Goal: Task Accomplishment & Management: Use online tool/utility

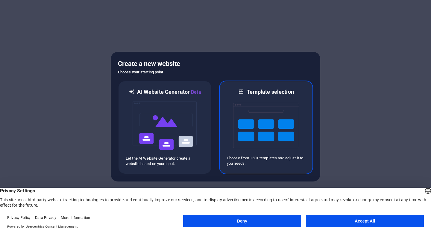
click at [252, 144] on img at bounding box center [266, 125] width 66 height 60
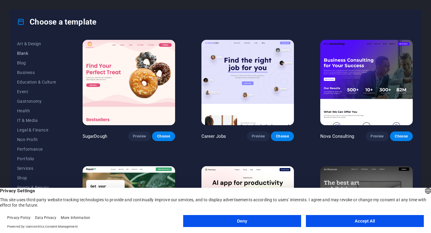
scroll to position [72, 0]
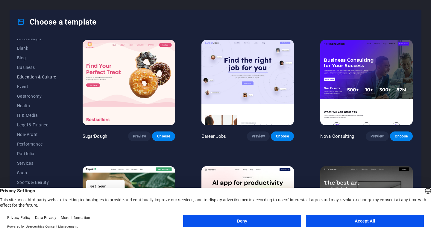
click at [37, 77] on span "Education & Culture" at bounding box center [36, 76] width 39 height 5
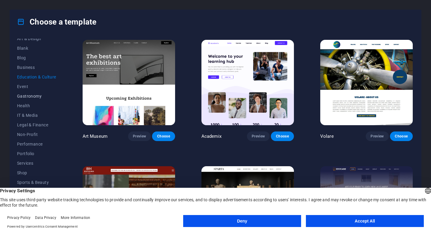
click at [28, 97] on span "Gastronomy" at bounding box center [36, 96] width 39 height 5
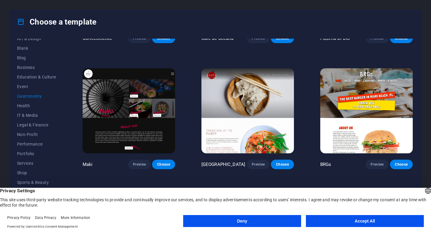
scroll to position [224, 0]
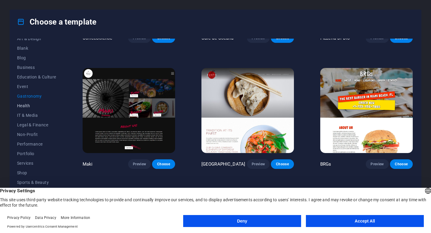
click at [25, 107] on span "Health" at bounding box center [36, 105] width 39 height 5
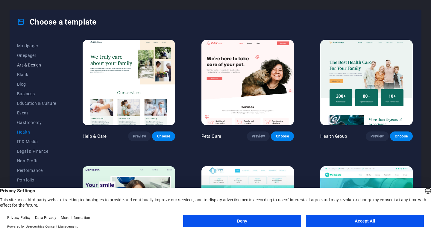
scroll to position [72, 0]
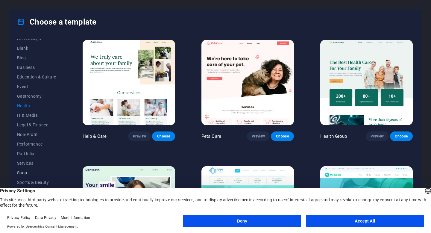
click at [23, 172] on span "Shop" at bounding box center [36, 172] width 39 height 5
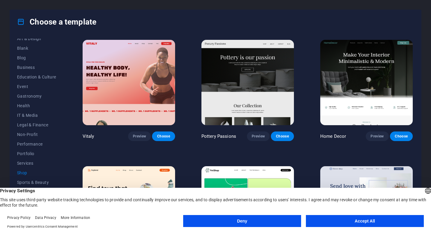
click at [22, 174] on span "Shop" at bounding box center [36, 172] width 39 height 5
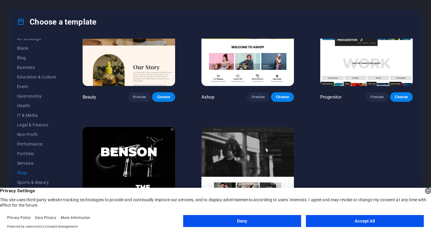
scroll to position [300, 0]
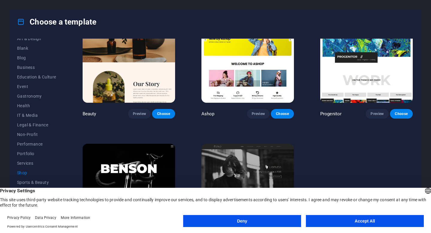
scroll to position [257, 0]
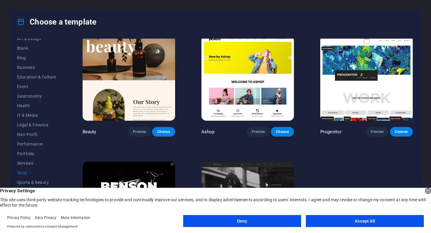
click at [285, 222] on button "Deny" at bounding box center [242, 221] width 118 height 12
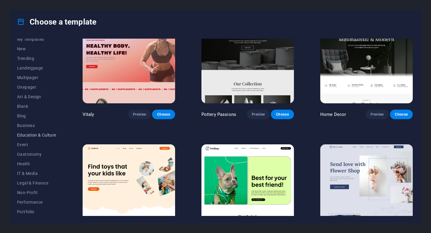
scroll to position [0, 0]
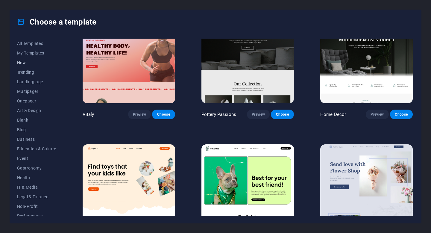
click at [21, 63] on span "New" at bounding box center [36, 62] width 39 height 5
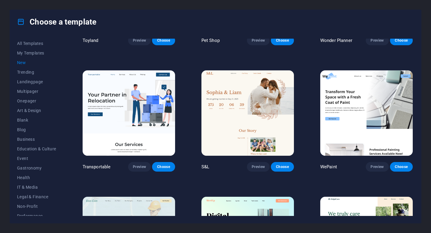
scroll to position [471, 0]
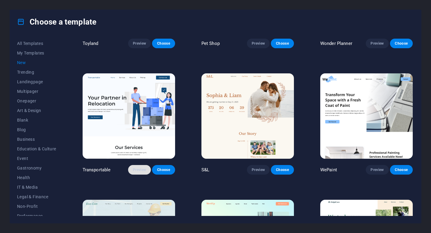
click at [141, 167] on span "Preview" at bounding box center [139, 169] width 13 height 5
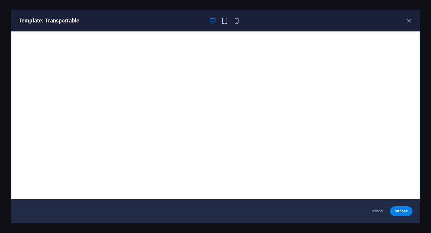
click at [223, 19] on icon "button" at bounding box center [224, 20] width 7 height 7
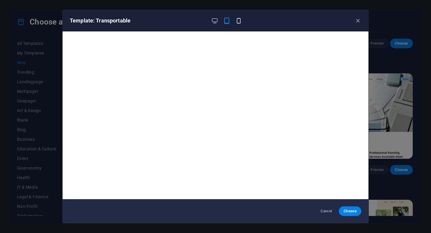
click at [242, 23] on span "button" at bounding box center [238, 20] width 7 height 7
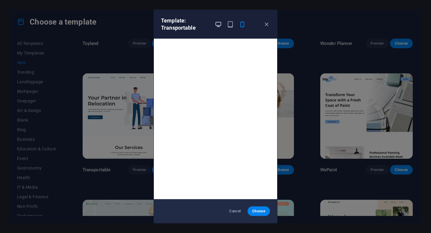
click at [221, 23] on icon "button" at bounding box center [218, 24] width 7 height 7
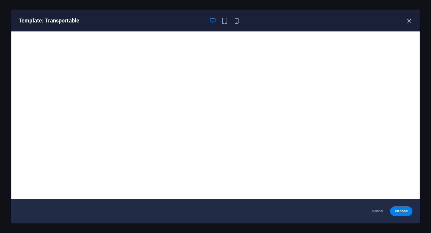
click at [410, 22] on icon "button" at bounding box center [408, 20] width 7 height 7
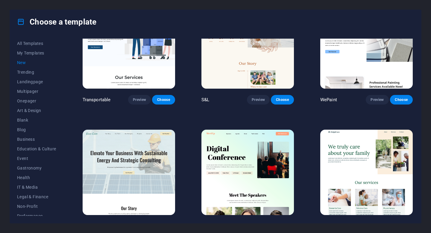
scroll to position [551, 0]
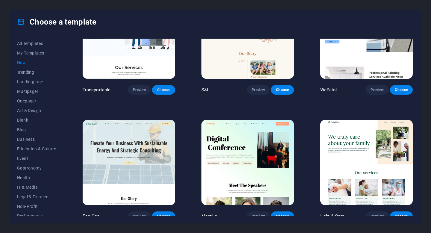
click at [164, 87] on span "Choose" at bounding box center [163, 89] width 13 height 5
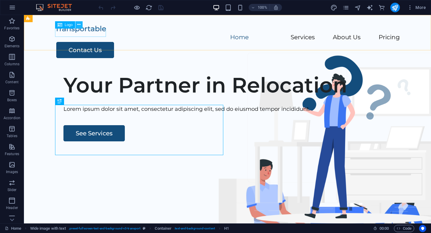
click at [78, 24] on icon at bounding box center [78, 25] width 3 height 6
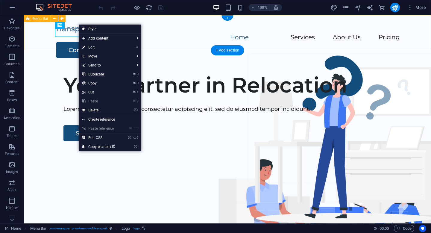
click at [320, 22] on div "Menu Home Services About Us Pricing Contact Us" at bounding box center [227, 41] width 407 height 53
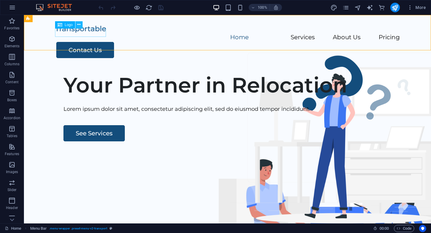
click at [78, 24] on icon at bounding box center [78, 25] width 3 height 6
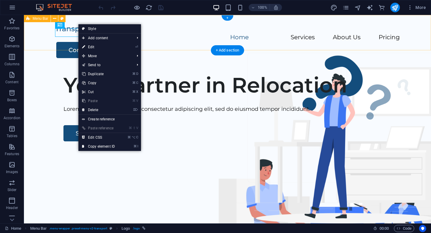
click at [57, 45] on div "Menu Home Services About Us Pricing Contact Us" at bounding box center [227, 41] width 407 height 53
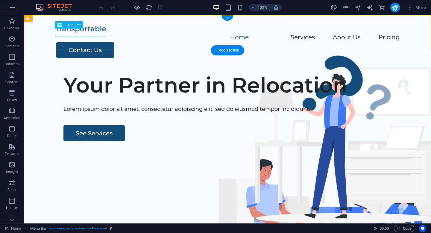
click at [97, 33] on div at bounding box center [227, 29] width 344 height 9
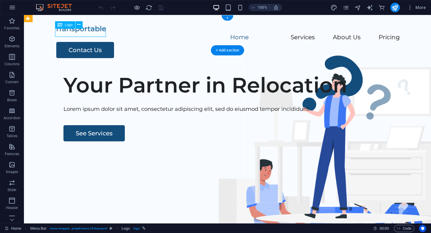
click at [97, 33] on div at bounding box center [227, 29] width 344 height 9
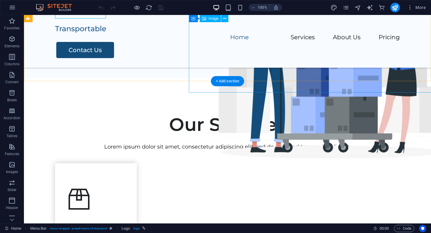
scroll to position [168, 0]
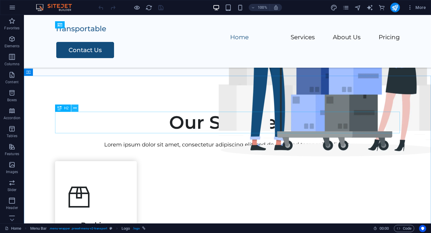
click at [74, 109] on icon at bounding box center [74, 108] width 3 height 6
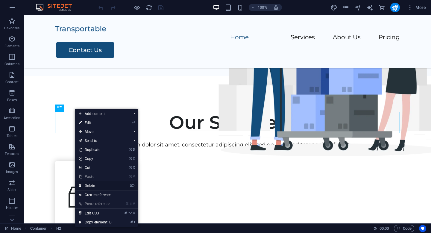
click at [89, 185] on link "⌦ Delete" at bounding box center [95, 185] width 40 height 9
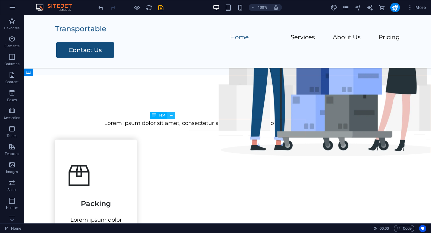
click at [173, 116] on button at bounding box center [171, 115] width 7 height 7
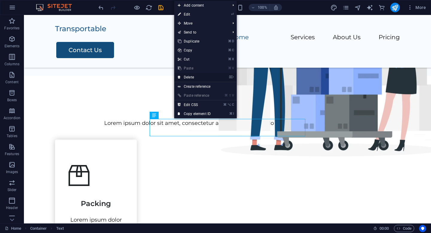
click at [188, 80] on link "⌦ Delete" at bounding box center [194, 77] width 40 height 9
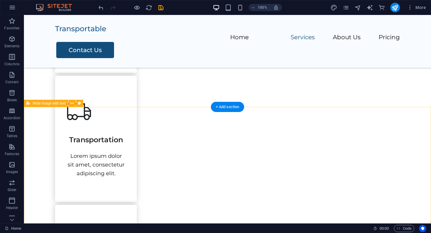
scroll to position [355, 0]
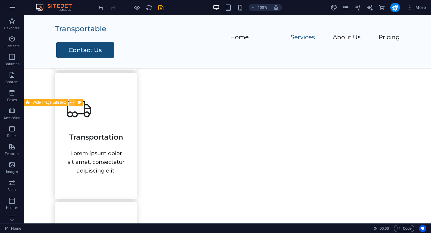
click at [71, 102] on icon at bounding box center [71, 102] width 3 height 6
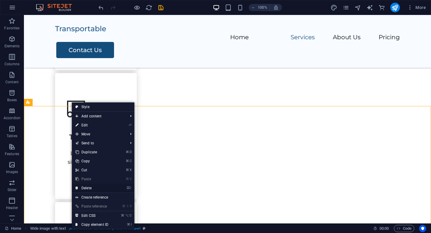
click at [89, 186] on link "⌦ Delete" at bounding box center [92, 187] width 40 height 9
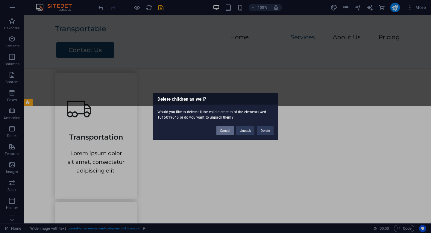
click at [226, 129] on button "Cancel" at bounding box center [224, 130] width 17 height 9
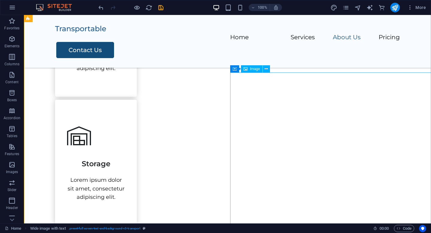
scroll to position [456, 0]
click at [267, 70] on icon at bounding box center [265, 70] width 3 height 6
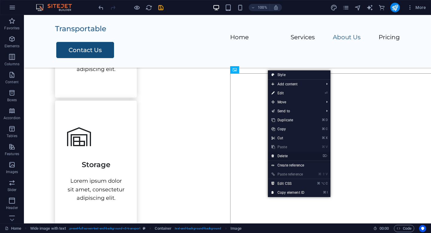
click at [282, 156] on link "⌦ Delete" at bounding box center [288, 155] width 40 height 9
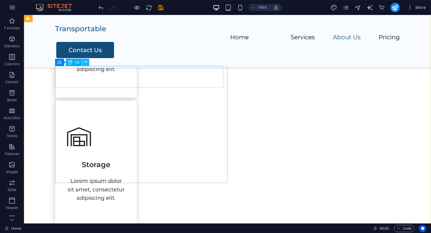
click at [86, 62] on icon at bounding box center [85, 62] width 3 height 6
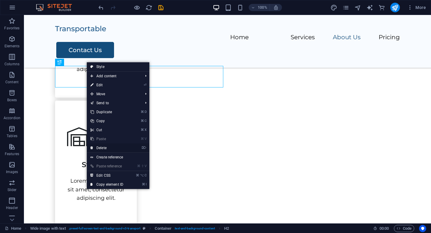
click at [102, 148] on link "⌦ Delete" at bounding box center [107, 147] width 40 height 9
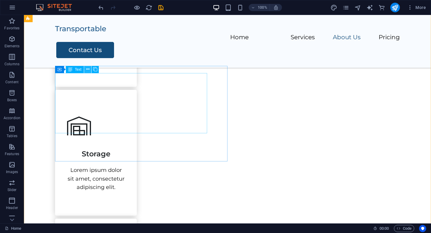
click at [87, 69] on icon at bounding box center [87, 69] width 3 height 6
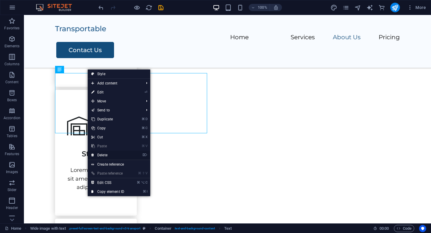
click at [104, 155] on link "⌦ Delete" at bounding box center [108, 154] width 40 height 9
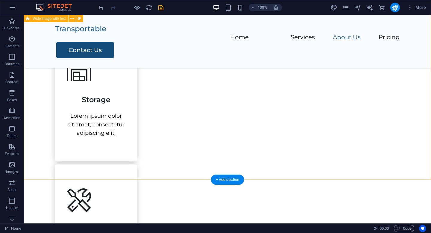
scroll to position [520, 0]
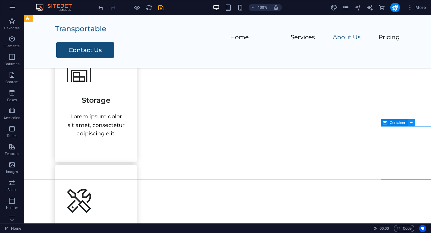
click at [411, 123] on icon at bounding box center [411, 123] width 3 height 6
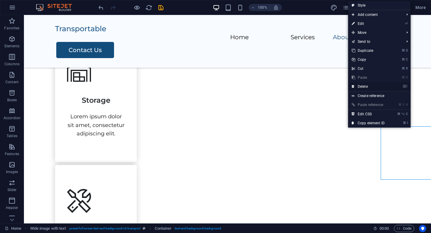
click at [371, 87] on link "⌦ Delete" at bounding box center [368, 86] width 40 height 9
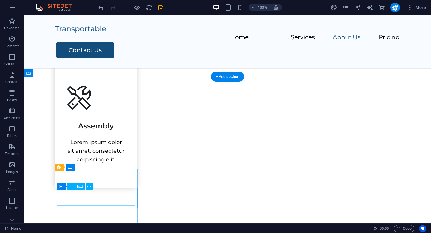
scroll to position [618, 0]
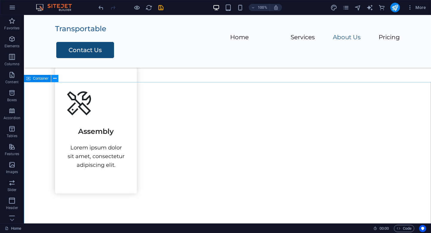
click at [55, 78] on icon at bounding box center [54, 78] width 3 height 6
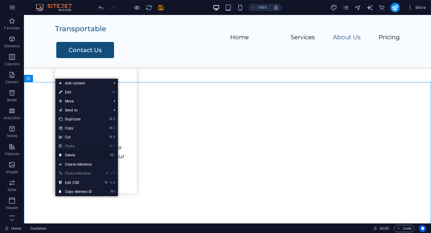
click at [72, 156] on link "⌦ Delete" at bounding box center [75, 154] width 40 height 9
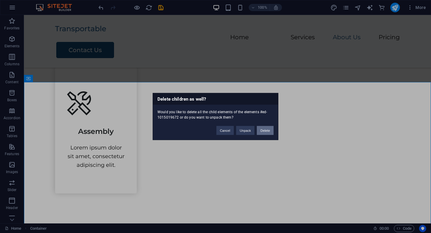
click at [263, 129] on button "Delete" at bounding box center [265, 130] width 17 height 9
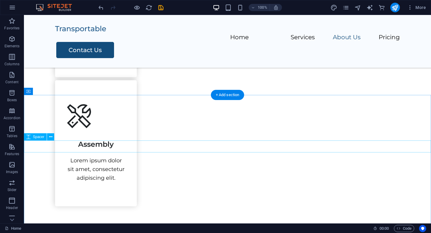
scroll to position [605, 0]
click at [49, 136] on icon at bounding box center [50, 136] width 3 height 6
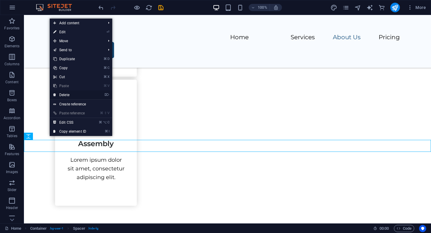
click at [74, 95] on link "⌦ Delete" at bounding box center [70, 94] width 40 height 9
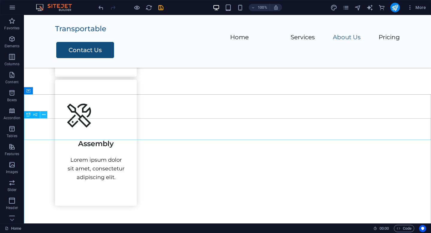
click at [44, 116] on icon at bounding box center [43, 115] width 3 height 6
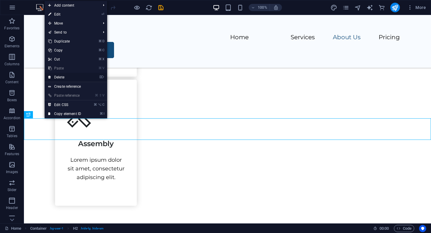
click at [60, 76] on link "⌦ Delete" at bounding box center [65, 77] width 40 height 9
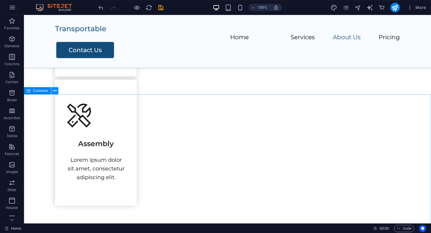
click at [53, 89] on icon at bounding box center [54, 91] width 3 height 6
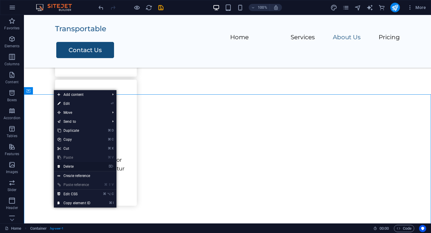
click at [71, 166] on link "⌦ Delete" at bounding box center [74, 166] width 40 height 9
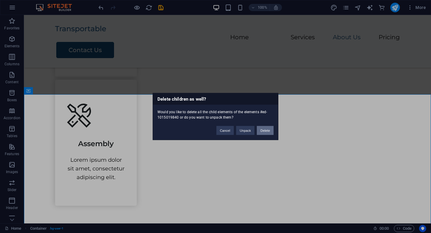
click at [265, 130] on button "Delete" at bounding box center [265, 130] width 17 height 9
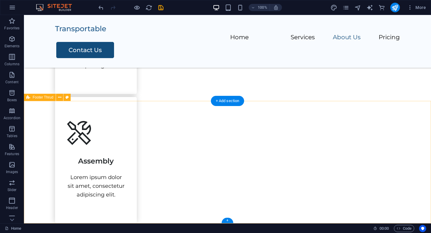
scroll to position [599, 0]
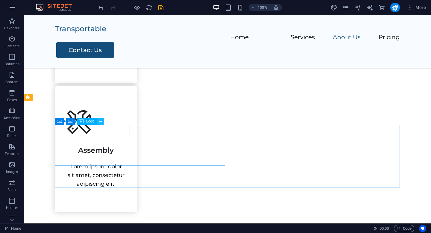
click at [101, 122] on icon at bounding box center [100, 121] width 3 height 6
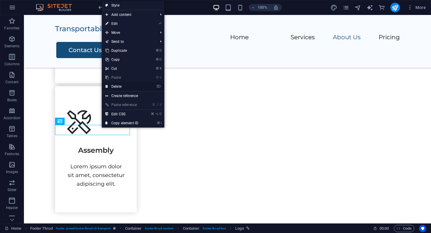
click at [119, 86] on link "⌦ Delete" at bounding box center [122, 86] width 40 height 9
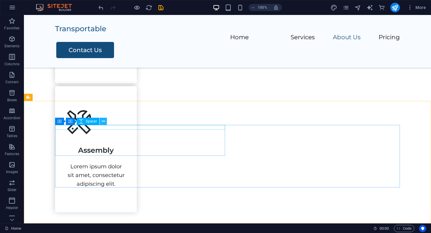
click at [103, 121] on icon at bounding box center [103, 121] width 3 height 6
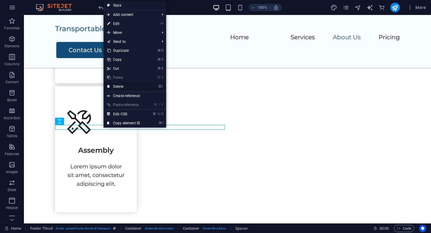
click at [122, 86] on link "⌦ Delete" at bounding box center [123, 86] width 40 height 9
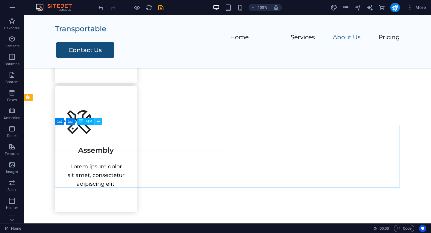
click at [98, 121] on icon at bounding box center [98, 121] width 3 height 6
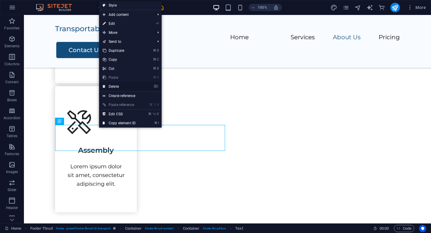
click at [117, 85] on link "⌦ Delete" at bounding box center [119, 86] width 40 height 9
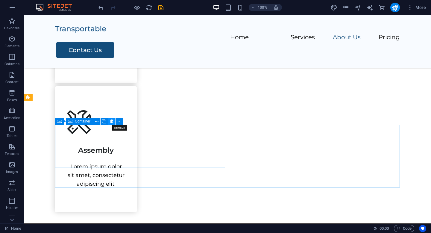
click at [110, 120] on icon at bounding box center [111, 121] width 3 height 6
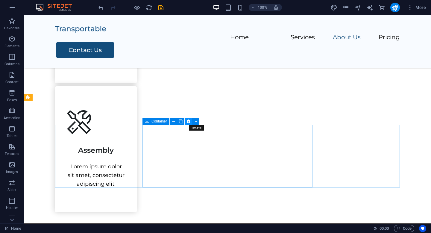
click at [187, 120] on icon at bounding box center [188, 121] width 3 height 6
click at [188, 121] on icon at bounding box center [188, 121] width 3 height 6
click at [171, 121] on button at bounding box center [173, 120] width 7 height 7
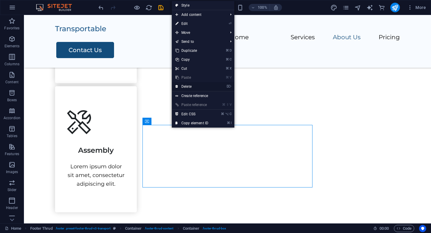
click at [186, 86] on link "⌦ Delete" at bounding box center [192, 86] width 40 height 9
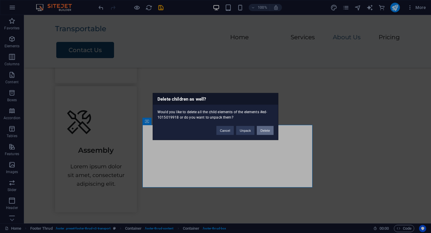
click at [261, 129] on button "Delete" at bounding box center [265, 130] width 17 height 9
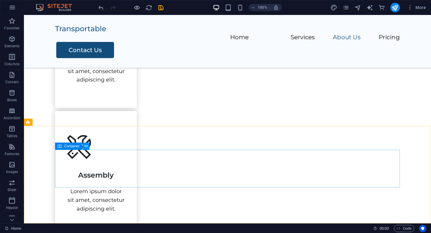
click at [86, 147] on icon at bounding box center [85, 146] width 3 height 6
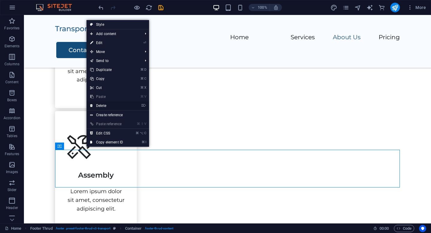
click at [101, 105] on link "⌦ Delete" at bounding box center [106, 105] width 40 height 9
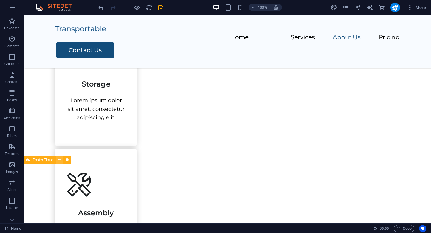
click at [59, 158] on icon at bounding box center [59, 160] width 3 height 6
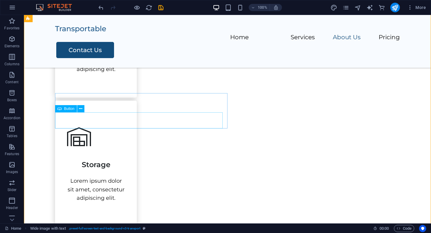
scroll to position [444, 0]
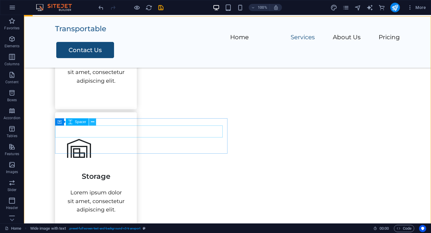
click at [93, 120] on icon at bounding box center [92, 122] width 3 height 6
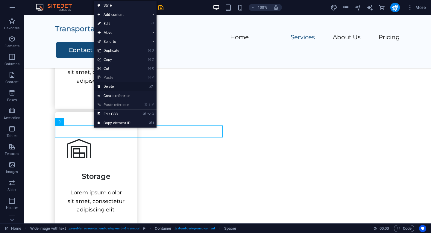
click at [109, 86] on link "⌦ Delete" at bounding box center [114, 86] width 40 height 9
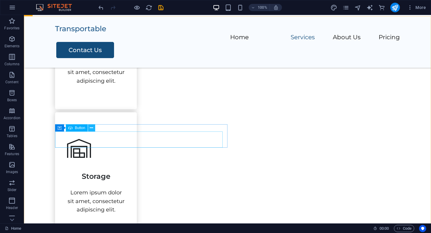
click at [91, 128] on icon at bounding box center [91, 128] width 3 height 6
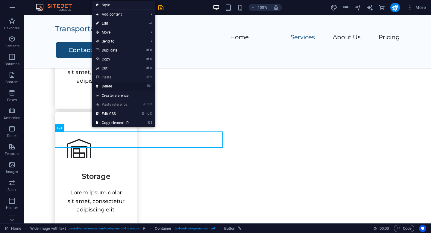
click at [110, 86] on link "⌦ Delete" at bounding box center [112, 86] width 40 height 9
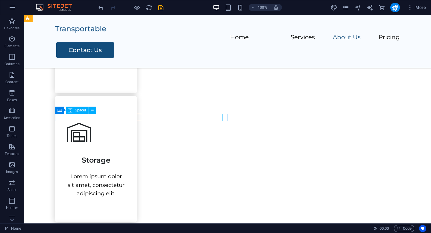
scroll to position [460, 0]
click at [92, 114] on icon at bounding box center [92, 113] width 3 height 6
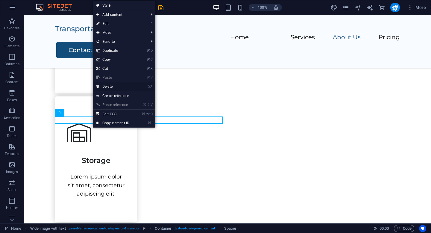
click at [107, 85] on link "⌦ Delete" at bounding box center [113, 86] width 40 height 9
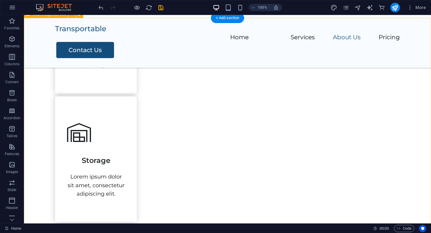
scroll to position [442, 0]
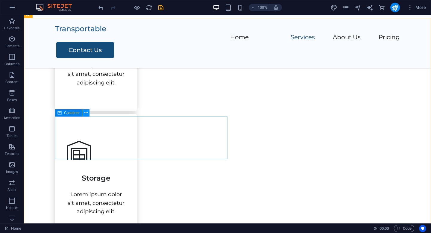
click at [86, 113] on icon at bounding box center [85, 113] width 3 height 6
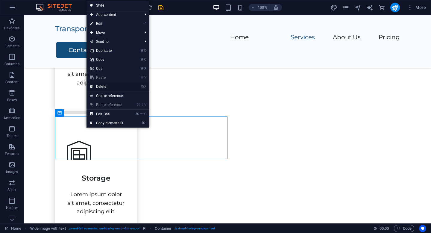
click at [101, 86] on link "⌦ Delete" at bounding box center [106, 86] width 40 height 9
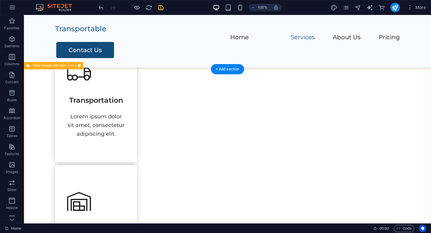
scroll to position [380, 0]
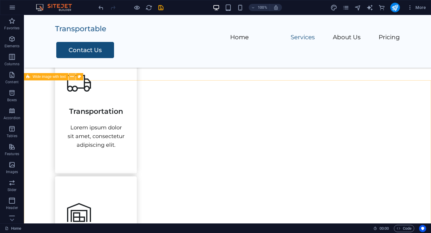
click at [71, 77] on icon at bounding box center [71, 77] width 3 height 6
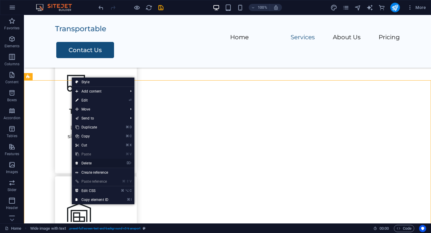
click at [88, 162] on link "⌦ Delete" at bounding box center [92, 162] width 40 height 9
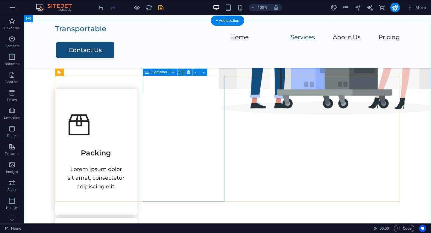
scroll to position [210, 0]
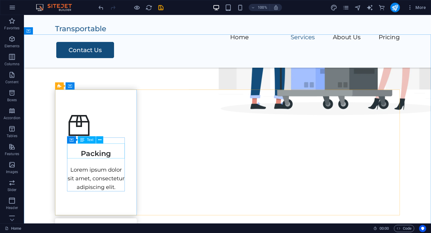
click at [91, 140] on span "Text" at bounding box center [90, 140] width 7 height 4
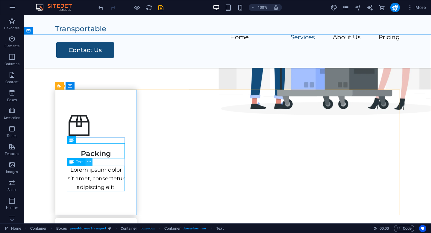
click at [89, 161] on icon at bounding box center [88, 162] width 3 height 6
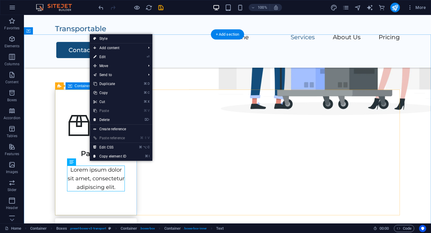
click at [77, 125] on div "Packing Lorem ipsum dolor sit amet, consectetur adipiscing elit." at bounding box center [96, 152] width 82 height 126
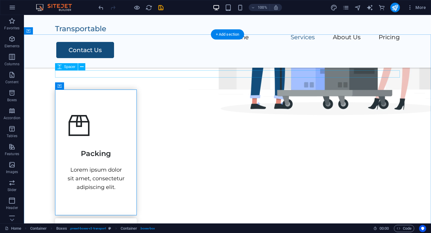
click at [143, 73] on div at bounding box center [227, 73] width 344 height 7
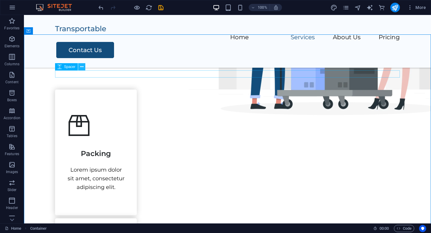
click at [81, 68] on icon at bounding box center [81, 67] width 3 height 6
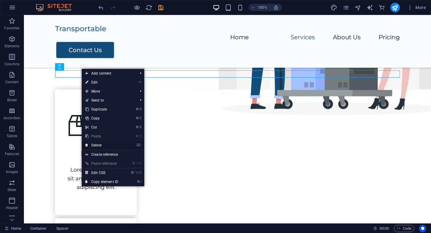
click at [98, 144] on link "⌦ Delete" at bounding box center [102, 145] width 40 height 9
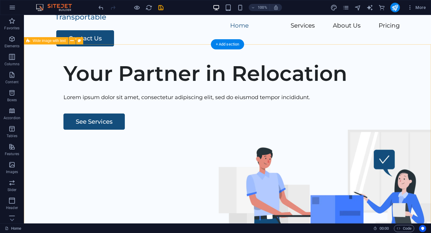
scroll to position [0, 0]
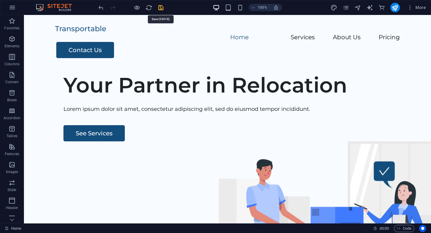
click at [160, 8] on icon "save" at bounding box center [160, 7] width 7 height 7
click at [79, 25] on icon at bounding box center [78, 25] width 3 height 6
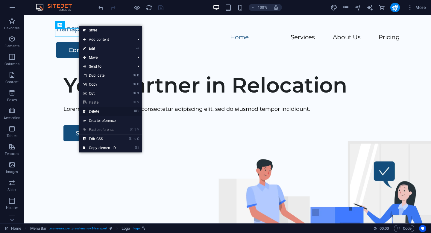
click at [98, 111] on link "⌦ Delete" at bounding box center [99, 111] width 40 height 9
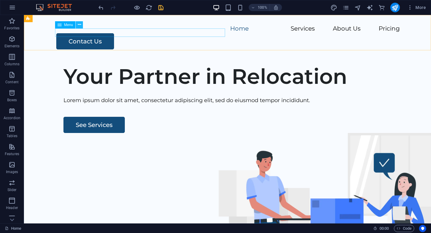
click at [79, 24] on icon at bounding box center [79, 25] width 3 height 6
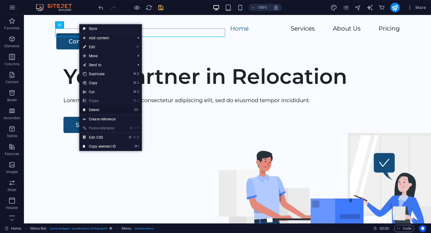
click at [96, 110] on link "⌦ Delete" at bounding box center [99, 109] width 40 height 9
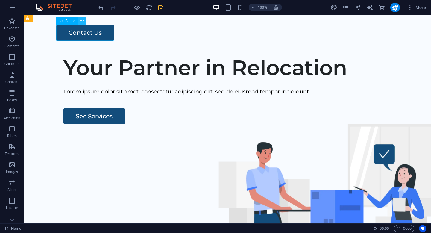
click at [81, 22] on icon at bounding box center [81, 21] width 3 height 6
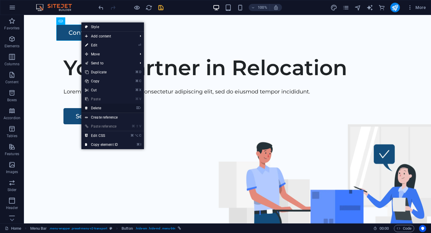
click at [100, 109] on link "⌦ Delete" at bounding box center [101, 107] width 40 height 9
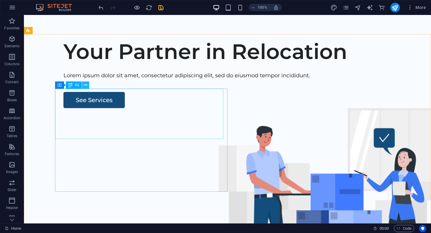
click at [86, 86] on icon at bounding box center [85, 85] width 3 height 6
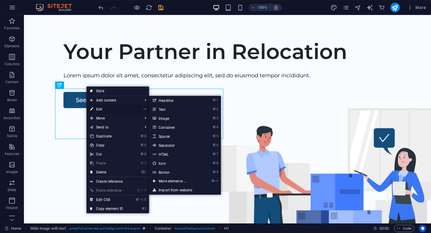
click at [101, 107] on link "⏎ Edit" at bounding box center [106, 109] width 40 height 9
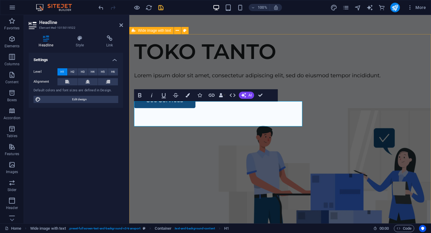
click at [160, 62] on div "TOKO TANTO Lorem ipsum dolor sit amet, consectetur adipiscing elit, sed do eius…" at bounding box center [279, 148] width 301 height 229
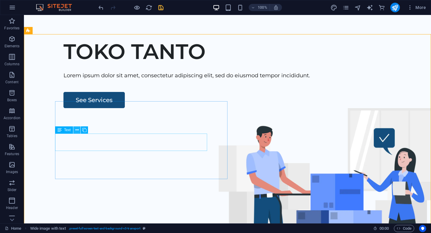
click at [77, 129] on icon at bounding box center [76, 130] width 3 height 6
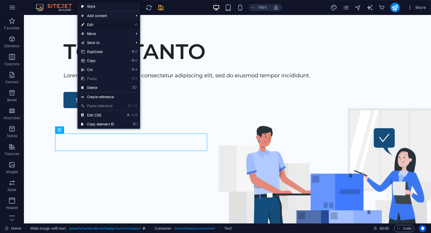
click at [93, 24] on link "⏎ Edit" at bounding box center [97, 24] width 40 height 9
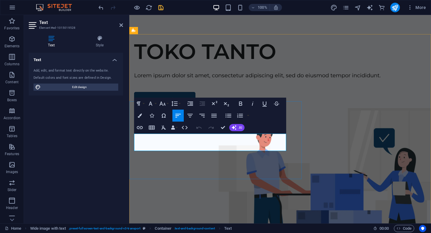
click at [200, 80] on p "Lorem ipsum dolor sit amet, consectetur adipiscing elit, sed do eiusmod tempor …" at bounding box center [280, 75] width 292 height 9
click at [234, 80] on p "Lorem ipsum dolor sit amet, consectetur adipiscing elit, sed do eiusmod tempor …" at bounding box center [280, 75] width 292 height 9
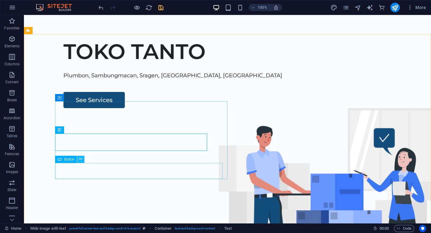
click at [80, 158] on icon at bounding box center [80, 159] width 3 height 6
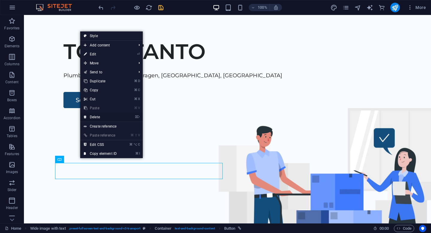
click at [96, 116] on link "⌦ Delete" at bounding box center [100, 116] width 40 height 9
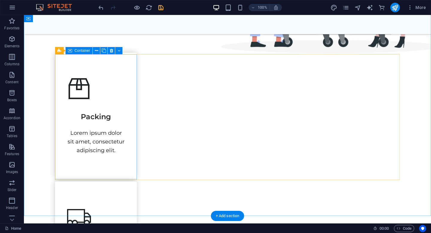
scroll to position [241, 0]
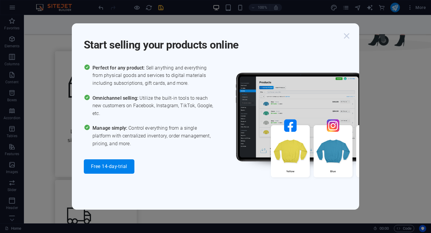
click at [346, 35] on icon "button" at bounding box center [346, 35] width 11 height 11
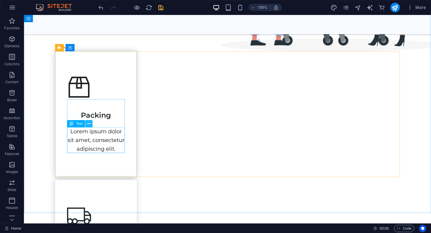
click at [89, 124] on icon at bounding box center [88, 123] width 3 height 6
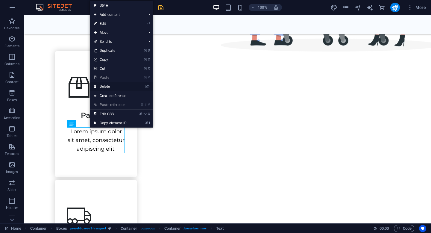
click at [107, 88] on link "⌦ Delete" at bounding box center [110, 86] width 40 height 9
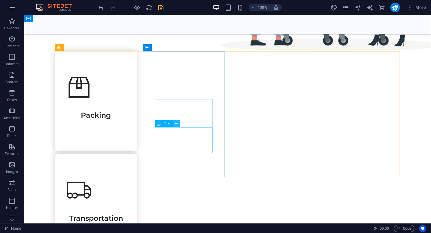
click at [177, 123] on icon at bounding box center [176, 123] width 3 height 6
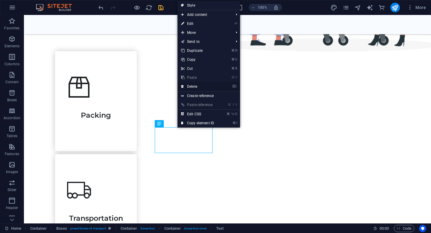
click at [194, 85] on link "⌦ Delete" at bounding box center [197, 86] width 40 height 9
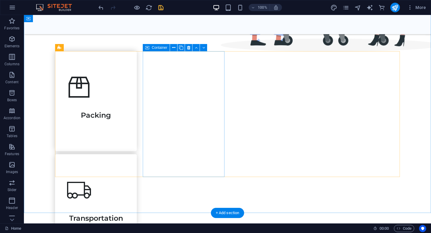
click at [137, 161] on div "Transportation" at bounding box center [96, 204] width 82 height 100
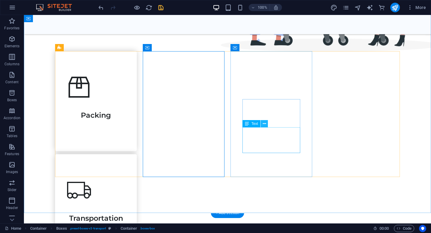
click at [264, 123] on icon at bounding box center [264, 123] width 3 height 6
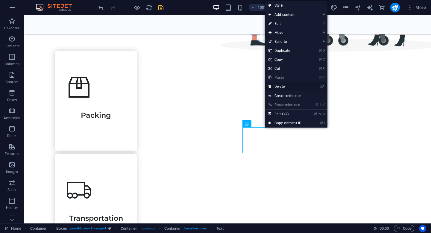
click at [287, 87] on link "⌦ Delete" at bounding box center [285, 86] width 40 height 9
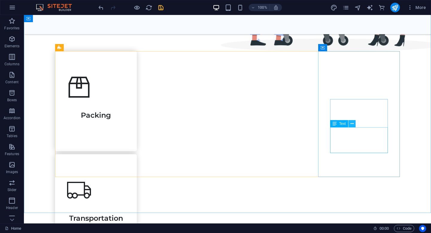
click at [351, 124] on icon at bounding box center [351, 123] width 3 height 6
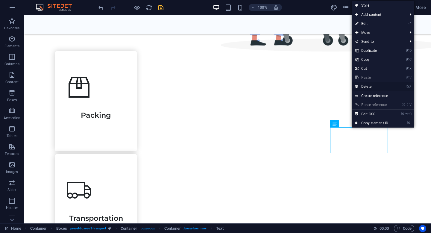
click at [364, 86] on link "⌦ Delete" at bounding box center [371, 86] width 40 height 9
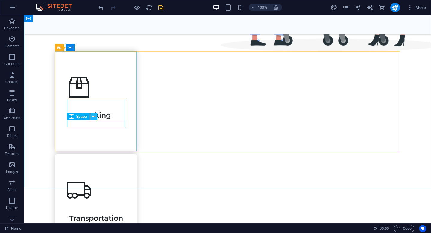
click at [94, 117] on icon at bounding box center [93, 116] width 3 height 6
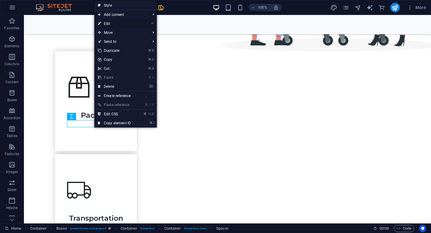
click at [106, 25] on link "⏎ Edit" at bounding box center [114, 23] width 40 height 9
select select "px"
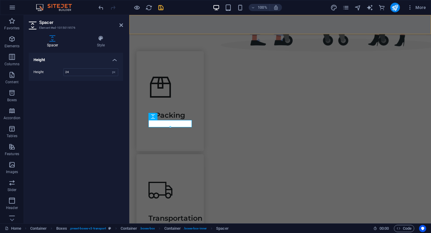
click at [294, 23] on div "Menu" at bounding box center [279, 24] width 301 height 19
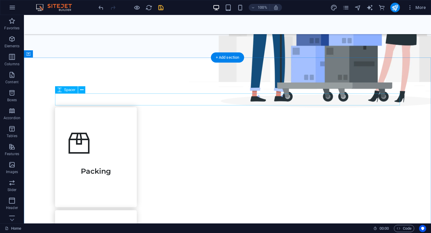
scroll to position [188, 0]
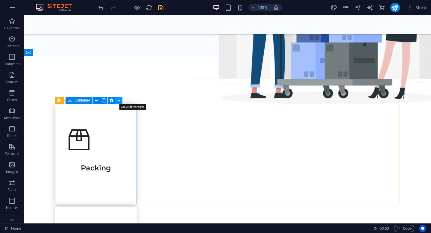
click at [118, 101] on icon at bounding box center [118, 100] width 3 height 6
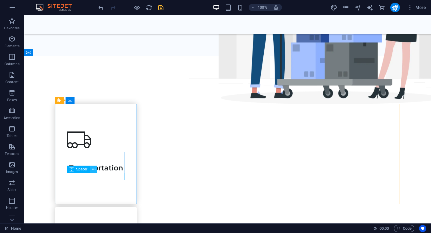
click at [95, 168] on button at bounding box center [93, 168] width 7 height 7
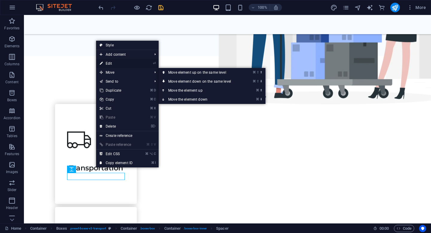
click at [110, 65] on link "⏎ Edit" at bounding box center [116, 63] width 40 height 9
select select "px"
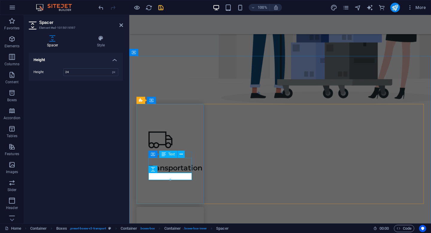
click at [186, 168] on div "Transportation" at bounding box center [169, 165] width 43 height 15
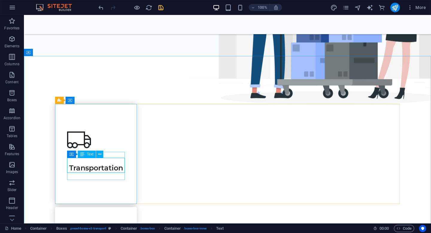
click at [91, 155] on span "Text" at bounding box center [90, 154] width 7 height 4
click at [101, 155] on icon at bounding box center [99, 154] width 3 height 6
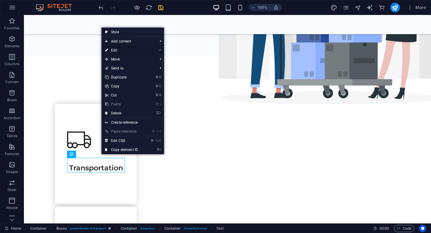
click at [115, 50] on link "⏎ Edit" at bounding box center [121, 50] width 40 height 9
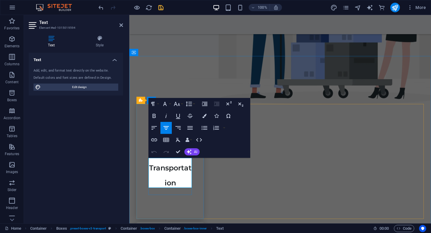
click at [183, 181] on h3 "Transportation" at bounding box center [169, 173] width 43 height 30
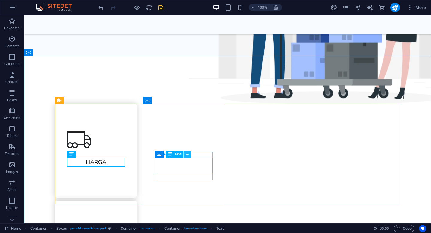
click at [187, 155] on icon at bounding box center [187, 154] width 3 height 6
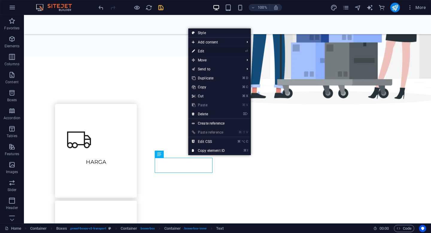
click at [202, 50] on link "⏎ Edit" at bounding box center [208, 51] width 40 height 9
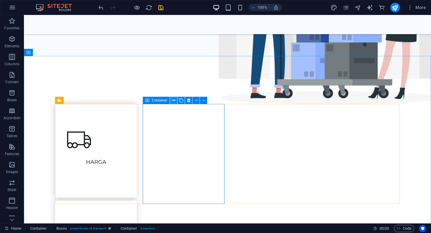
click at [171, 100] on button at bounding box center [173, 100] width 7 height 7
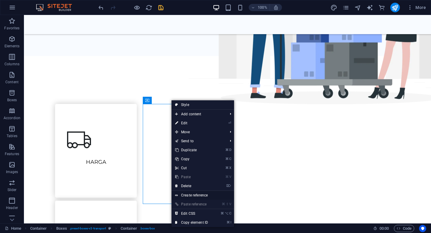
click at [199, 195] on link "Create reference" at bounding box center [202, 194] width 62 height 9
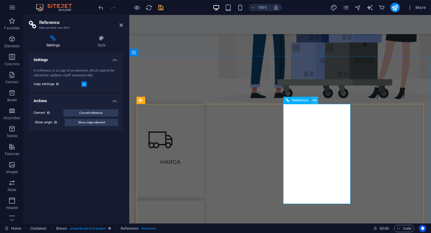
click at [315, 100] on icon at bounding box center [314, 100] width 3 height 6
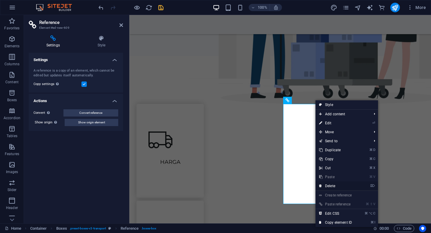
click at [331, 185] on link "⌦ Delete" at bounding box center [335, 185] width 40 height 9
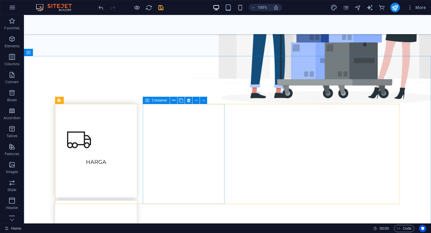
click at [155, 100] on span "Container" at bounding box center [160, 100] width 16 height 4
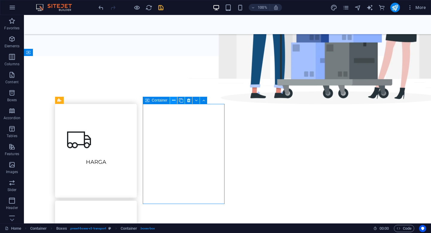
click at [173, 101] on icon at bounding box center [173, 100] width 3 height 6
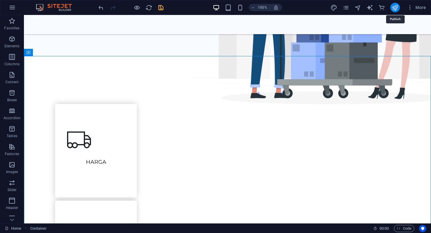
click at [394, 8] on icon "publish" at bounding box center [394, 7] width 7 height 7
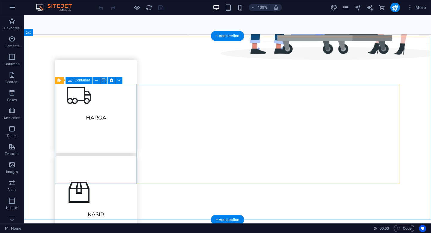
scroll to position [258, 0]
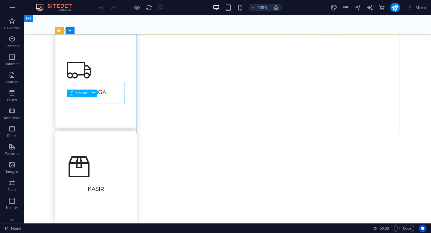
click at [101, 96] on div "Spacer" at bounding box center [84, 92] width 34 height 7
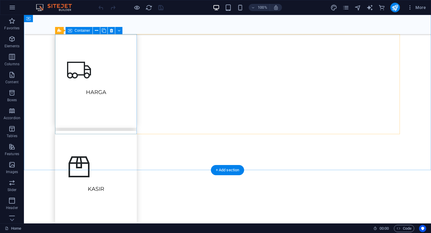
click at [123, 71] on div "HARGA" at bounding box center [96, 81] width 82 height 94
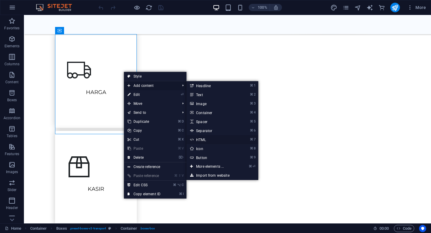
click at [202, 138] on link "⌘ 7 HTML" at bounding box center [210, 139] width 49 height 9
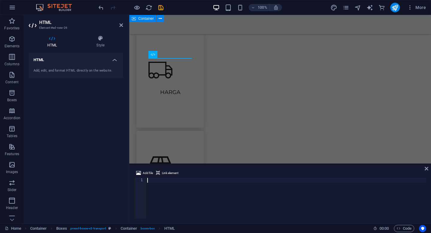
click at [136, 142] on div "HARGA KASIR Storage Assembly" at bounding box center [279, 226] width 301 height 480
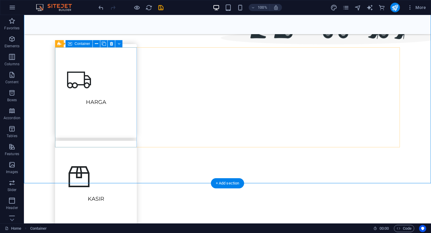
scroll to position [248, 0]
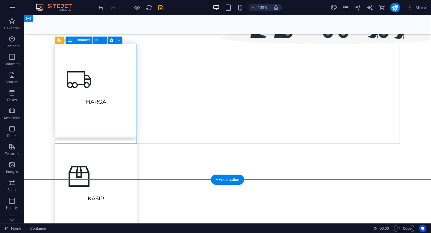
click at [128, 73] on div "HARGA" at bounding box center [96, 91] width 82 height 94
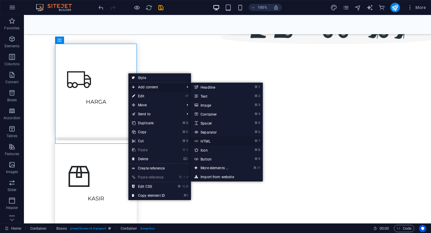
click at [207, 139] on link "⌘ 7 HTML" at bounding box center [215, 140] width 49 height 9
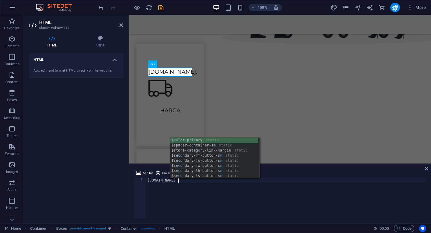
scroll to position [0, 2]
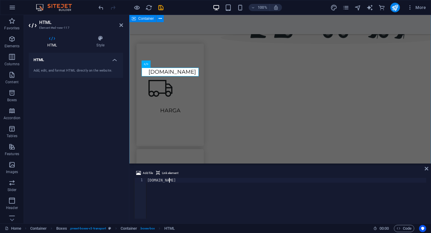
type textarea "WWW.G"
click at [165, 173] on span "Link element" at bounding box center [170, 172] width 16 height 7
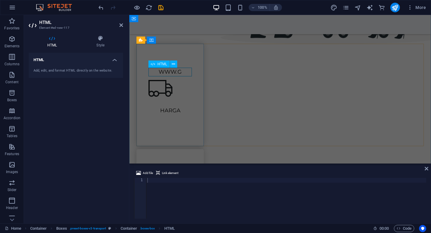
click at [165, 64] on span "HTML" at bounding box center [162, 64] width 10 height 4
type textarea "<a href="#ed-new-117" class="wv-link-elm"></a>"
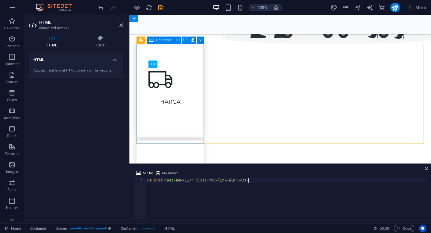
click at [180, 64] on div "HARGA" at bounding box center [169, 91] width 67 height 94
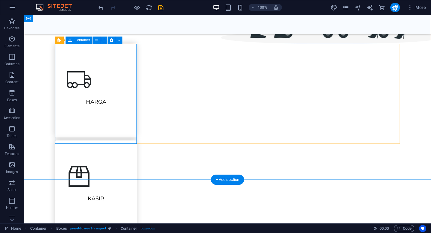
click at [122, 71] on div "HARGA" at bounding box center [96, 91] width 82 height 94
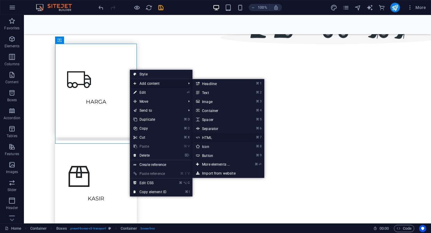
click at [209, 138] on link "⌘ 7 HTML" at bounding box center [216, 137] width 49 height 9
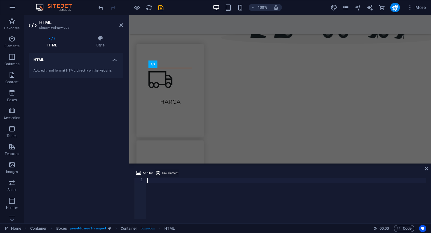
click at [170, 173] on span "Link element" at bounding box center [170, 172] width 16 height 7
click at [153, 183] on div at bounding box center [286, 203] width 280 height 50
type textarea "W"
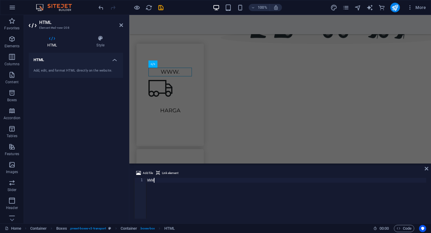
scroll to position [0, 0]
click at [232, 197] on div at bounding box center [286, 203] width 280 height 50
click at [101, 9] on icon "undo" at bounding box center [100, 7] width 7 height 7
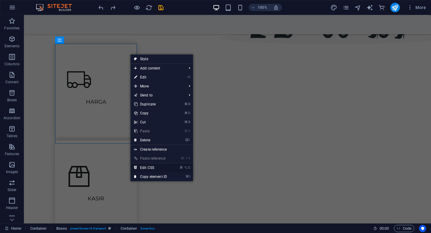
click at [147, 166] on link "⌘ ⌥ C Edit CSS" at bounding box center [150, 167] width 40 height 9
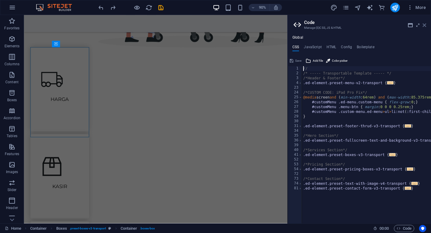
click at [424, 26] on icon at bounding box center [424, 25] width 4 height 5
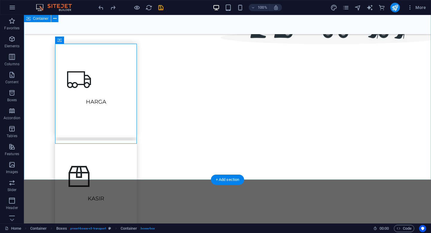
click at [138, 167] on div "HARGA KASIR Storage Assembly" at bounding box center [227, 236] width 407 height 480
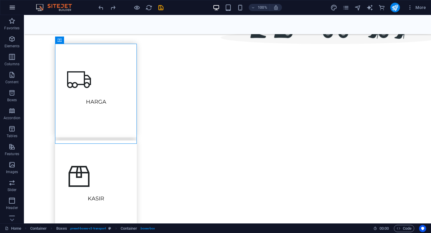
click at [12, 10] on icon "button" at bounding box center [12, 7] width 7 height 7
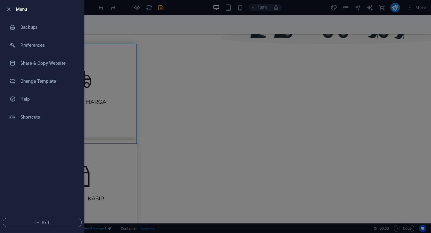
click at [206, 25] on div at bounding box center [215, 116] width 431 height 233
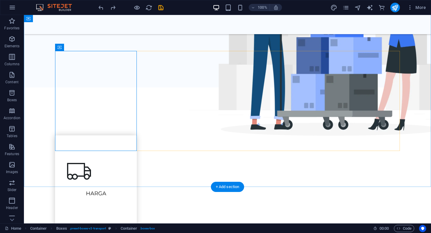
scroll to position [0, 0]
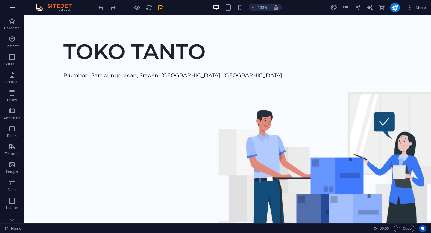
click at [12, 9] on icon "button" at bounding box center [12, 7] width 7 height 7
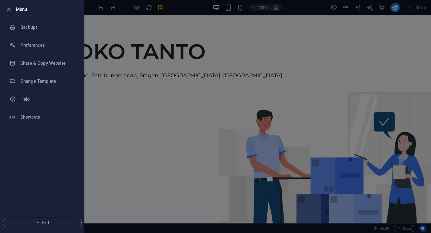
click at [101, 8] on div at bounding box center [215, 116] width 431 height 233
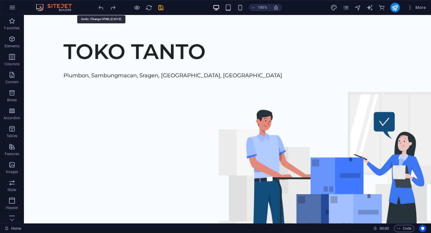
click at [101, 8] on icon "undo" at bounding box center [100, 7] width 7 height 7
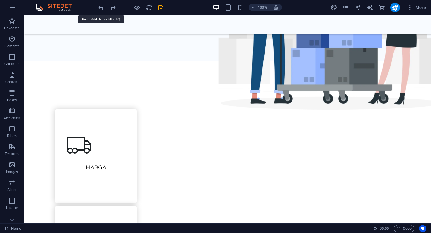
scroll to position [197, 0]
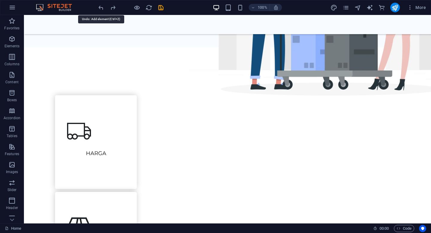
click at [101, 8] on icon "undo" at bounding box center [100, 7] width 7 height 7
click at [415, 9] on span "More" at bounding box center [416, 7] width 19 height 6
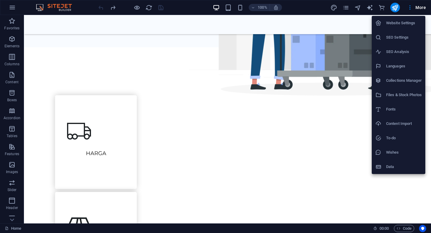
click at [13, 10] on div at bounding box center [215, 116] width 431 height 233
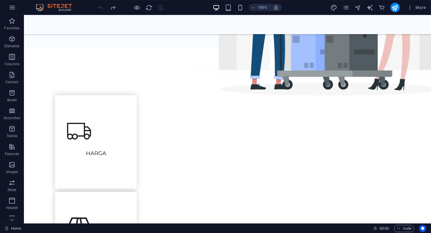
click at [13, 10] on icon "button" at bounding box center [12, 7] width 7 height 7
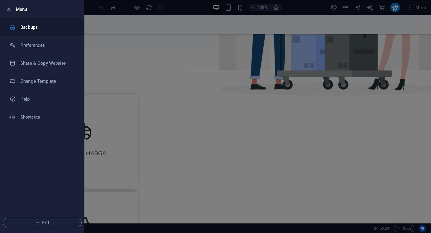
click at [25, 24] on h6 "Backups" at bounding box center [47, 27] width 55 height 7
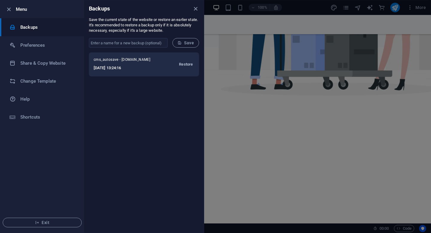
click at [187, 65] on span "Restore" at bounding box center [186, 64] width 14 height 7
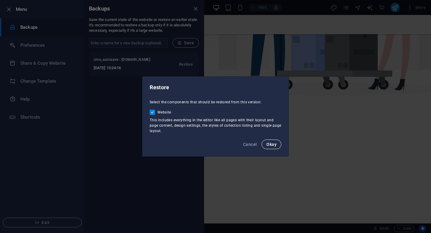
click at [274, 143] on span "Okay" at bounding box center [271, 144] width 10 height 5
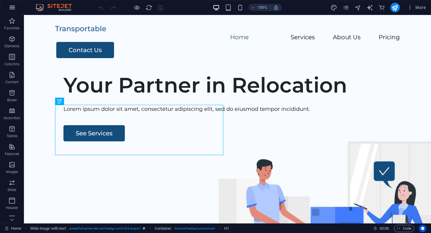
click at [8, 7] on button "button" at bounding box center [12, 7] width 14 height 14
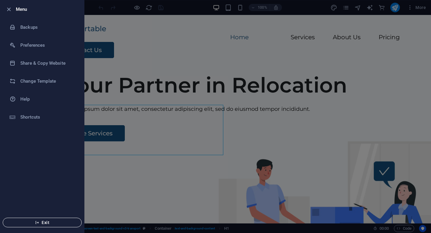
click at [39, 221] on icon "button" at bounding box center [37, 222] width 4 height 4
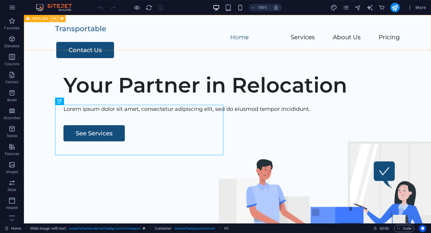
click at [57, 18] on button at bounding box center [54, 18] width 7 height 7
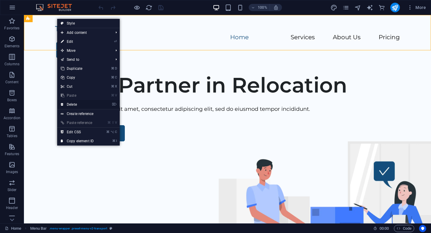
click at [75, 104] on link "⌦ Delete" at bounding box center [77, 104] width 40 height 9
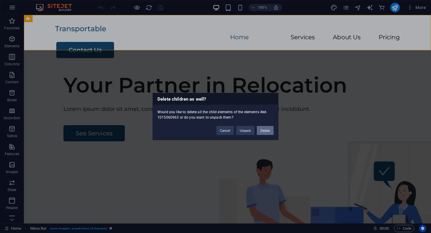
click at [263, 132] on button "Delete" at bounding box center [265, 130] width 17 height 9
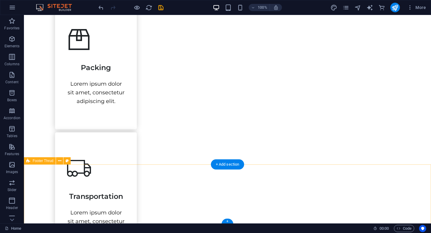
scroll to position [290, 0]
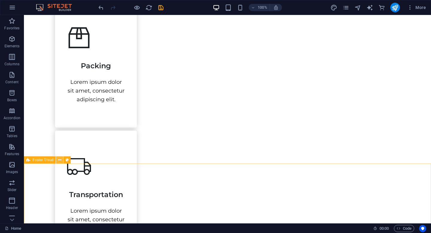
click at [60, 161] on icon at bounding box center [59, 160] width 3 height 6
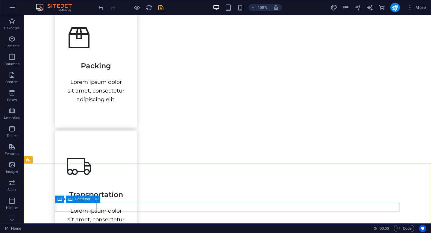
click at [72, 200] on icon at bounding box center [70, 198] width 4 height 7
click at [79, 199] on span "Container" at bounding box center [83, 199] width 16 height 4
click at [97, 199] on icon at bounding box center [96, 199] width 3 height 6
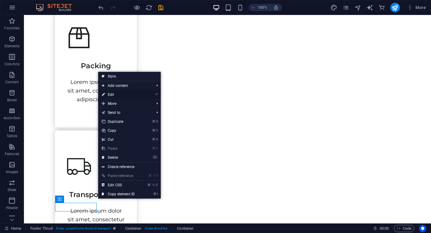
click at [119, 95] on link "⏎ Edit" at bounding box center [118, 94] width 40 height 9
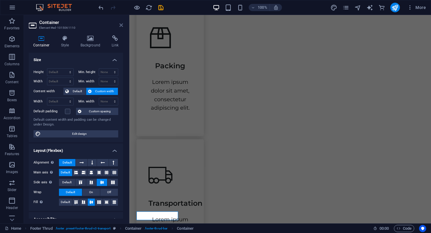
click at [121, 26] on icon at bounding box center [121, 25] width 4 height 5
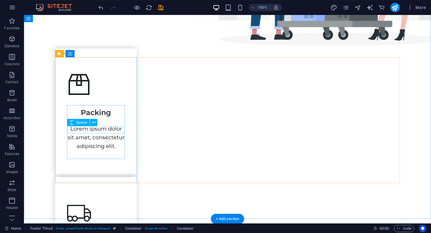
scroll to position [231, 0]
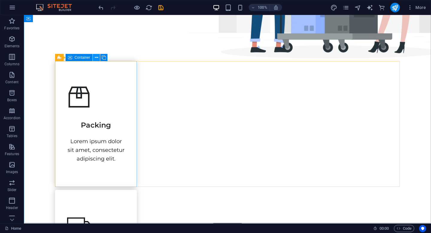
click at [96, 57] on icon at bounding box center [96, 57] width 3 height 6
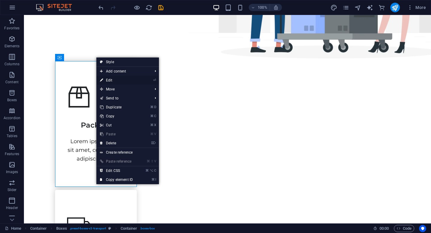
click at [107, 79] on link "⏎ Edit" at bounding box center [116, 80] width 40 height 9
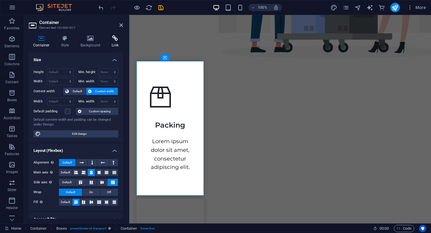
click at [114, 42] on h4 "Link" at bounding box center [115, 41] width 16 height 13
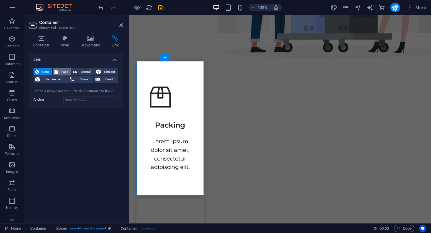
click at [60, 72] on span "Page" at bounding box center [64, 71] width 9 height 7
select select
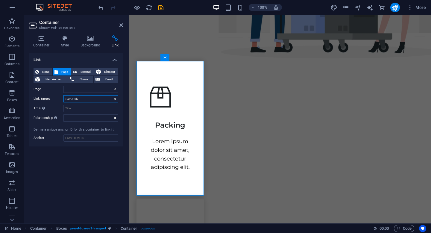
click at [79, 99] on select "New tab Same tab Overlay" at bounding box center [90, 98] width 55 height 7
click at [71, 92] on select "Home Legal Notice Privacy Subpage" at bounding box center [90, 89] width 55 height 7
click at [89, 70] on span "External" at bounding box center [85, 71] width 13 height 7
select select "blank"
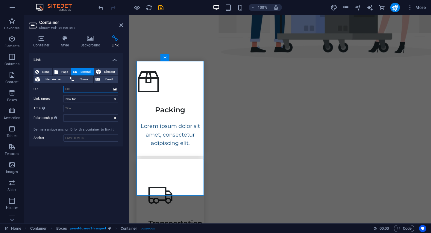
click at [83, 91] on input "URL" at bounding box center [90, 89] width 55 height 7
type input "G"
type input "[DOMAIN_NAME]"
click at [93, 170] on div "Link None Page External Element Next element Phone Email Page Home Legal Notice…" at bounding box center [76, 136] width 94 height 166
click at [120, 25] on icon at bounding box center [121, 25] width 4 height 5
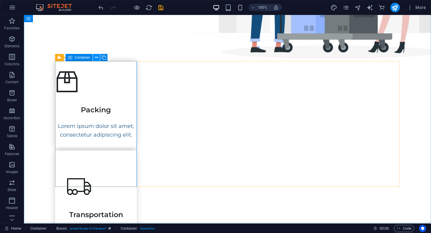
click at [96, 57] on icon at bounding box center [96, 57] width 3 height 6
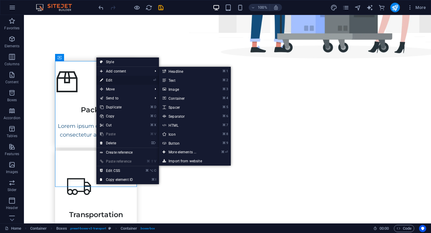
click at [108, 81] on link "⏎ Edit" at bounding box center [116, 80] width 40 height 9
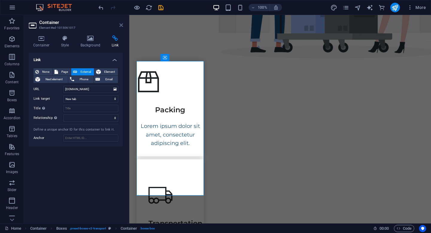
click at [121, 25] on icon at bounding box center [121, 25] width 4 height 5
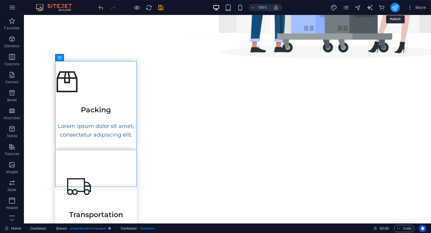
click at [394, 9] on icon "publish" at bounding box center [394, 7] width 7 height 7
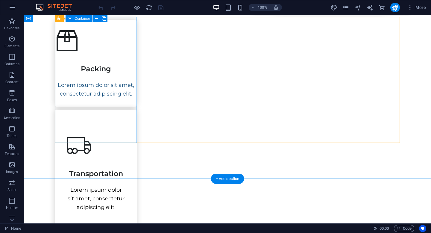
scroll to position [267, 0]
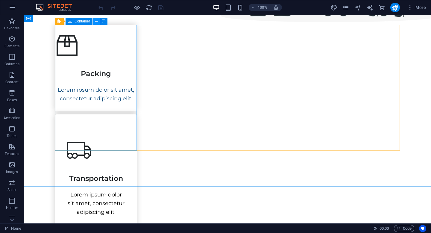
click at [95, 21] on icon at bounding box center [96, 21] width 3 height 6
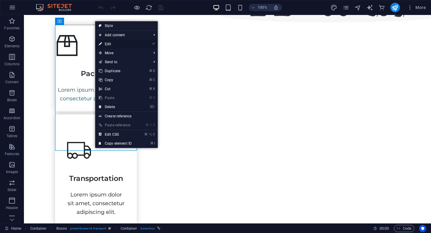
click at [106, 44] on link "⏎ Edit" at bounding box center [115, 43] width 40 height 9
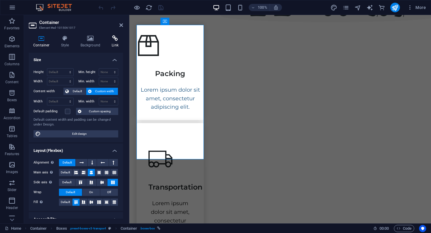
click at [117, 39] on icon at bounding box center [115, 38] width 16 height 6
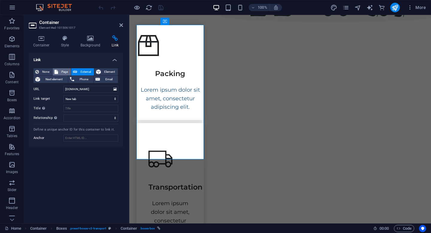
click at [66, 69] on span "Page" at bounding box center [64, 71] width 9 height 7
select select
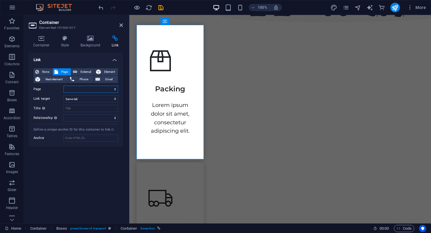
click at [71, 88] on select "Home Legal Notice Privacy Subpage" at bounding box center [90, 89] width 55 height 7
click at [76, 102] on div "None Page External Element Next element Phone Email Page Home Legal Notice Priv…" at bounding box center [75, 94] width 85 height 53
click at [82, 72] on span "External" at bounding box center [85, 71] width 13 height 7
select select "blank"
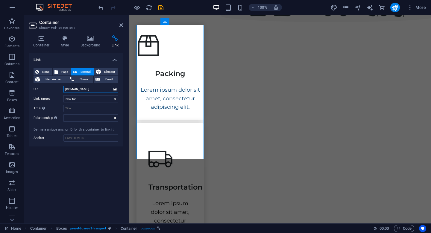
click at [99, 87] on input "[DOMAIN_NAME]" at bounding box center [90, 89] width 55 height 7
type input "w"
click at [42, 72] on span "None" at bounding box center [46, 71] width 10 height 7
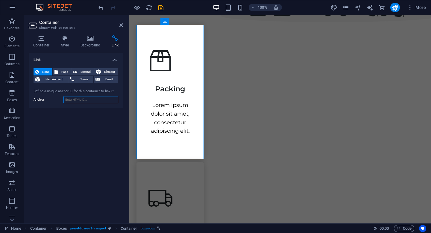
click at [73, 100] on input "Anchor" at bounding box center [90, 99] width 55 height 7
type input "[DOMAIN_NAME]"
click at [98, 121] on div "Link None Page External Element Next element Phone Email Page Home Legal Notice…" at bounding box center [76, 136] width 94 height 166
click at [120, 27] on icon at bounding box center [121, 25] width 4 height 5
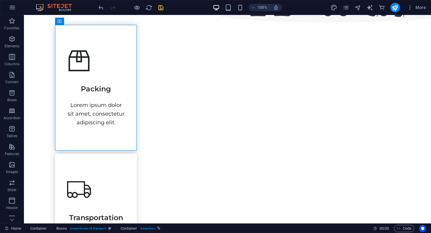
click at [160, 10] on icon "save" at bounding box center [160, 7] width 7 height 7
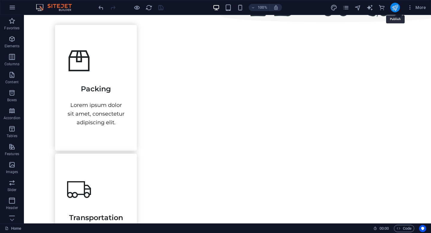
click at [395, 8] on icon "publish" at bounding box center [394, 7] width 7 height 7
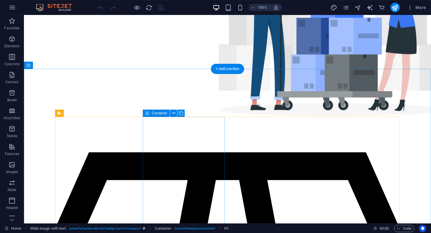
scroll to position [290, 0]
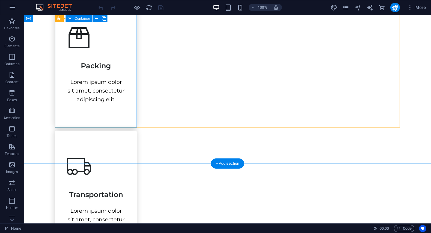
click at [125, 42] on div "Packing Lorem ipsum dolor sit amet, consectetur adipiscing elit." at bounding box center [96, 65] width 82 height 126
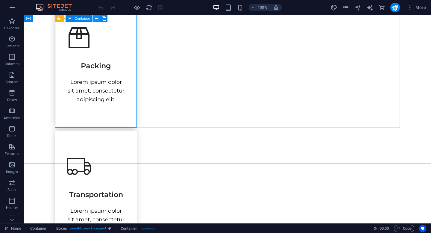
click at [96, 18] on icon at bounding box center [96, 19] width 3 height 6
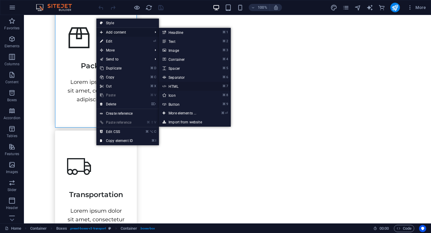
click at [175, 85] on link "⌘ 7 HTML" at bounding box center [183, 86] width 49 height 9
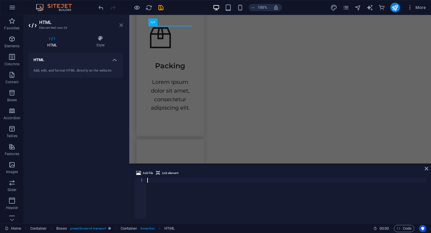
click at [120, 25] on icon at bounding box center [121, 25] width 4 height 5
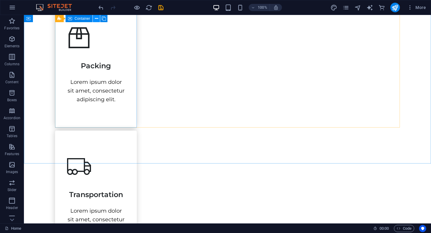
click at [96, 18] on icon at bounding box center [96, 19] width 3 height 6
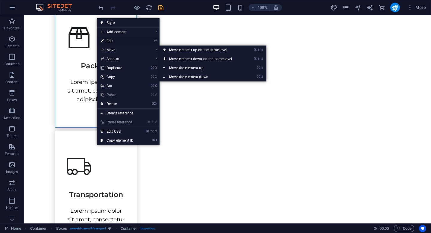
click at [114, 42] on link "⏎ Edit" at bounding box center [117, 40] width 40 height 9
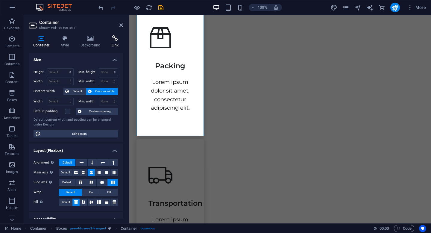
click at [115, 42] on h4 "Link" at bounding box center [115, 41] width 16 height 13
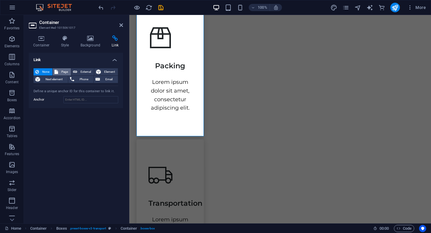
click at [60, 72] on span "Page" at bounding box center [64, 71] width 9 height 7
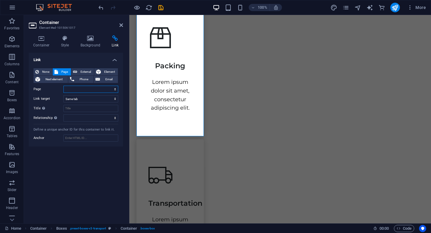
click at [80, 89] on select "Home Legal Notice Privacy Subpage" at bounding box center [90, 89] width 55 height 7
click at [63, 86] on select "Home Legal Notice Privacy Subpage" at bounding box center [90, 89] width 55 height 7
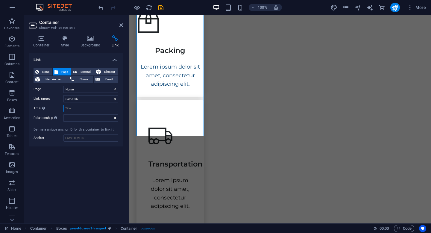
click at [76, 110] on input "Title Additional link description, should not be the same as the link text. The…" at bounding box center [90, 108] width 55 height 7
click at [73, 117] on select "alternate author bookmark external help license next nofollow noreferrer noopen…" at bounding box center [90, 117] width 55 height 7
click at [85, 109] on input "Title Additional link description, should not be the same as the link text. The…" at bounding box center [90, 108] width 55 height 7
click at [79, 90] on select "Home Legal Notice Privacy Subpage" at bounding box center [90, 89] width 55 height 7
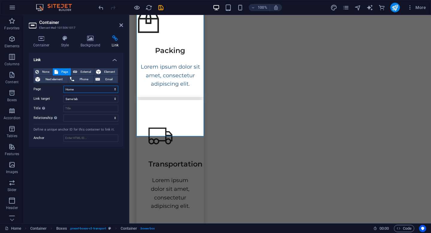
select select "3"
click at [63, 86] on select "Home Legal Notice Privacy Subpage" at bounding box center [90, 89] width 55 height 7
click at [79, 71] on span "External" at bounding box center [85, 71] width 13 height 7
click at [83, 99] on select "New tab Same tab Overlay" at bounding box center [90, 98] width 55 height 7
click at [63, 95] on select "New tab Same tab Overlay" at bounding box center [90, 98] width 55 height 7
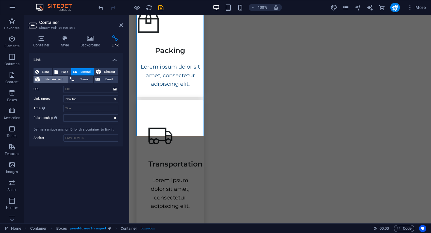
click at [62, 77] on span "Next element" at bounding box center [54, 79] width 24 height 7
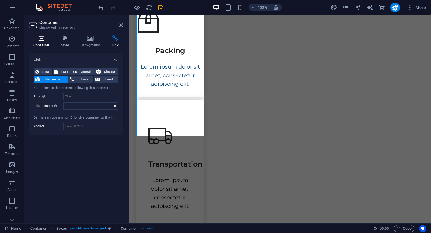
click at [40, 40] on icon at bounding box center [41, 38] width 25 height 6
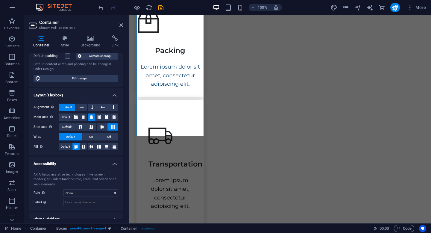
scroll to position [0, 0]
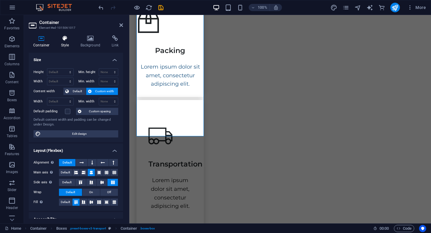
click at [68, 42] on h4 "Style" at bounding box center [66, 41] width 19 height 13
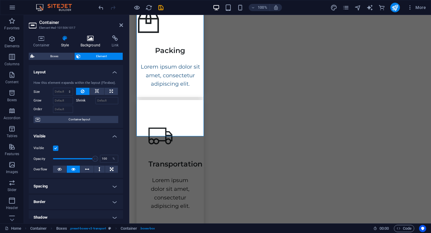
click at [94, 43] on h4 "Background" at bounding box center [91, 41] width 31 height 13
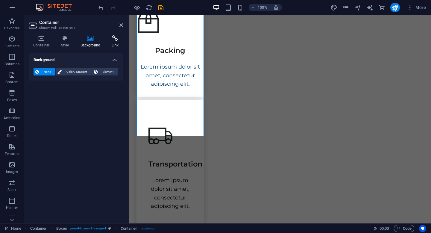
click at [115, 40] on icon at bounding box center [115, 38] width 16 height 6
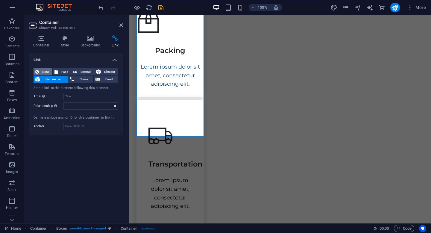
click at [47, 71] on span "None" at bounding box center [46, 71] width 10 height 7
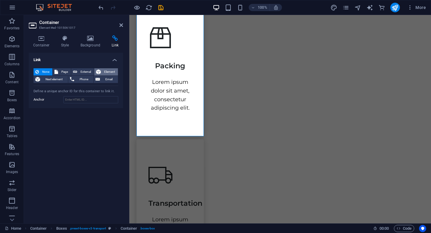
click at [104, 73] on span "Element" at bounding box center [109, 71] width 13 height 7
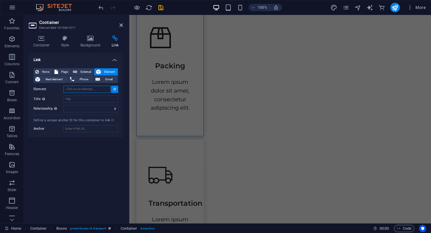
click at [98, 90] on input "Element" at bounding box center [86, 89] width 47 height 7
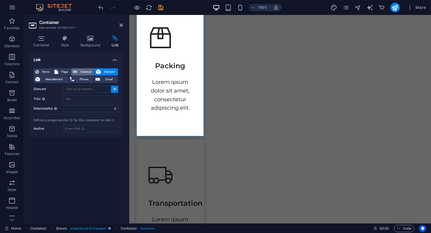
click at [89, 73] on span "External" at bounding box center [85, 71] width 13 height 7
select select "blank"
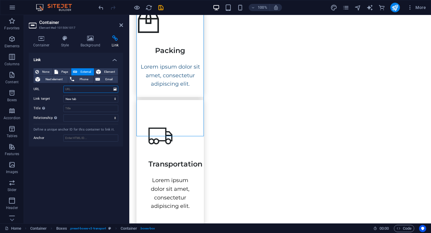
click at [88, 89] on input "URL" at bounding box center [90, 89] width 55 height 7
type input "www.google.com"
click at [79, 99] on select "New tab Same tab Overlay" at bounding box center [90, 98] width 55 height 7
select select
click at [63, 95] on select "New tab Same tab Overlay" at bounding box center [90, 98] width 55 height 7
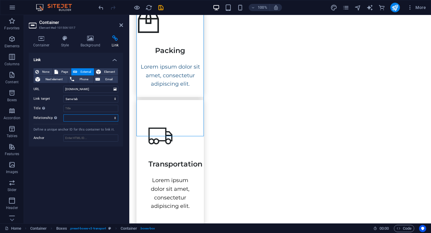
click at [76, 118] on select "alternate author bookmark external help license next nofollow noreferrer noopen…" at bounding box center [90, 117] width 55 height 7
click at [160, 9] on icon "save" at bounding box center [160, 7] width 7 height 7
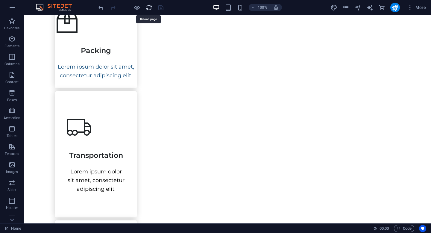
click at [148, 7] on icon "reload" at bounding box center [148, 7] width 7 height 7
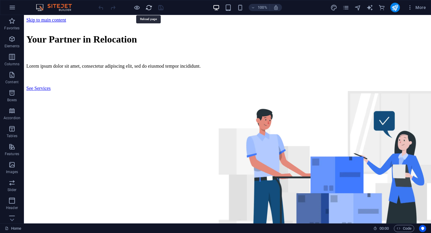
click at [147, 10] on icon "reload" at bounding box center [148, 7] width 7 height 7
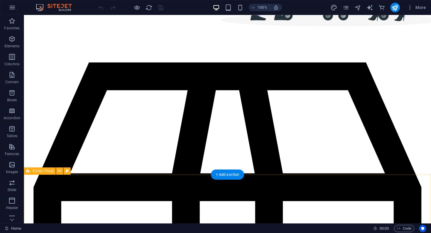
scroll to position [245, 0]
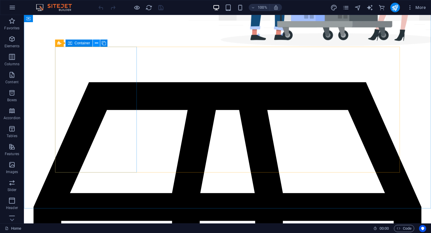
click at [96, 45] on icon at bounding box center [96, 43] width 3 height 6
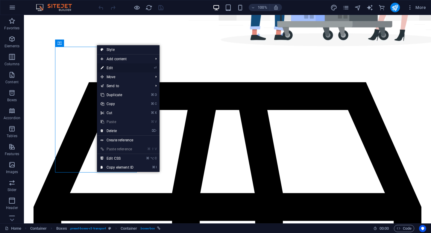
click at [111, 70] on link "⏎ Edit" at bounding box center [117, 67] width 40 height 9
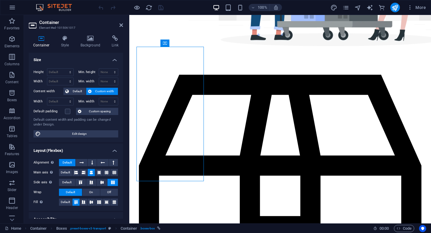
click at [114, 51] on div "Container Style Background Link Size Height Default px rem % vh vw Min. height …" at bounding box center [76, 126] width 94 height 183
click at [115, 43] on h4 "Link" at bounding box center [115, 41] width 16 height 13
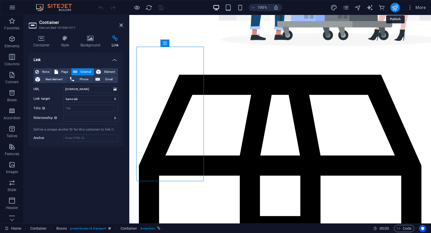
click at [394, 8] on icon "publish" at bounding box center [394, 7] width 7 height 7
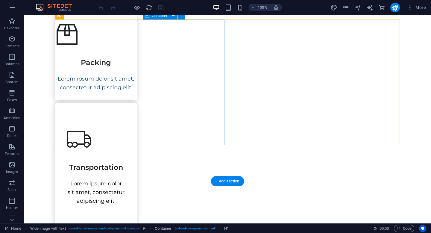
scroll to position [290, 0]
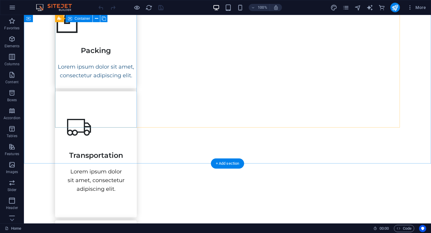
click at [133, 32] on div "Packing Lorem ipsum dolor sit amet, consectetur adipiscing elit." at bounding box center [96, 45] width 82 height 86
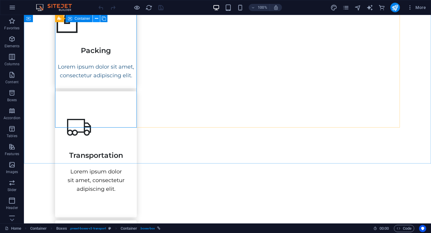
click at [96, 19] on icon at bounding box center [96, 19] width 3 height 6
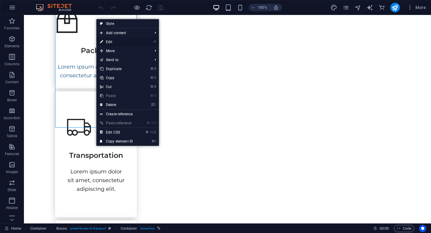
click at [113, 41] on link "⏎ Edit" at bounding box center [116, 41] width 40 height 9
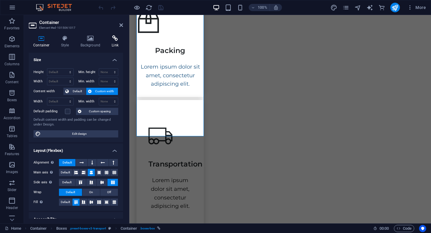
click at [116, 44] on h4 "Link" at bounding box center [115, 41] width 16 height 13
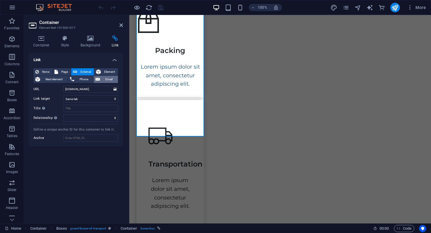
click at [106, 80] on span "Email" at bounding box center [109, 79] width 14 height 7
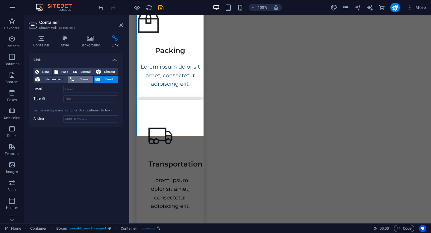
click at [87, 80] on span "Phone" at bounding box center [84, 79] width 16 height 7
click at [60, 80] on span "Next element" at bounding box center [54, 79] width 24 height 7
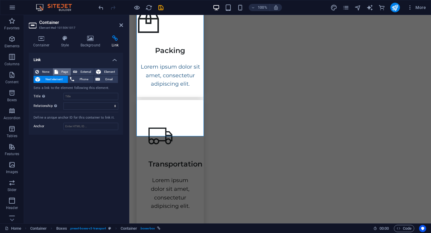
click at [61, 70] on span "Page" at bounding box center [64, 71] width 9 height 7
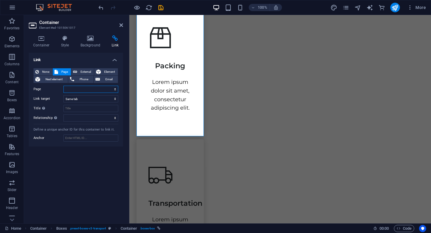
click at [78, 91] on select "Home Legal Notice Privacy Subpage" at bounding box center [90, 89] width 55 height 7
click at [63, 86] on select "Home Legal Notice Privacy Subpage" at bounding box center [90, 89] width 55 height 7
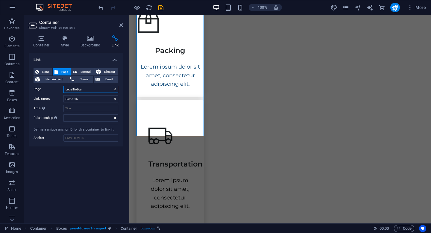
click at [80, 88] on select "Home Legal Notice Privacy Subpage" at bounding box center [90, 89] width 55 height 7
select select "3"
click at [63, 86] on select "Home Legal Notice Privacy Subpage" at bounding box center [90, 89] width 55 height 7
click at [88, 70] on span "External" at bounding box center [85, 71] width 13 height 7
select select "blank"
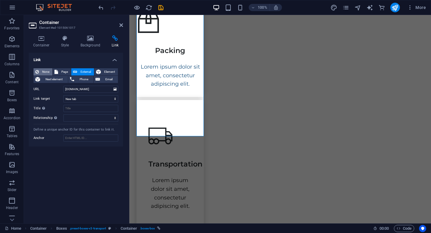
click at [45, 69] on span "None" at bounding box center [46, 71] width 10 height 7
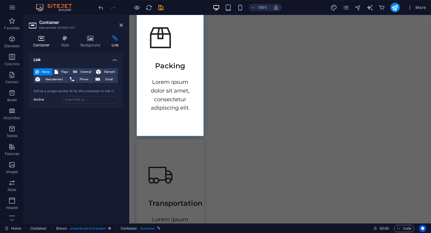
click at [43, 44] on h4 "Container" at bounding box center [43, 41] width 28 height 13
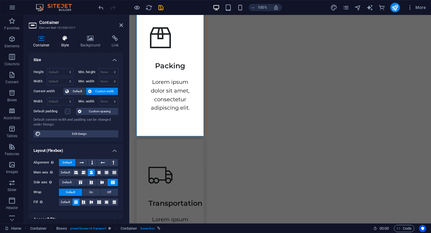
click at [61, 43] on h4 "Style" at bounding box center [66, 41] width 19 height 13
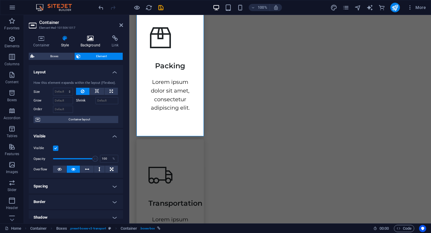
click at [88, 42] on h4 "Background" at bounding box center [91, 41] width 31 height 13
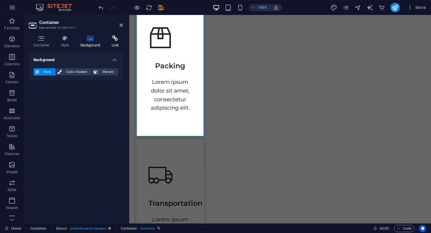
click at [114, 45] on h4 "Link" at bounding box center [115, 41] width 16 height 13
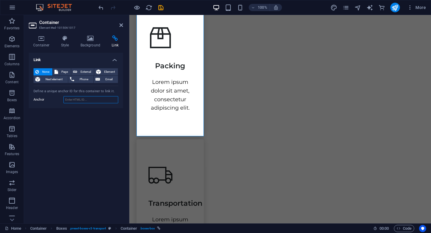
click at [78, 101] on input "Anchor" at bounding box center [90, 99] width 55 height 7
type input "www.google.com"
click at [67, 73] on span "Page" at bounding box center [64, 71] width 9 height 7
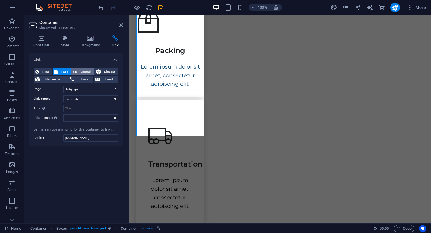
click at [84, 69] on span "External" at bounding box center [85, 71] width 13 height 7
select select "blank"
click at [105, 72] on span "Element" at bounding box center [109, 71] width 13 height 7
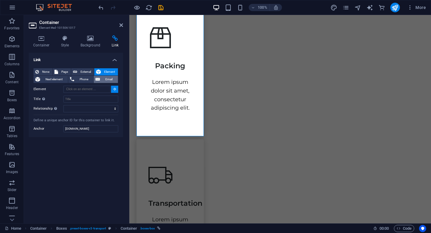
click at [105, 79] on span "Email" at bounding box center [109, 79] width 14 height 7
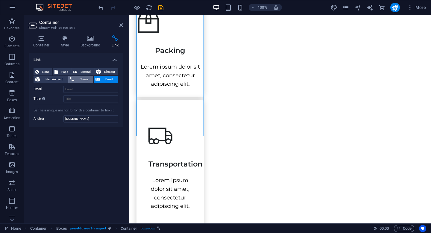
click at [83, 79] on span "Phone" at bounding box center [84, 79] width 16 height 7
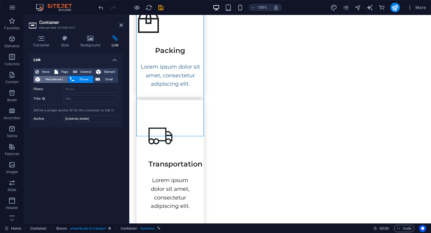
click at [59, 80] on span "Next element" at bounding box center [54, 79] width 24 height 7
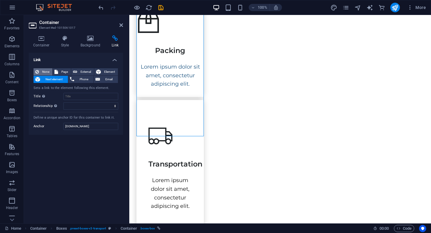
click at [48, 72] on span "None" at bounding box center [46, 71] width 10 height 7
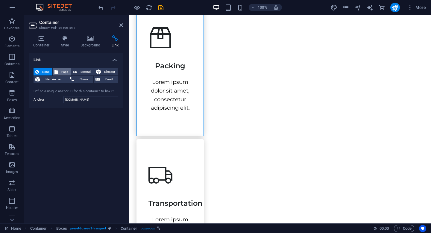
click at [68, 71] on span "Page" at bounding box center [64, 71] width 9 height 7
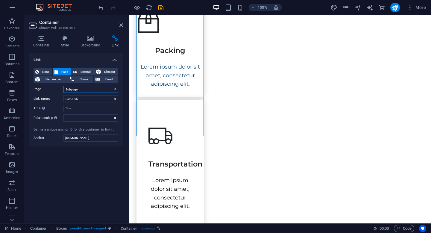
click at [76, 88] on select "Home Legal Notice Privacy Subpage" at bounding box center [90, 89] width 55 height 7
click at [100, 180] on div "Link None Page External Element Next element Phone Email Page Home Legal Notice…" at bounding box center [76, 136] width 94 height 166
click at [121, 27] on icon at bounding box center [121, 25] width 4 height 5
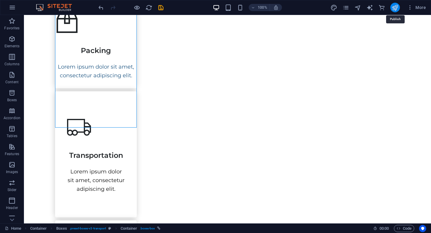
click at [396, 8] on icon "publish" at bounding box center [394, 7] width 7 height 7
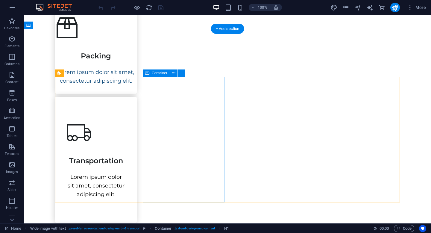
scroll to position [290, 0]
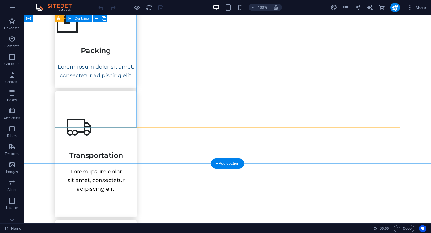
click at [129, 68] on div "Packing Lorem ipsum dolor sit amet, consectetur adipiscing elit." at bounding box center [96, 45] width 82 height 86
click at [132, 26] on div "Packing Lorem ipsum dolor sit amet, consectetur adipiscing elit." at bounding box center [96, 45] width 82 height 86
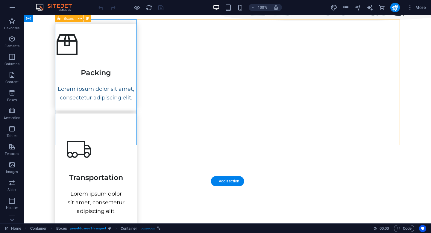
scroll to position [258, 0]
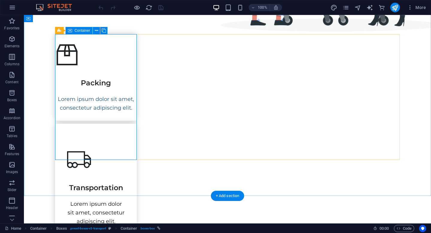
click at [128, 42] on div "Packing Lorem ipsum dolor sit amet, consectetur adipiscing elit." at bounding box center [96, 77] width 82 height 86
click at [97, 30] on icon at bounding box center [96, 31] width 3 height 6
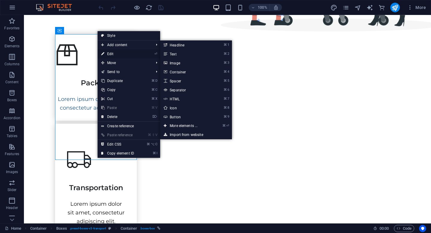
click at [107, 52] on link "⏎ Edit" at bounding box center [117, 53] width 40 height 9
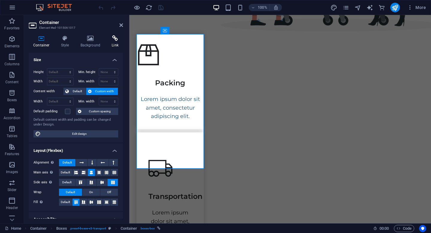
click at [114, 43] on h4 "Link" at bounding box center [115, 41] width 16 height 13
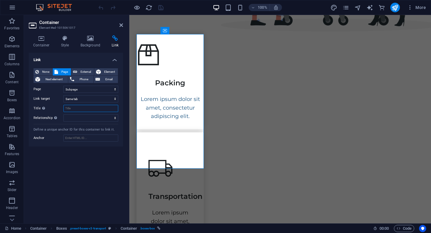
click at [77, 106] on input "Title Additional link description, should not be the same as the link text. The…" at bounding box center [90, 108] width 55 height 7
type input "k"
type input "KASIR"
click at [86, 162] on div "Link None Page External Element Next element Phone Email Page Home Legal Notice…" at bounding box center [76, 136] width 94 height 166
click at [395, 6] on icon "publish" at bounding box center [394, 7] width 7 height 7
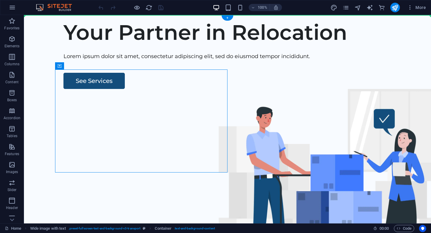
drag, startPoint x: 83, startPoint y: 80, endPoint x: 64, endPoint y: 45, distance: 39.9
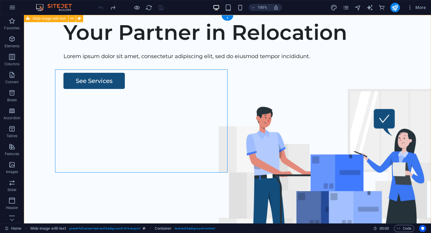
click at [177, 38] on div "Your Partner in Relocation Lorem ipsum dolor sit amet, consectetur adipiscing e…" at bounding box center [227, 129] width 407 height 229
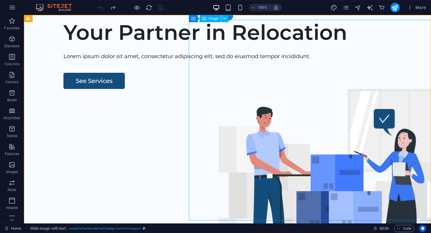
click at [244, 89] on figure at bounding box center [331, 189] width 284 height 200
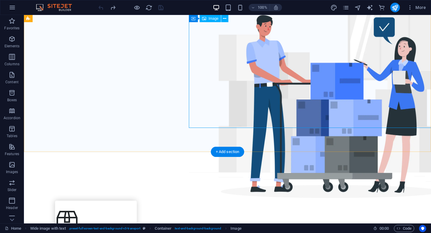
scroll to position [93, 0]
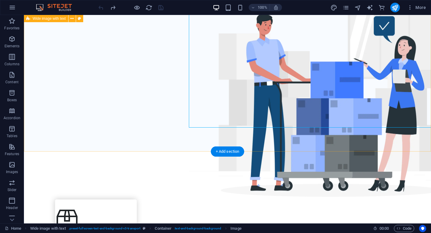
drag, startPoint x: 126, startPoint y: 151, endPoint x: 132, endPoint y: 134, distance: 18.0
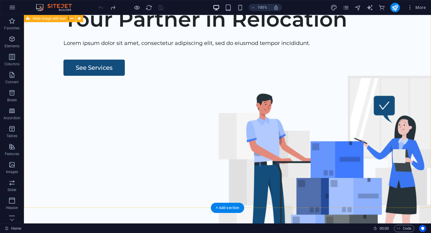
scroll to position [0, 0]
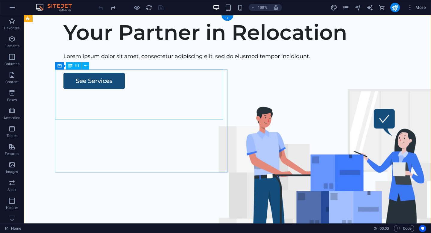
click at [105, 45] on div "Your Partner in Relocation" at bounding box center [240, 32] width 354 height 25
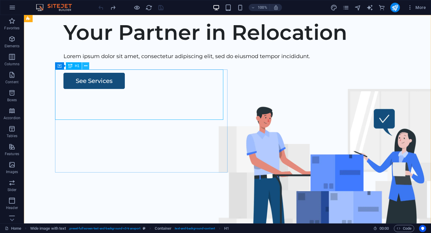
click at [85, 66] on icon at bounding box center [85, 66] width 3 height 6
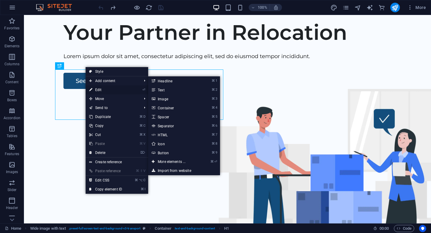
click at [100, 91] on link "⏎ Edit" at bounding box center [106, 89] width 40 height 9
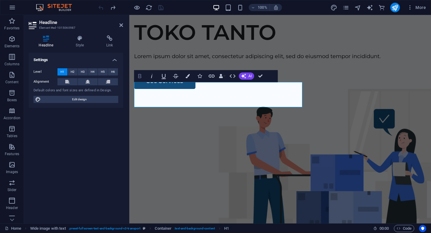
click at [138, 75] on icon "button" at bounding box center [139, 76] width 3 height 4
click at [229, 45] on h1 "TOKO TANTO​" at bounding box center [280, 32] width 292 height 25
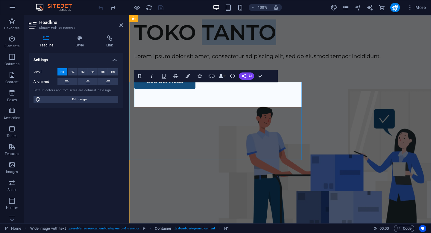
click at [196, 45] on h1 "TOKO TANTO​" at bounding box center [280, 32] width 292 height 25
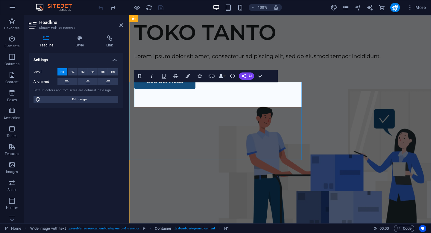
click at [276, 45] on h1 "TOKO TANTO​" at bounding box center [280, 32] width 292 height 25
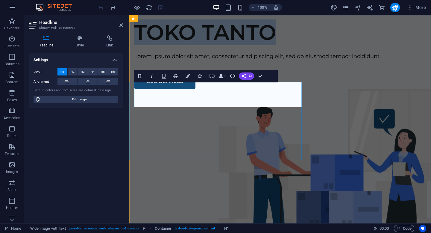
drag, startPoint x: 276, startPoint y: 95, endPoint x: 180, endPoint y: 100, distance: 95.8
click at [180, 45] on h1 "TOKO TANTO​" at bounding box center [280, 32] width 292 height 25
click at [139, 74] on icon "button" at bounding box center [139, 75] width 7 height 7
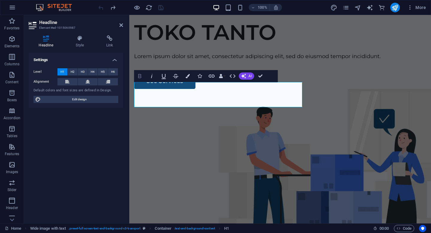
click at [139, 74] on icon "button" at bounding box center [139, 75] width 7 height 7
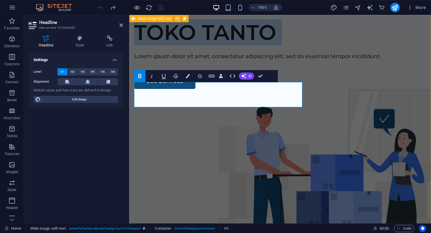
click at [182, 42] on div "TOKO TANTO​ Lorem ipsum dolor sit amet, consectetur adipiscing elit, sed do eiu…" at bounding box center [279, 129] width 301 height 229
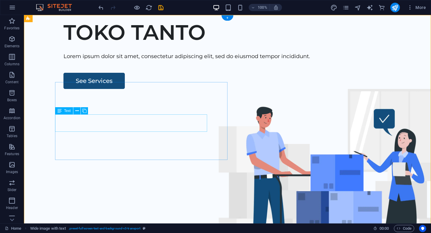
click at [105, 61] on div "Lorem ipsum dolor sit amet, consectetur adipiscing elit, sed do eiusmod tempor …" at bounding box center [240, 56] width 354 height 9
click at [77, 112] on icon at bounding box center [76, 111] width 3 height 6
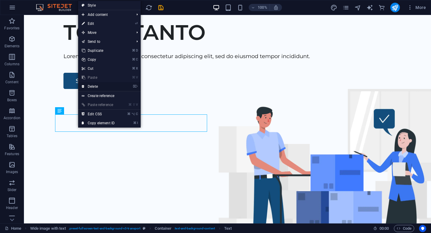
click at [94, 86] on link "⌦ Delete" at bounding box center [98, 86] width 40 height 9
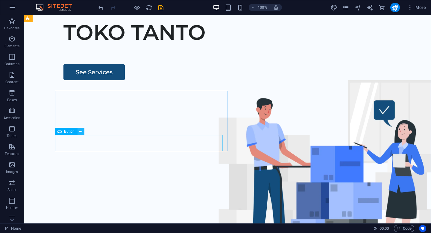
click at [80, 130] on icon at bounding box center [80, 131] width 3 height 6
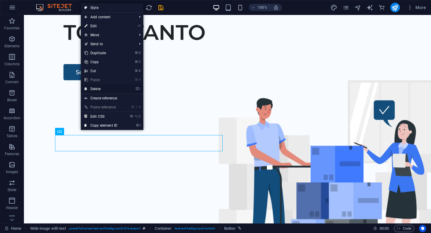
click at [96, 89] on link "⌦ Delete" at bounding box center [101, 88] width 40 height 9
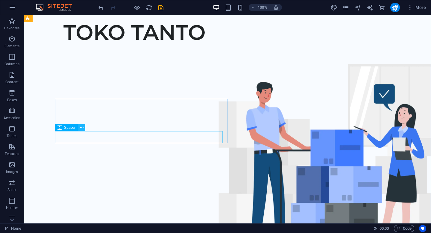
click at [83, 127] on icon at bounding box center [81, 127] width 3 height 6
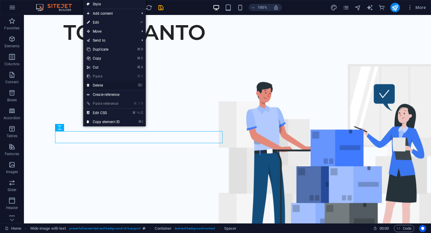
click at [102, 86] on link "⌦ Delete" at bounding box center [103, 85] width 40 height 9
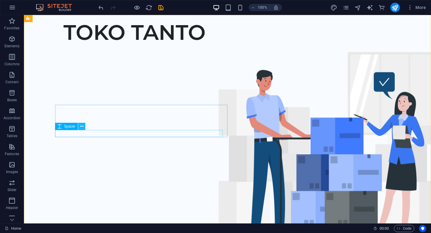
click at [81, 125] on icon at bounding box center [81, 126] width 3 height 6
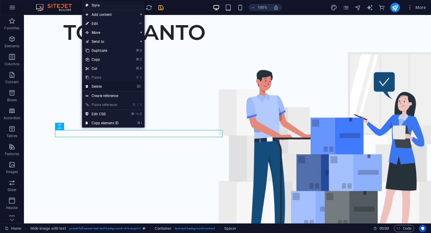
click at [102, 84] on link "⌦ Delete" at bounding box center [102, 86] width 40 height 9
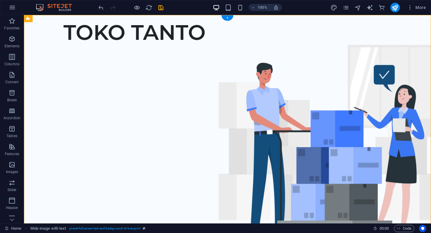
drag, startPoint x: 83, startPoint y: 119, endPoint x: 65, endPoint y: 78, distance: 44.7
click at [110, 98] on div "TOKO TANTO" at bounding box center [227, 129] width 407 height 229
click at [114, 70] on div "TOKO TANTO" at bounding box center [227, 129] width 407 height 229
click at [89, 45] on div "TOKO TANTO" at bounding box center [240, 32] width 354 height 25
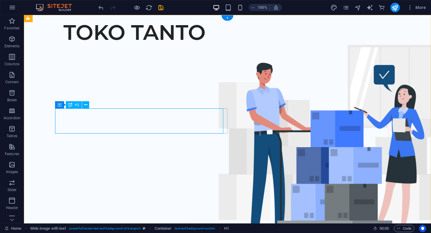
click at [219, 45] on div "TOKO TANTO" at bounding box center [240, 32] width 354 height 25
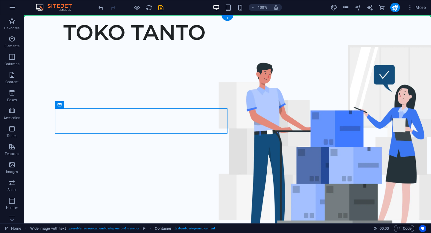
drag, startPoint x: 82, startPoint y: 119, endPoint x: 77, endPoint y: 62, distance: 57.1
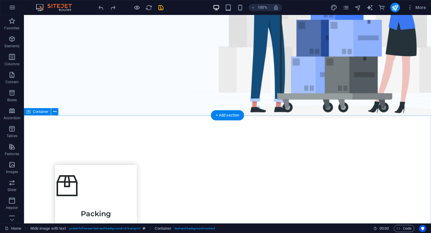
scroll to position [120, 0]
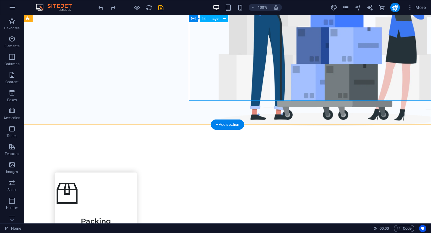
click at [192, 96] on figure at bounding box center [331, 25] width 284 height 200
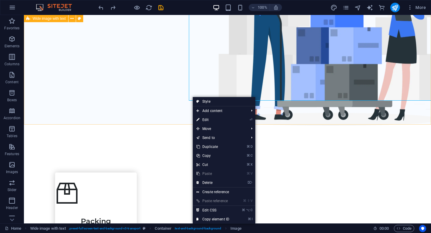
click at [144, 97] on div "TOKO TANTO" at bounding box center [227, 9] width 407 height 229
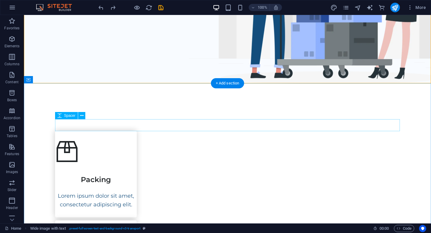
scroll to position [161, 0]
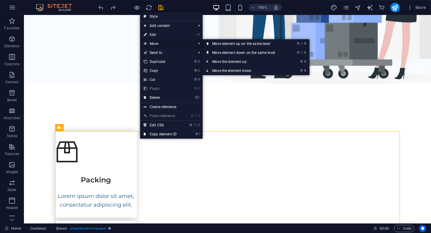
click at [154, 44] on span "Move" at bounding box center [167, 43] width 54 height 9
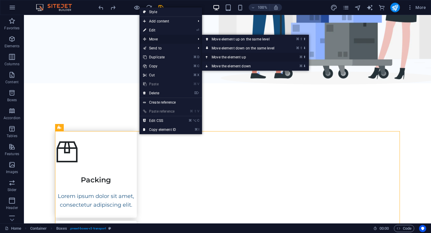
click at [218, 57] on link "⌘ ⬆ Move the element up" at bounding box center [244, 57] width 84 height 9
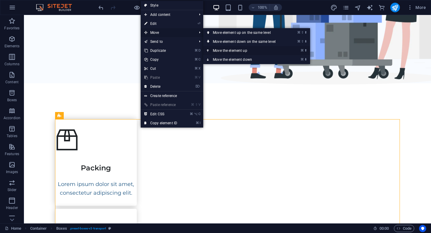
click at [229, 51] on link "⌘ ⬆ Move the element up" at bounding box center [245, 50] width 84 height 9
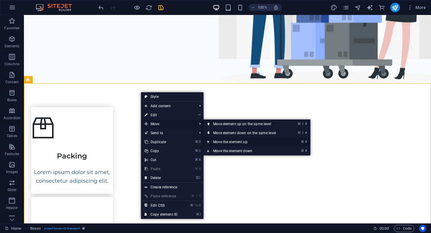
click at [220, 142] on link "⌘ ⬆ Move the element up" at bounding box center [245, 141] width 84 height 9
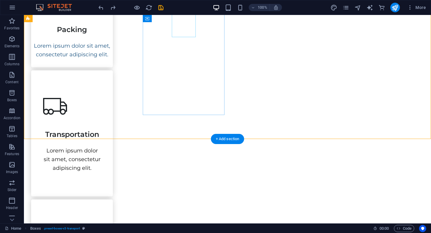
scroll to position [288, 0]
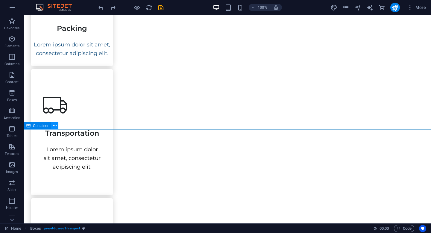
click at [56, 127] on icon at bounding box center [54, 126] width 3 height 6
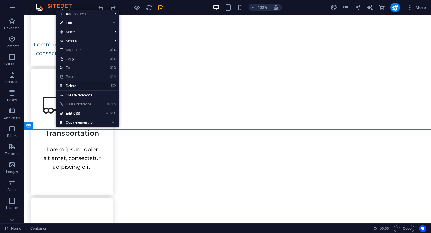
click at [75, 86] on link "⌦ Delete" at bounding box center [76, 85] width 40 height 9
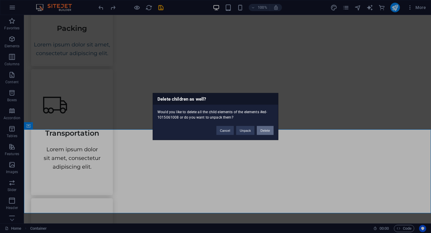
click at [262, 130] on button "Delete" at bounding box center [265, 130] width 17 height 9
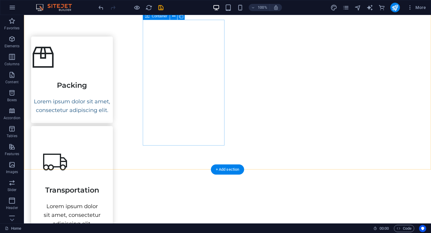
scroll to position [254, 0]
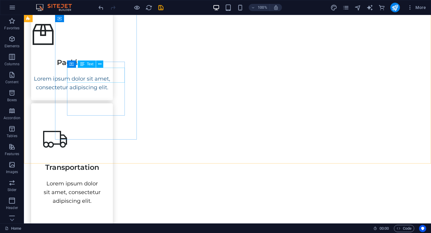
click at [90, 65] on span "Text" at bounding box center [90, 64] width 7 height 4
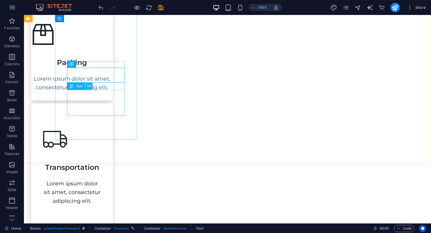
click at [90, 86] on icon at bounding box center [88, 86] width 3 height 6
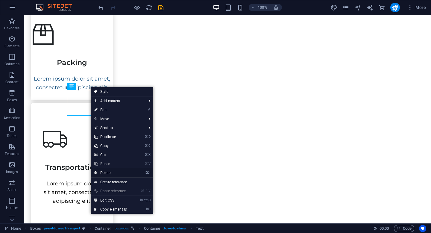
click at [109, 173] on link "⌦ Delete" at bounding box center [111, 172] width 40 height 9
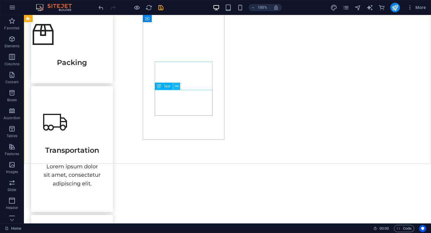
click at [177, 88] on icon at bounding box center [176, 86] width 3 height 6
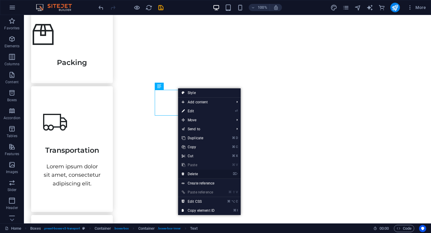
click at [196, 174] on link "⌦ Delete" at bounding box center [198, 173] width 40 height 9
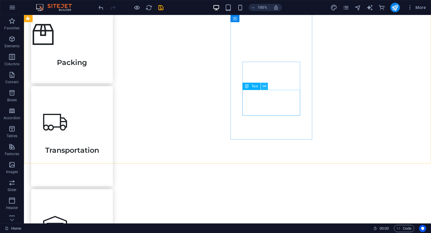
click at [264, 86] on icon at bounding box center [264, 86] width 3 height 6
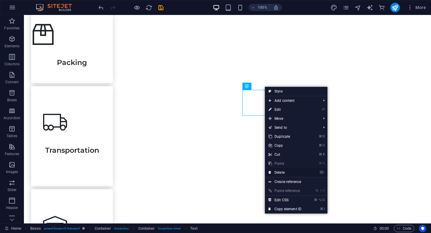
click at [279, 172] on link "⌦ Delete" at bounding box center [285, 172] width 40 height 9
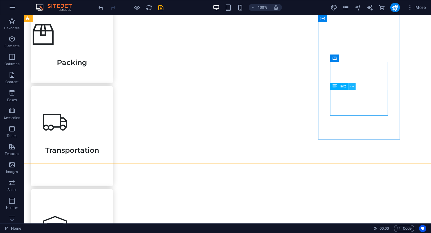
click at [350, 86] on icon at bounding box center [351, 86] width 3 height 6
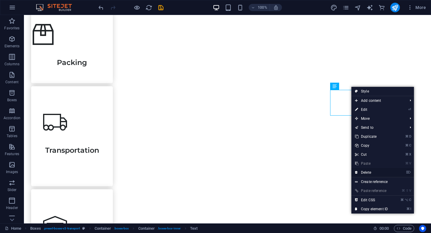
click at [368, 173] on link "⌦ Delete" at bounding box center [371, 172] width 40 height 9
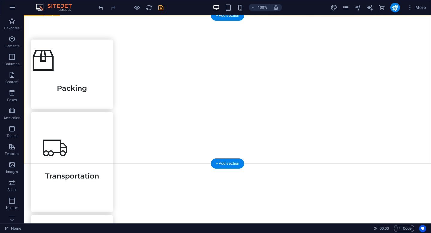
click at [140, 45] on div "Packing Transportation Storage Assembly" at bounding box center [227, 229] width 407 height 426
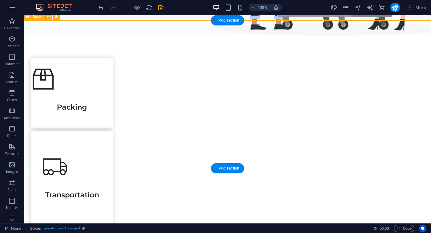
scroll to position [209, 0]
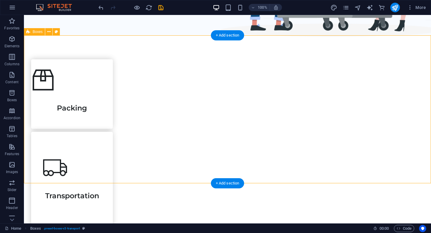
click at [51, 30] on button at bounding box center [48, 31] width 7 height 7
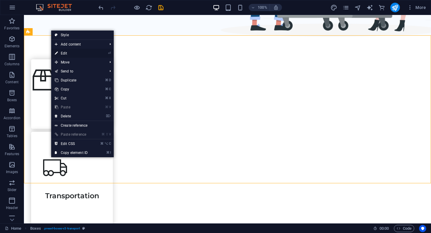
click at [63, 53] on link "⏎ Edit" at bounding box center [71, 53] width 40 height 9
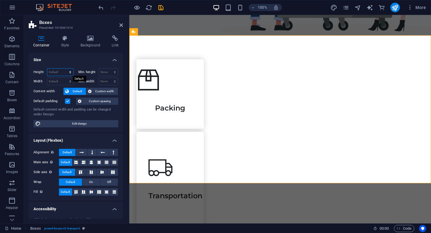
click at [69, 72] on select "Default px rem % vh vw" at bounding box center [60, 71] width 26 height 7
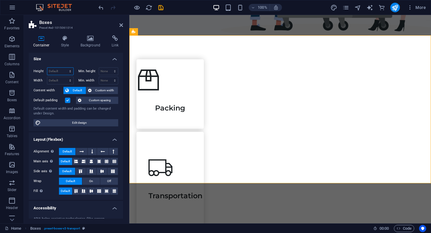
scroll to position [0, 0]
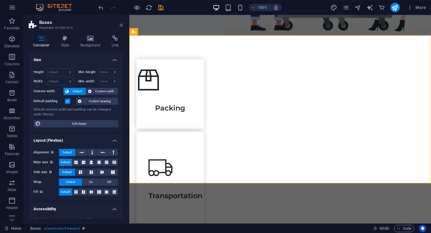
click at [121, 27] on icon at bounding box center [121, 25] width 4 height 5
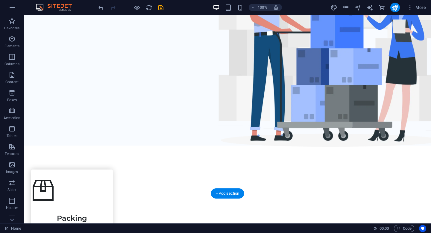
scroll to position [188, 0]
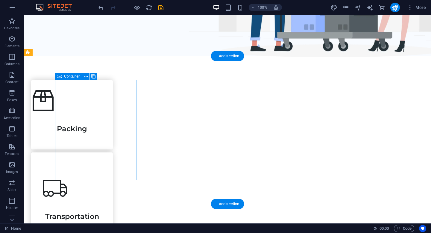
click at [113, 114] on div "Packing" at bounding box center [72, 114] width 82 height 69
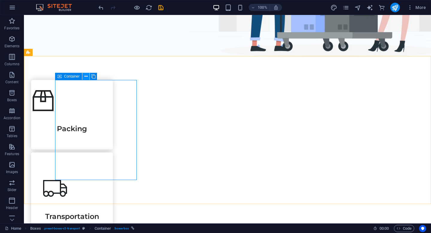
click at [87, 77] on icon at bounding box center [85, 76] width 3 height 6
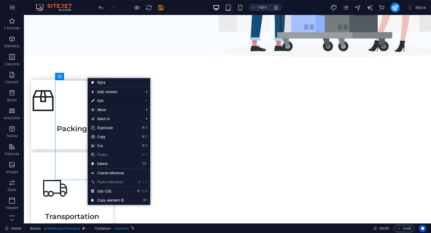
click at [99, 100] on link "⏎ Edit" at bounding box center [108, 100] width 40 height 9
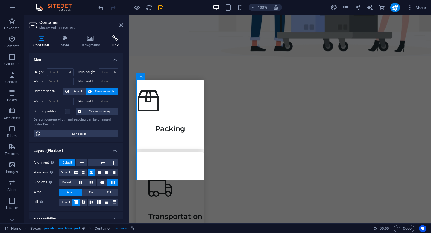
click at [113, 41] on icon at bounding box center [115, 38] width 16 height 6
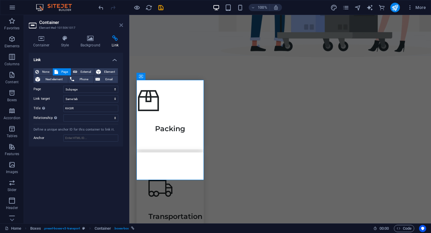
click at [121, 25] on icon at bounding box center [121, 25] width 4 height 5
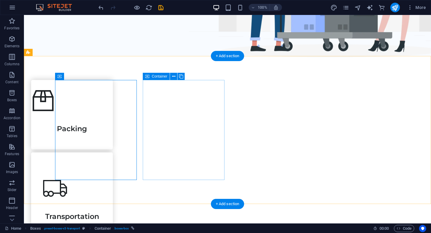
click at [113, 152] on div "Transportation" at bounding box center [72, 202] width 82 height 100
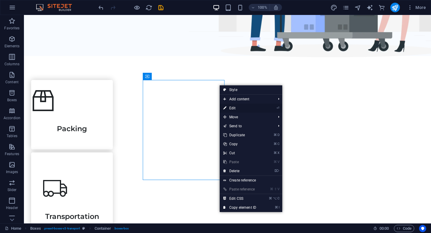
click at [229, 108] on link "⏎ Edit" at bounding box center [239, 107] width 40 height 9
select select
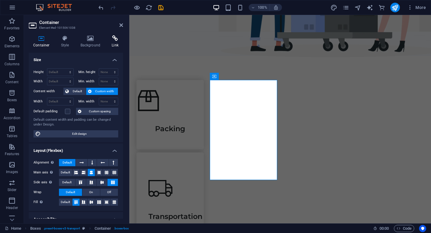
click at [114, 46] on h4 "Link" at bounding box center [115, 41] width 16 height 13
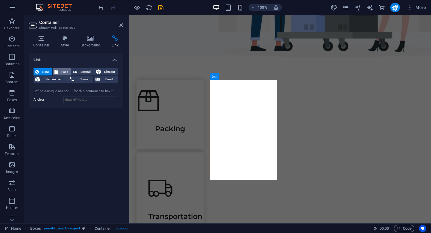
click at [65, 71] on span "Page" at bounding box center [64, 71] width 9 height 7
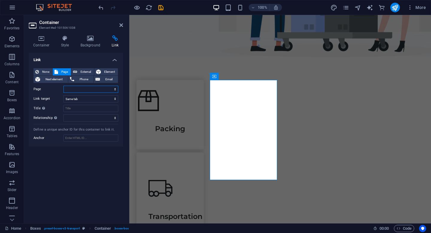
click at [86, 91] on select "Home Legal Notice Privacy Subpage" at bounding box center [90, 89] width 55 height 7
select select "3"
click at [63, 86] on select "Home Legal Notice Privacy Subpage" at bounding box center [90, 89] width 55 height 7
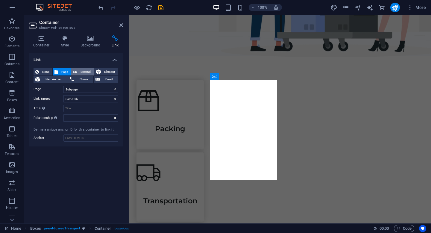
click at [83, 72] on span "External" at bounding box center [85, 71] width 13 height 7
select select "blank"
click at [65, 71] on span "Page" at bounding box center [64, 71] width 9 height 7
select select
click at [122, 27] on icon at bounding box center [121, 25] width 4 height 5
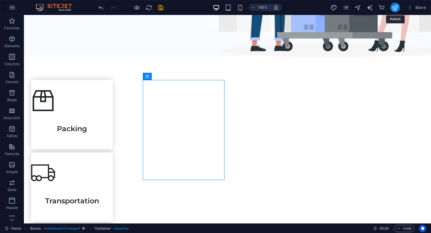
click at [396, 7] on icon "publish" at bounding box center [394, 7] width 7 height 7
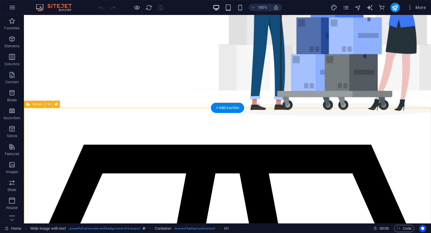
scroll to position [136, 0]
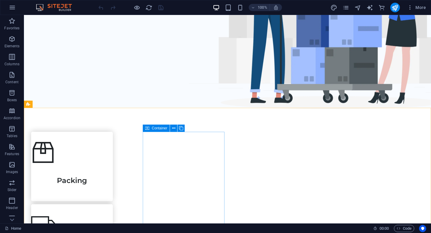
click at [158, 128] on span "Container" at bounding box center [160, 128] width 16 height 4
click at [175, 128] on button at bounding box center [173, 127] width 7 height 7
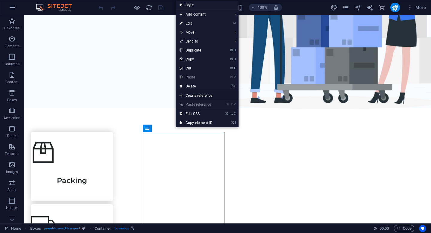
click at [194, 95] on link "Create reference" at bounding box center [207, 95] width 62 height 9
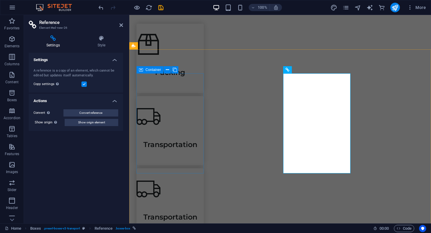
scroll to position [199, 0]
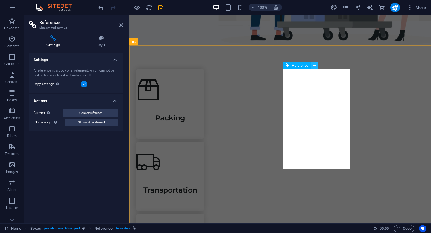
click at [315, 67] on icon at bounding box center [314, 65] width 3 height 6
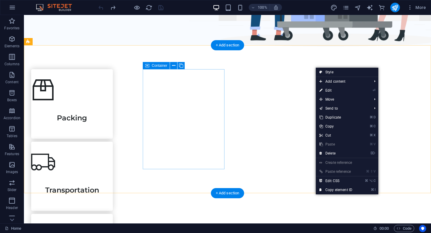
click at [113, 141] on div "Transportation" at bounding box center [72, 175] width 82 height 69
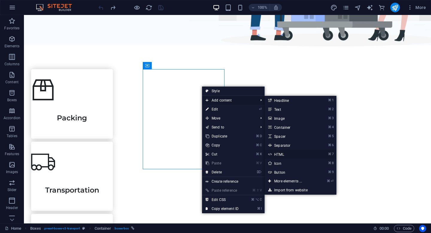
click at [278, 154] on link "⌘ 7 HTML" at bounding box center [288, 153] width 49 height 9
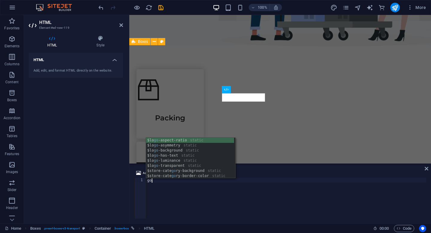
type textarea "g"
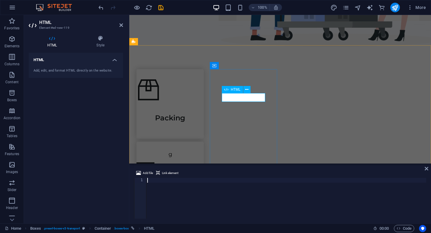
click at [204, 150] on div "g" at bounding box center [169, 154] width 67 height 9
click at [159, 183] on div at bounding box center [286, 203] width 280 height 50
click at [204, 150] on div "g" at bounding box center [169, 154] width 67 height 9
click at [247, 90] on icon at bounding box center [246, 89] width 3 height 6
click at [204, 141] on div "g Transportation" at bounding box center [169, 180] width 67 height 78
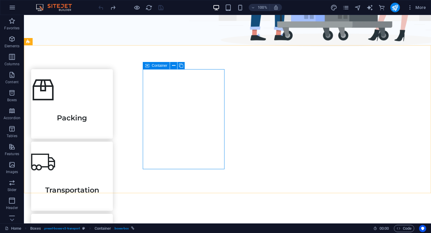
click at [155, 65] on span "Container" at bounding box center [160, 66] width 16 height 4
click at [174, 66] on icon at bounding box center [173, 65] width 3 height 6
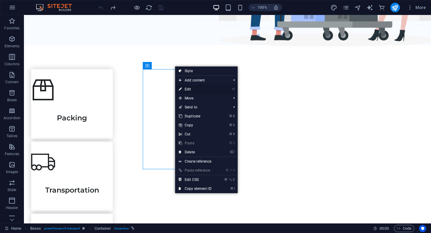
click at [197, 90] on link "⏎ Edit" at bounding box center [195, 89] width 40 height 9
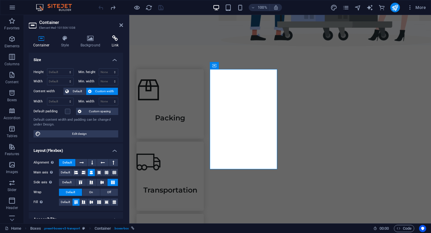
click at [112, 46] on h4 "Link" at bounding box center [115, 41] width 16 height 13
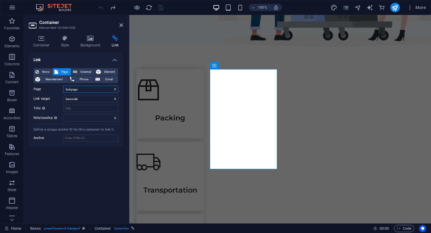
click at [78, 90] on select "Home Legal Notice Privacy Subpage" at bounding box center [90, 89] width 55 height 7
click at [63, 86] on select "Home Legal Notice Privacy Subpage" at bounding box center [90, 89] width 55 height 7
click at [78, 90] on select "Home Legal Notice Privacy Subpage" at bounding box center [90, 89] width 55 height 7
select select "3"
click at [63, 86] on select "Home Legal Notice Privacy Subpage" at bounding box center [90, 89] width 55 height 7
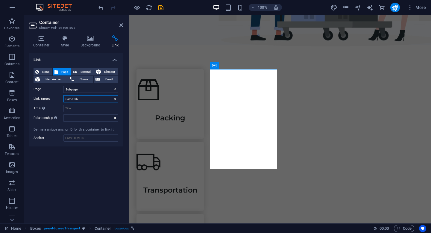
click at [74, 99] on select "New tab Same tab Overlay" at bounding box center [90, 98] width 55 height 7
click at [63, 95] on select "New tab Same tab Overlay" at bounding box center [90, 98] width 55 height 7
click at [74, 99] on select "New tab Same tab Overlay" at bounding box center [90, 98] width 55 height 7
click at [63, 95] on select "New tab Same tab Overlay" at bounding box center [90, 98] width 55 height 7
click at [74, 99] on select "New tab Same tab Overlay" at bounding box center [90, 98] width 55 height 7
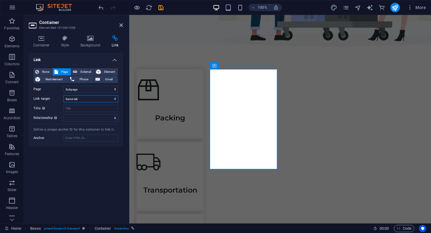
select select "blank"
click at [63, 95] on select "New tab Same tab Overlay" at bounding box center [90, 98] width 55 height 7
click at [73, 100] on select "New tab Same tab Overlay" at bounding box center [90, 98] width 55 height 7
click at [63, 95] on select "New tab Same tab Overlay" at bounding box center [90, 98] width 55 height 7
click at [79, 71] on span "External" at bounding box center [85, 71] width 13 height 7
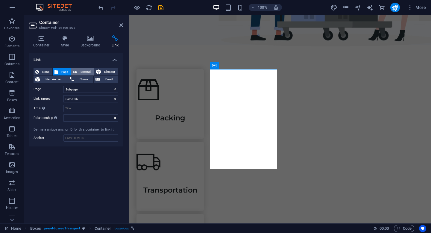
select select "blank"
click at [105, 71] on span "Element" at bounding box center [109, 71] width 13 height 7
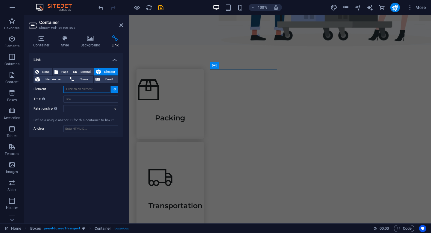
click at [99, 89] on input "Element" at bounding box center [86, 89] width 47 height 7
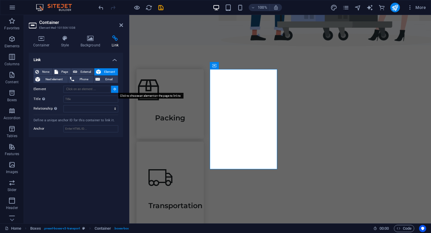
click at [115, 90] on icon at bounding box center [114, 88] width 3 height 3
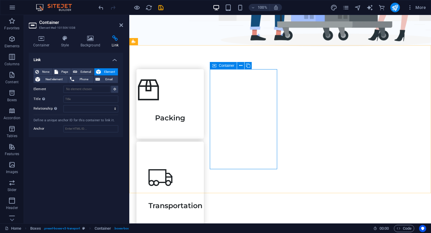
click at [204, 141] on div "Transportation" at bounding box center [169, 191] width 67 height 100
click at [97, 88] on input "Element" at bounding box center [86, 89] width 47 height 7
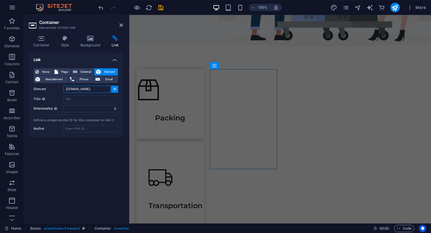
click at [66, 90] on input "google.com" at bounding box center [86, 89] width 47 height 7
type input "[DOMAIN_NAME]"
click at [94, 153] on div "Link None Page External Element Next element Phone Email Page Home Legal Notice…" at bounding box center [76, 136] width 94 height 166
click at [98, 91] on input "Element" at bounding box center [86, 89] width 47 height 7
click at [112, 40] on icon at bounding box center [115, 38] width 16 height 6
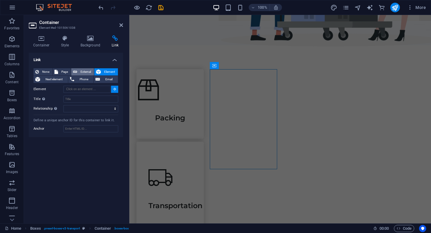
click at [88, 71] on span "External" at bounding box center [85, 71] width 13 height 7
select select "blank"
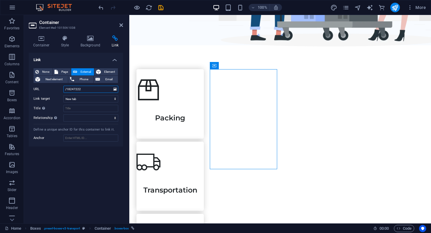
click at [84, 92] on input "/18247222" at bounding box center [90, 89] width 55 height 7
drag, startPoint x: 84, startPoint y: 92, endPoint x: 53, endPoint y: 90, distance: 31.1
click at [53, 90] on div "URL /18247222" at bounding box center [75, 89] width 85 height 7
type input "[DOMAIN_NAME]"
click at [73, 152] on div "Link None Page External Element Next element Phone Email Page Home Legal Notice…" at bounding box center [76, 136] width 94 height 166
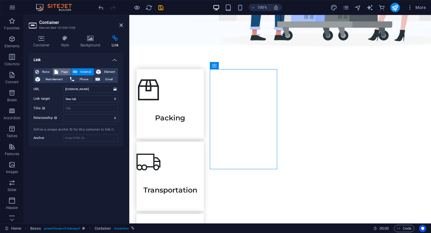
click at [65, 72] on span "Page" at bounding box center [64, 71] width 9 height 7
select select
click at [79, 91] on select "Home Legal Notice Privacy Subpage" at bounding box center [90, 89] width 55 height 7
click at [63, 86] on select "Home Legal Notice Privacy Subpage" at bounding box center [90, 89] width 55 height 7
click at [105, 176] on div "Link None Page External Element Next element Phone Email Page Home Legal Notice…" at bounding box center [76, 136] width 94 height 166
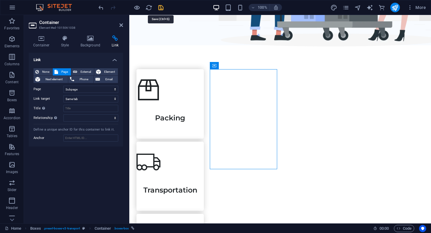
click at [162, 7] on icon "save" at bounding box center [160, 7] width 7 height 7
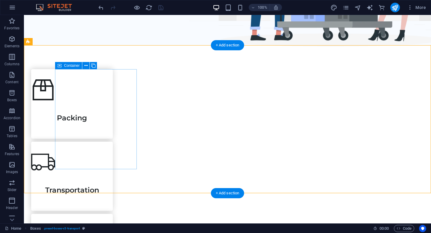
click at [113, 109] on div "Packing" at bounding box center [72, 103] width 82 height 69
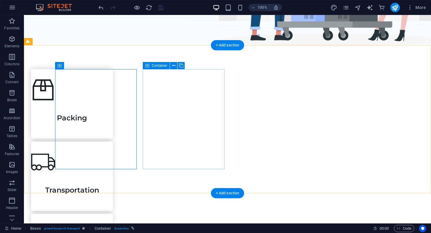
click at [113, 141] on div "Transportation" at bounding box center [72, 175] width 82 height 69
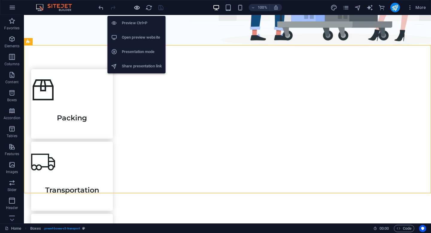
click at [137, 10] on icon "button" at bounding box center [136, 7] width 7 height 7
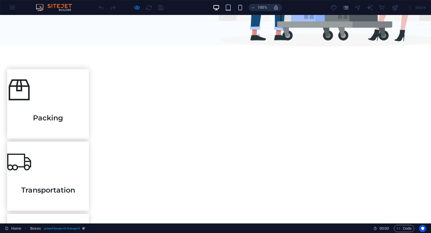
click at [89, 118] on link "Transportation" at bounding box center [48, 175] width 82 height 115
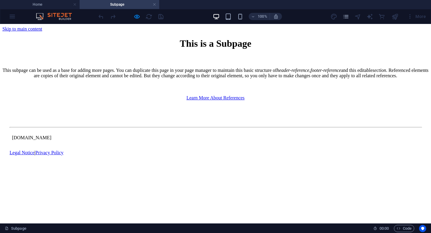
scroll to position [0, 0]
click at [61, 4] on h4 "Home" at bounding box center [40, 4] width 80 height 7
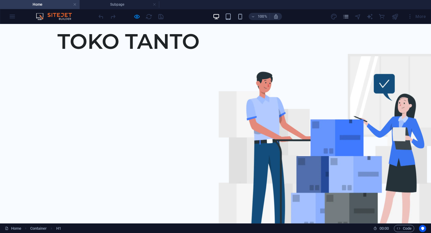
scroll to position [199, 0]
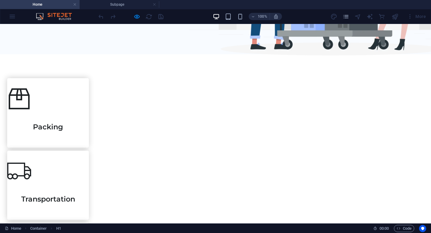
click at [89, 112] on link "Packing" at bounding box center [48, 112] width 82 height 115
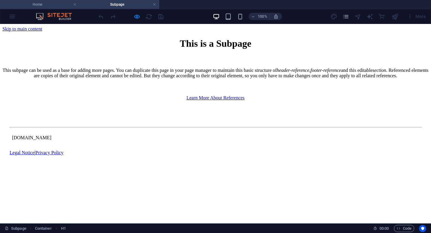
click at [58, 6] on h4 "Home" at bounding box center [40, 4] width 80 height 7
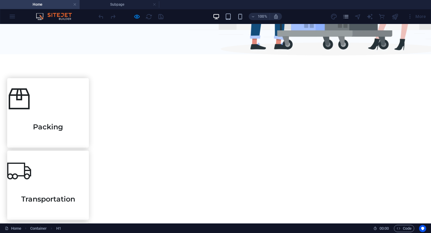
click at [30, 109] on icon at bounding box center [19, 98] width 21 height 21
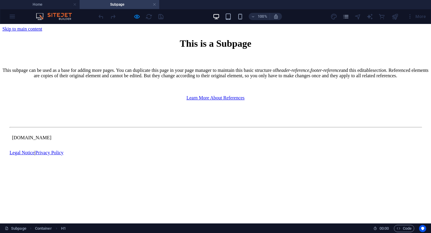
click at [189, 100] on div "Learn More About References" at bounding box center [215, 97] width 426 height 5
click at [151, 4] on h4 "Subpage" at bounding box center [120, 4] width 80 height 7
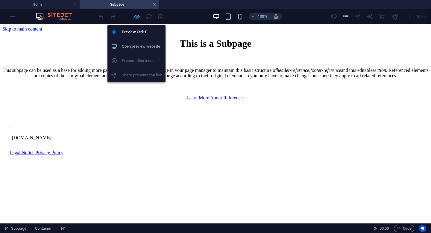
click at [136, 16] on icon "button" at bounding box center [136, 16] width 7 height 7
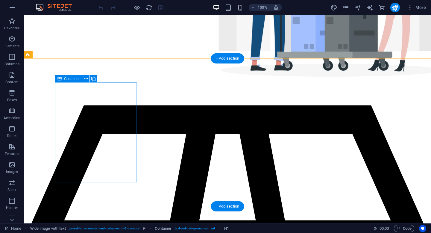
scroll to position [228, 0]
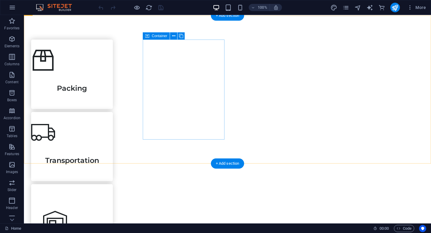
click at [113, 127] on div "Transportation" at bounding box center [72, 146] width 82 height 69
select select "3"
select select
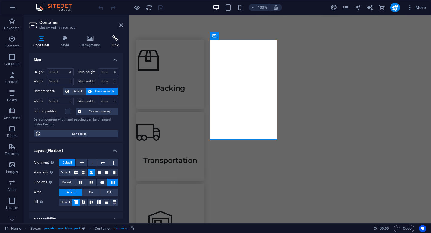
click at [114, 42] on h4 "Link" at bounding box center [115, 41] width 16 height 13
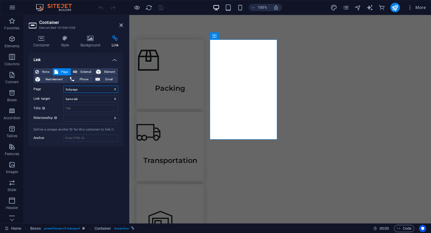
click at [82, 88] on select "Home Legal Notice Privacy Subpage" at bounding box center [90, 89] width 55 height 7
select select "0"
click at [63, 86] on select "Home Legal Notice Privacy Subpage" at bounding box center [90, 89] width 55 height 7
click at [76, 99] on select "New tab Same tab Overlay" at bounding box center [90, 98] width 55 height 7
select select "blank"
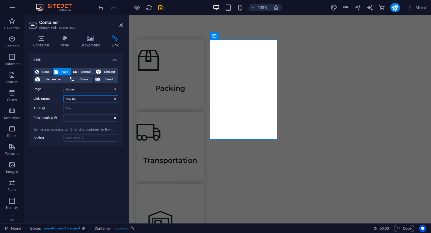
click at [63, 95] on select "New tab Same tab Overlay" at bounding box center [90, 98] width 55 height 7
click at [161, 8] on icon "save" at bounding box center [160, 7] width 7 height 7
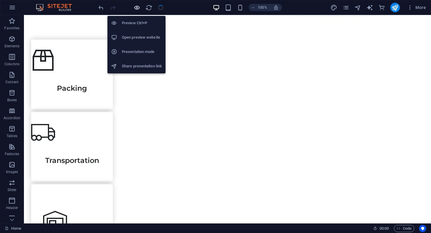
click at [137, 8] on icon "button" at bounding box center [136, 7] width 7 height 7
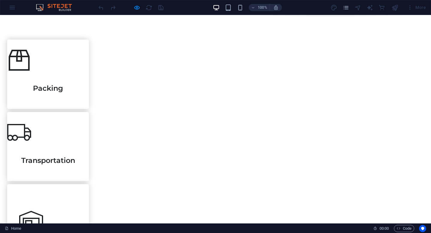
click at [89, 89] on link "Transportation" at bounding box center [48, 146] width 82 height 115
click at [31, 72] on icon at bounding box center [19, 60] width 24 height 24
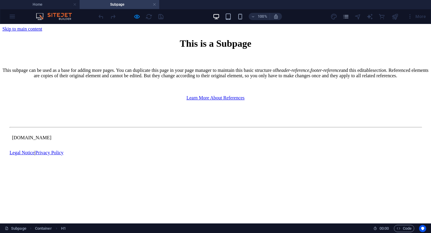
scroll to position [0, 0]
click at [154, 4] on link at bounding box center [154, 5] width 4 height 6
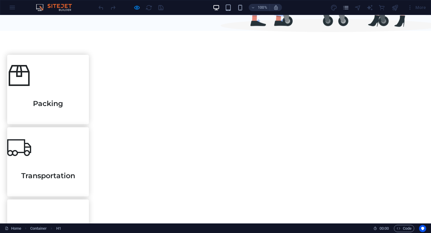
click at [89, 94] on link "Packing" at bounding box center [48, 89] width 82 height 115
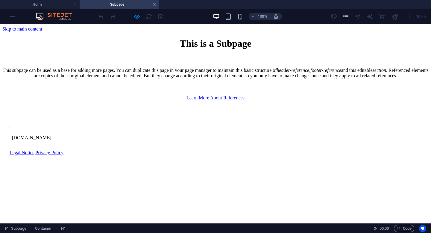
scroll to position [0, 0]
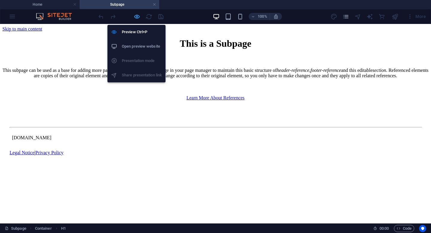
click at [136, 16] on icon "button" at bounding box center [136, 16] width 7 height 7
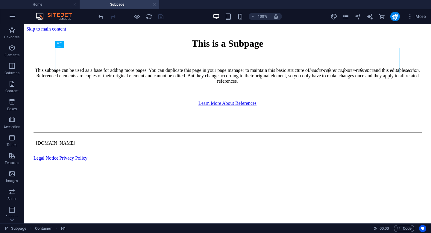
click at [155, 6] on link at bounding box center [154, 5] width 4 height 6
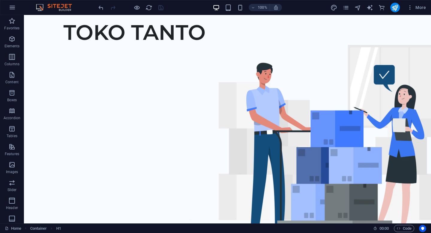
scroll to position [213, 0]
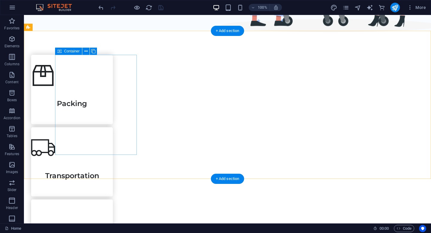
click at [113, 82] on div "Packing" at bounding box center [72, 89] width 82 height 69
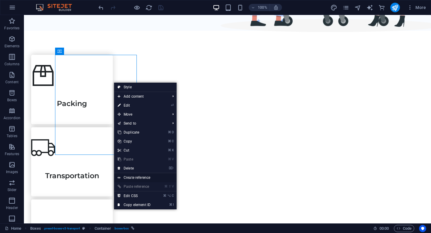
click at [143, 176] on link "Create reference" at bounding box center [145, 177] width 62 height 9
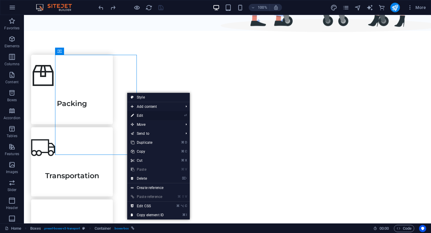
click at [141, 116] on link "⏎ Edit" at bounding box center [147, 115] width 40 height 9
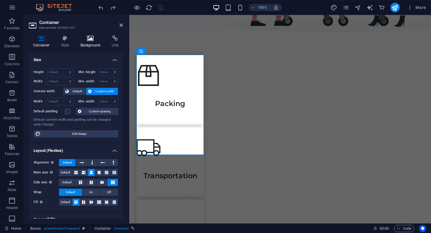
click at [91, 40] on icon at bounding box center [90, 38] width 29 height 6
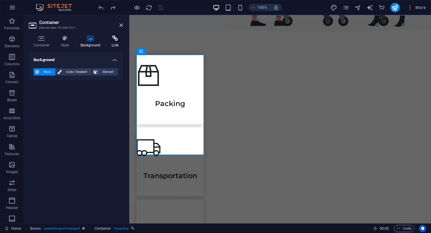
click at [114, 39] on icon at bounding box center [115, 38] width 16 height 6
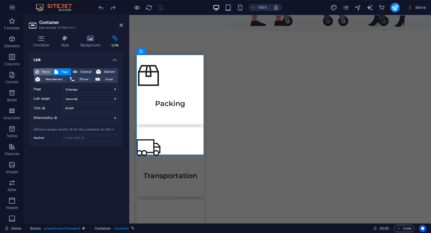
click at [46, 71] on span "None" at bounding box center [46, 71] width 10 height 7
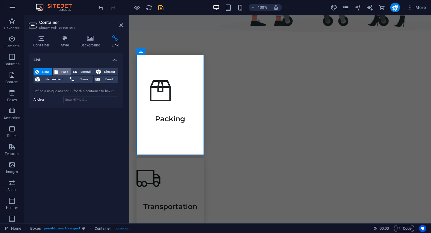
click at [63, 69] on span "Page" at bounding box center [64, 71] width 9 height 7
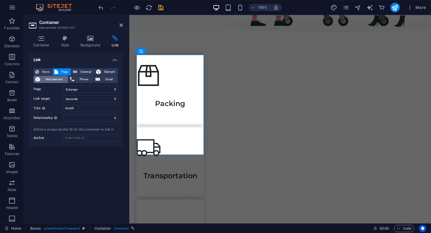
click at [53, 79] on span "Next element" at bounding box center [54, 79] width 24 height 7
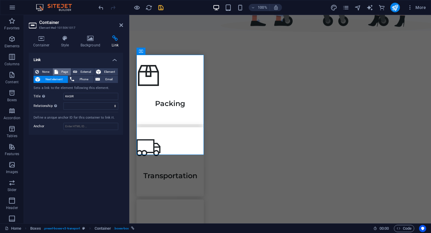
click at [60, 70] on span "Page" at bounding box center [64, 71] width 9 height 7
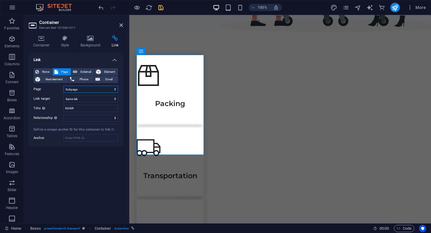
click at [77, 92] on select "Home Legal Notice Privacy Subpage" at bounding box center [90, 89] width 55 height 7
click at [88, 70] on span "External" at bounding box center [85, 71] width 13 height 7
select select "blank"
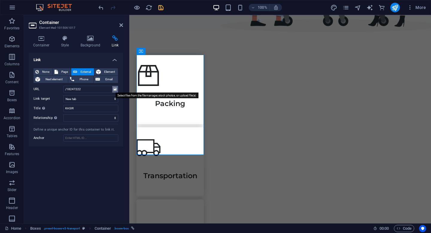
click at [115, 89] on icon at bounding box center [114, 89] width 3 height 7
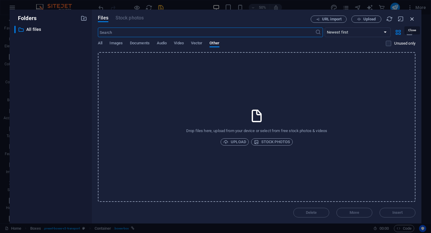
click at [413, 17] on icon "button" at bounding box center [411, 19] width 7 height 7
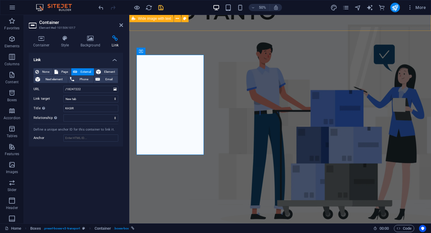
scroll to position [213, 0]
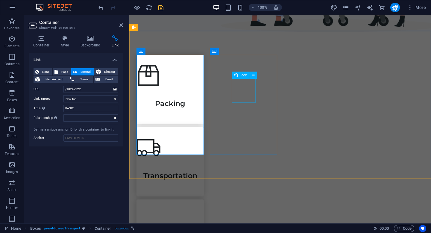
click at [204, 135] on figure at bounding box center [169, 147] width 67 height 24
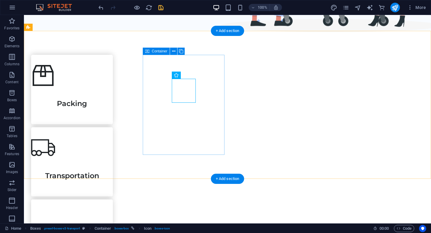
click at [113, 127] on div "Transportation" at bounding box center [72, 161] width 82 height 69
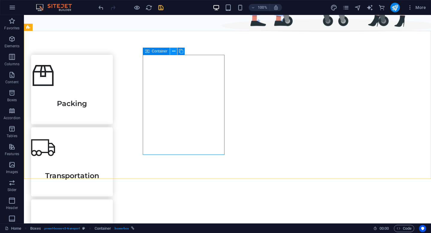
click at [173, 52] on icon at bounding box center [173, 51] width 3 height 6
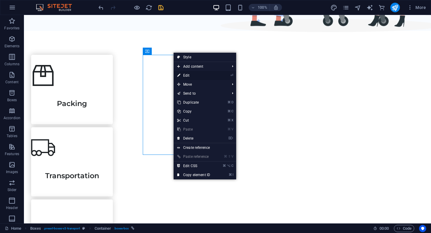
click at [189, 75] on link "⏎ Edit" at bounding box center [193, 75] width 40 height 9
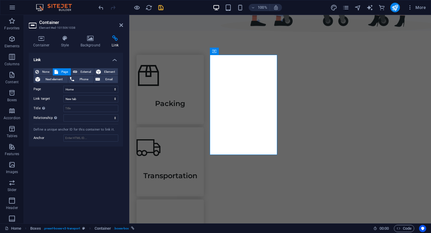
click at [114, 43] on h4 "Link" at bounding box center [115, 41] width 16 height 13
click at [77, 86] on select "Home Legal Notice Privacy Subpage" at bounding box center [90, 89] width 55 height 7
click at [83, 98] on select "New tab Same tab Overlay" at bounding box center [90, 98] width 55 height 7
select select
click at [63, 95] on select "New tab Same tab Overlay" at bounding box center [90, 98] width 55 height 7
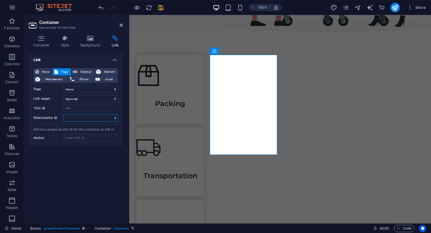
click at [77, 116] on select "alternate author bookmark external help license next nofollow noreferrer noopen…" at bounding box center [90, 117] width 55 height 7
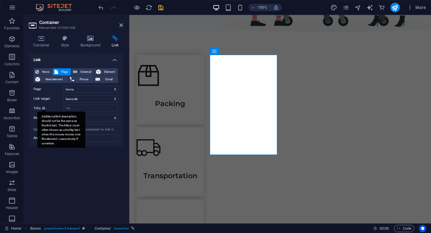
click at [43, 112] on div "Additional link description, should not be the same as the link text. The title…" at bounding box center [61, 130] width 48 height 36
click at [63, 108] on input "Title Additional link description, should not be the same as the link text. The…" at bounding box center [90, 108] width 55 height 7
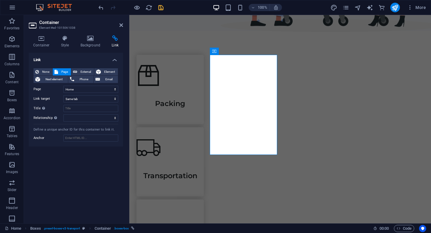
click at [98, 59] on h4 "Link" at bounding box center [76, 58] width 94 height 11
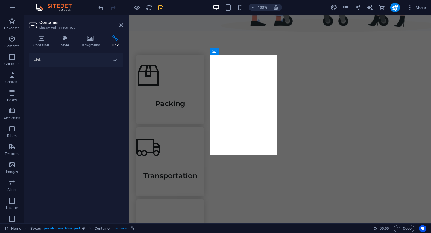
click at [98, 59] on h4 "Link" at bounding box center [76, 60] width 94 height 14
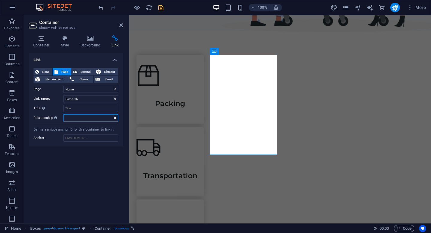
click at [71, 120] on select "alternate author bookmark external help license next nofollow noreferrer noopen…" at bounding box center [90, 117] width 55 height 7
select select "next"
click at [63, 114] on select "alternate author bookmark external help license next nofollow noreferrer noopen…" at bounding box center [90, 117] width 55 height 7
click at [80, 109] on input "Title Additional link description, should not be the same as the link text. The…" at bounding box center [90, 108] width 55 height 7
click at [76, 137] on input "Anchor" at bounding box center [90, 137] width 55 height 7
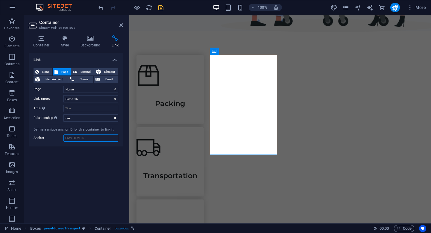
type input "www.google.com"
click at [98, 177] on div "Link None Page External Element Next element Phone Email Page Home Legal Notice…" at bounding box center [76, 136] width 94 height 166
click at [161, 8] on icon "save" at bounding box center [160, 7] width 7 height 7
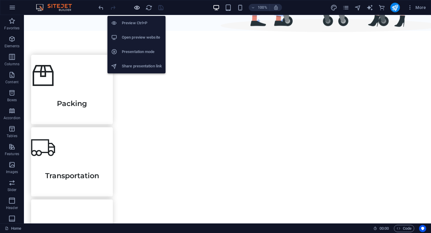
click at [135, 8] on icon "button" at bounding box center [136, 7] width 7 height 7
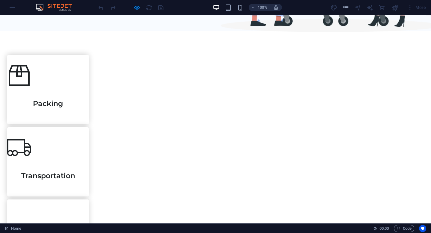
click at [89, 104] on link "Transportation" at bounding box center [48, 161] width 82 height 115
click at [89, 165] on h3 "Transportation" at bounding box center [48, 172] width 82 height 15
click at [89, 87] on link "Packing" at bounding box center [48, 89] width 82 height 115
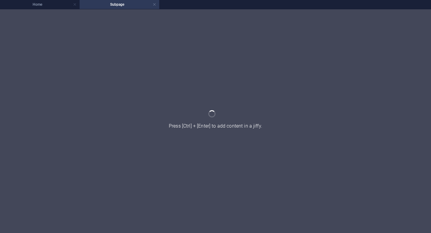
scroll to position [0, 0]
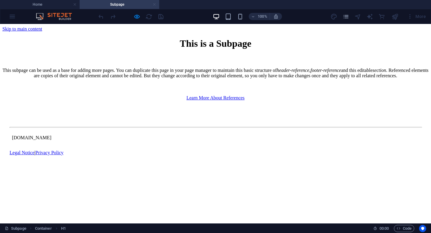
click at [155, 6] on link at bounding box center [154, 5] width 4 height 6
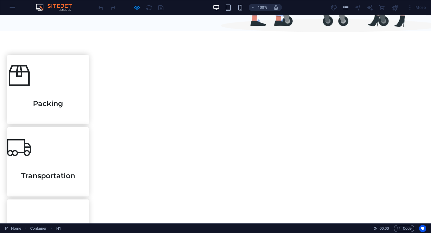
click at [89, 165] on h3 "Transportation" at bounding box center [48, 172] width 82 height 15
click at [89, 104] on link "Transportation" at bounding box center [48, 161] width 82 height 115
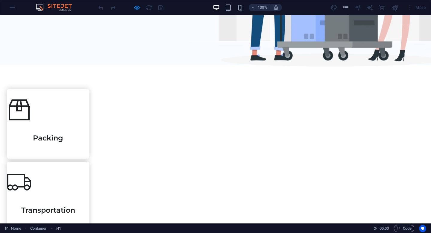
scroll to position [187, 0]
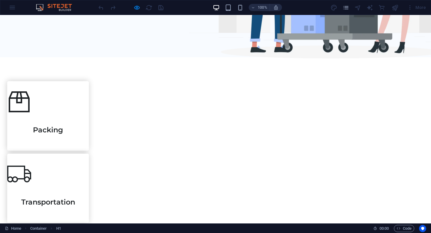
click at [89, 130] on link "Transportation" at bounding box center [48, 187] width 82 height 115
click at [89, 101] on link "Packing" at bounding box center [48, 115] width 82 height 115
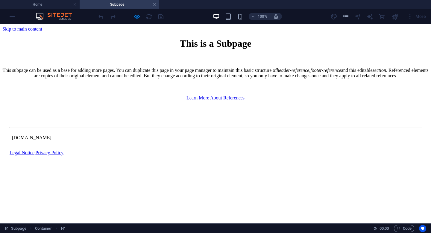
scroll to position [0, 0]
click at [153, 5] on link at bounding box center [154, 5] width 4 height 6
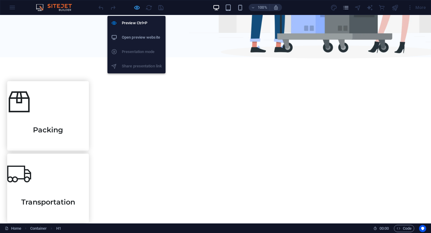
click at [138, 9] on icon "button" at bounding box center [136, 7] width 7 height 7
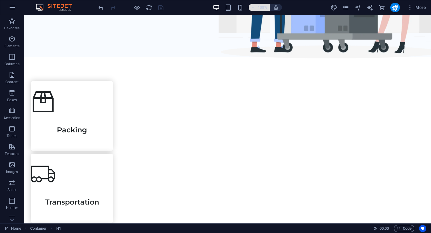
click at [264, 7] on h6 "100%" at bounding box center [262, 7] width 10 height 7
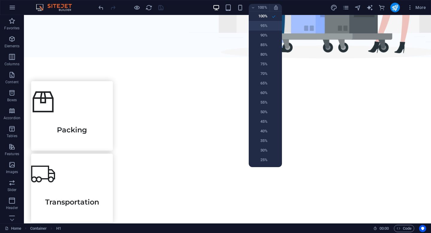
click at [264, 26] on h6 "95%" at bounding box center [259, 25] width 15 height 7
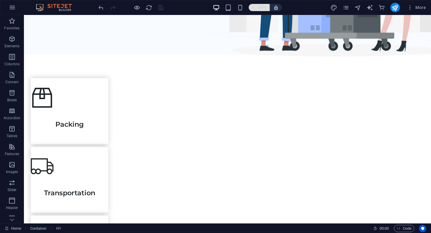
click at [258, 7] on h6 "95%" at bounding box center [262, 7] width 10 height 7
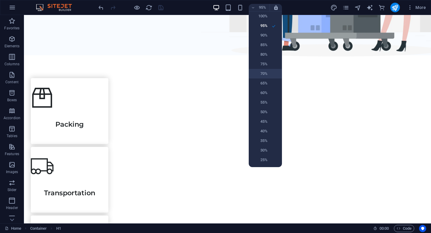
click at [264, 73] on h6 "70%" at bounding box center [259, 73] width 15 height 7
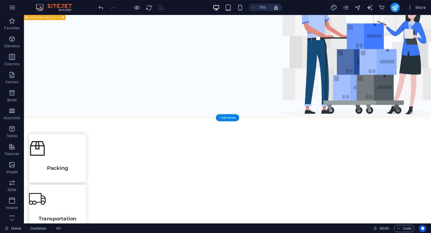
scroll to position [93, 0]
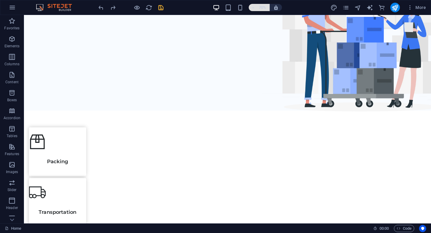
click at [265, 10] on h6 "70%" at bounding box center [262, 7] width 10 height 7
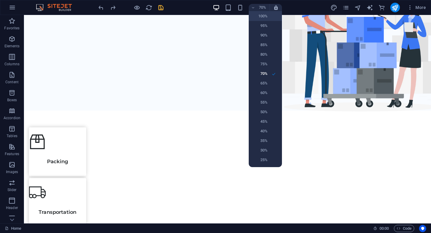
click at [263, 18] on h6 "100%" at bounding box center [259, 16] width 15 height 7
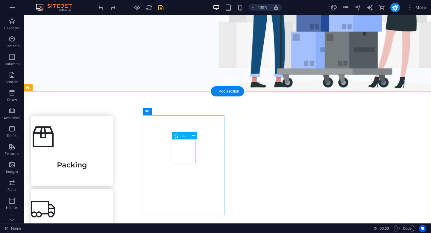
scroll to position [153, 0]
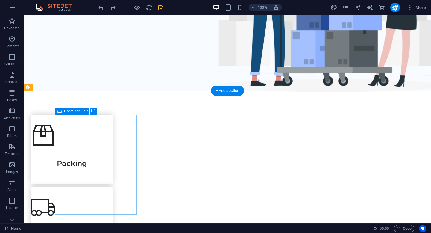
click at [113, 119] on div "Packing" at bounding box center [72, 149] width 82 height 69
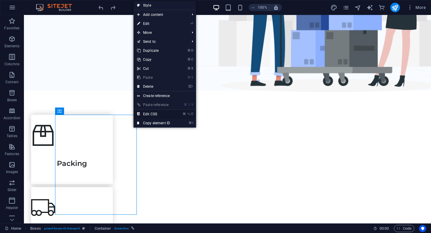
click at [146, 116] on link "⌘ ⌥ C Edit CSS" at bounding box center [153, 113] width 40 height 9
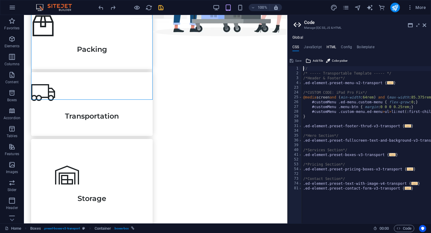
click at [329, 48] on h4 "HTML" at bounding box center [331, 48] width 10 height 7
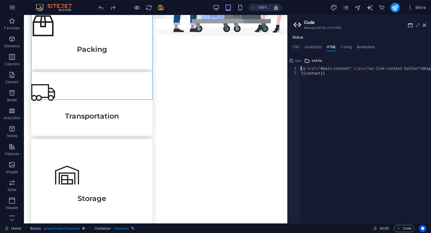
click at [350, 70] on div "< a href = "#main-content" class = "wv-link-content button" > Skip to main cont…" at bounding box center [387, 149] width 176 height 167
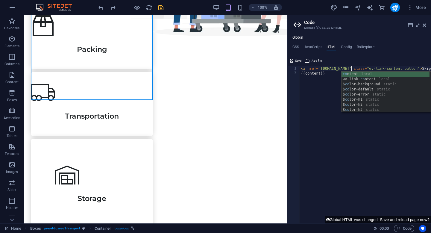
scroll to position [0, 4]
click at [330, 132] on div "< a href = "www.google.com" class = "wv-link-content button" > Skip to main con…" at bounding box center [388, 149] width 178 height 167
type textarea "{{content}}"
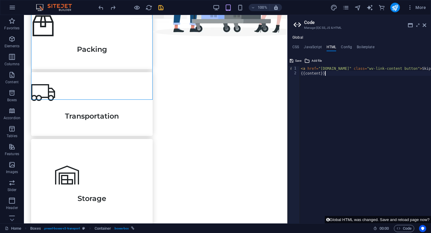
scroll to position [0, 1]
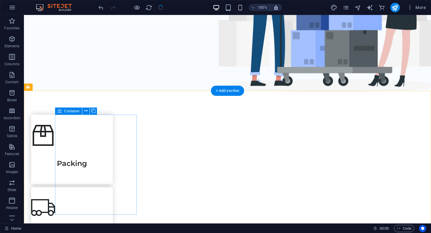
click at [113, 155] on div "Packing" at bounding box center [72, 149] width 82 height 69
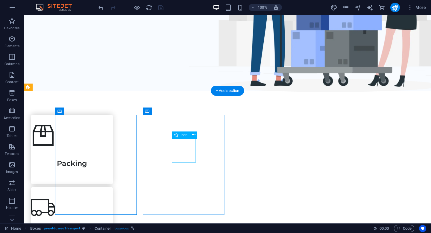
click at [113, 195] on figure at bounding box center [72, 207] width 82 height 24
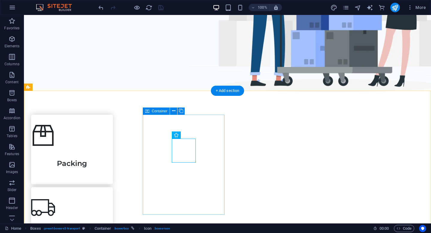
click at [113, 187] on div "Transportation" at bounding box center [72, 221] width 82 height 69
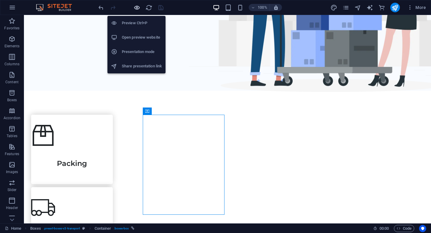
click at [134, 8] on icon "button" at bounding box center [136, 7] width 7 height 7
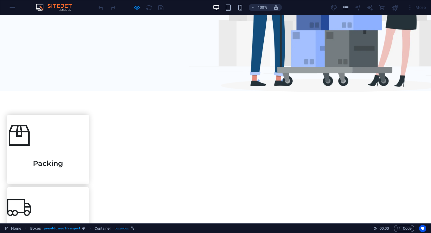
click at [89, 164] on link "Transportation" at bounding box center [48, 221] width 82 height 115
click at [89, 157] on link "Packing" at bounding box center [48, 148] width 82 height 115
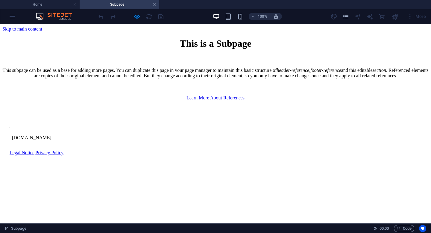
scroll to position [0, 0]
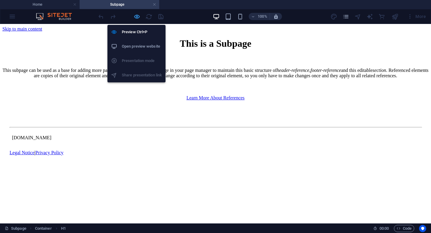
click at [139, 18] on icon "button" at bounding box center [136, 16] width 7 height 7
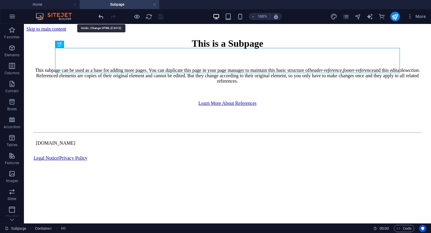
click at [102, 19] on icon "undo" at bounding box center [100, 16] width 7 height 7
click at [154, 6] on link at bounding box center [154, 5] width 4 height 6
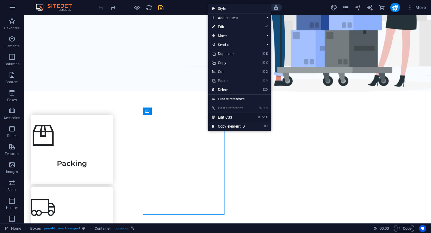
click at [221, 118] on link "⌘ ⌥ C Edit CSS" at bounding box center [228, 117] width 40 height 9
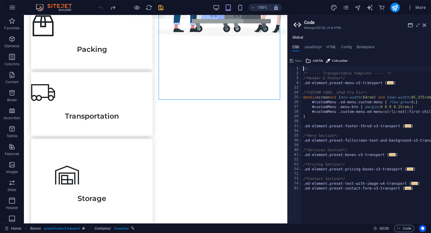
click at [336, 45] on ul "CSS JavaScript HTML Config Boilerplate" at bounding box center [358, 48] width 143 height 7
click at [333, 47] on h4 "HTML" at bounding box center [331, 48] width 10 height 7
type textarea "<a href="#main-content" class="wv-link-content button">Skip to main content</a>"
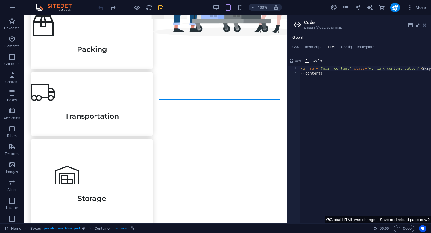
click at [425, 25] on icon at bounding box center [424, 25] width 4 height 5
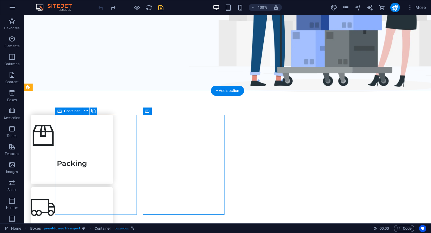
click at [113, 138] on div "Packing" at bounding box center [72, 149] width 82 height 69
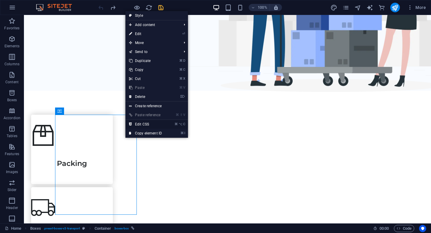
click at [134, 126] on link "⌘ ⌥ C Edit CSS" at bounding box center [145, 124] width 40 height 9
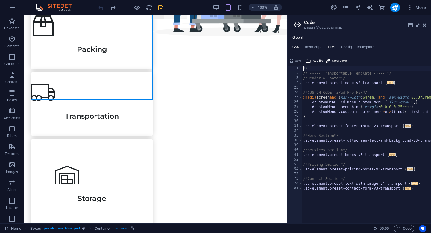
click at [334, 45] on h4 "HTML" at bounding box center [331, 48] width 10 height 7
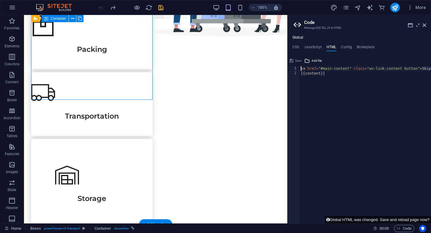
click at [147, 57] on div "Packing" at bounding box center [91, 37] width 121 height 64
click at [152, 72] on div "Transportation" at bounding box center [91, 104] width 121 height 64
click at [143, 59] on div "Packing" at bounding box center [91, 37] width 121 height 64
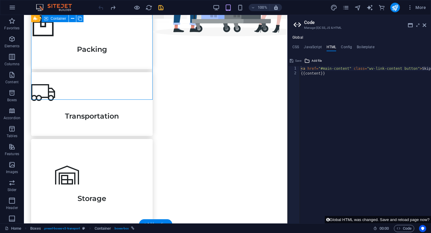
select select "3"
select select
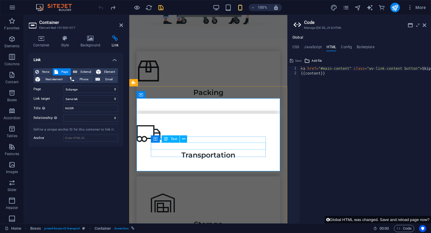
scroll to position [146, 0]
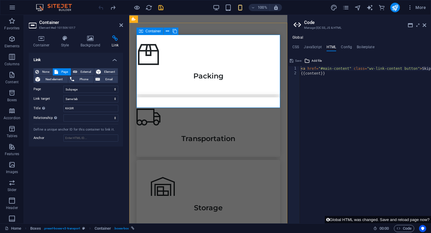
click at [234, 94] on div "Packing" at bounding box center [208, 64] width 144 height 59
click at [170, 30] on button at bounding box center [167, 31] width 7 height 7
click at [300, 62] on div "Save" at bounding box center [295, 60] width 13 height 7
click at [425, 26] on icon at bounding box center [424, 25] width 4 height 5
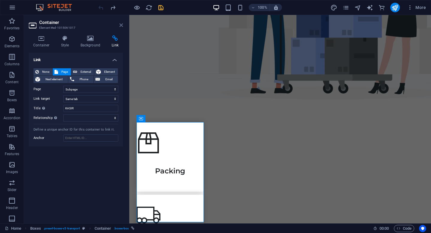
click at [120, 25] on icon at bounding box center [121, 25] width 4 height 5
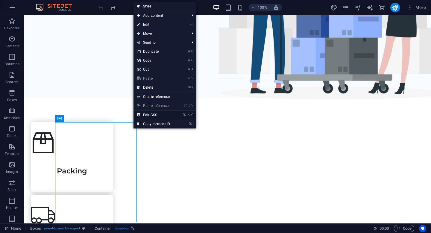
click at [146, 114] on link "⌘ ⌥ C Edit CSS" at bounding box center [153, 114] width 40 height 9
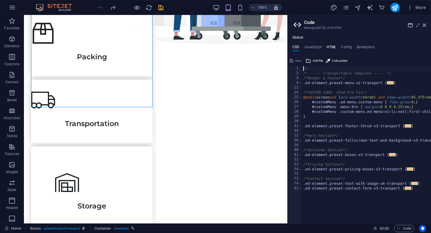
click at [329, 47] on h4 "HTML" at bounding box center [331, 48] width 10 height 7
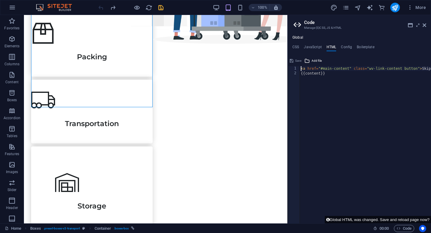
click at [349, 69] on div "< a href = "#main-content" class = "wv-link-content button" > Skip to main cont…" at bounding box center [387, 149] width 176 height 167
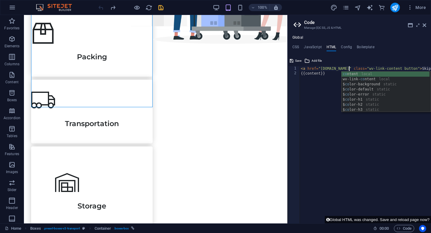
type textarea "<a href="www.google.com" class="wv-link-content button">Skip to main content</a>"
click at [298, 62] on span "Save" at bounding box center [298, 60] width 6 height 7
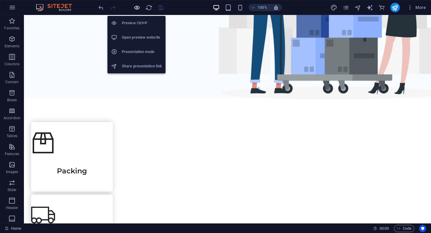
click at [138, 9] on icon "button" at bounding box center [136, 7] width 7 height 7
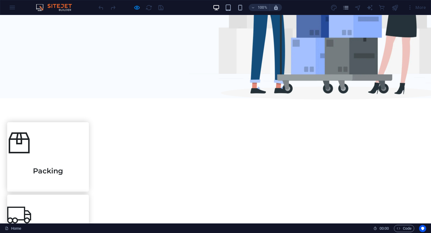
click at [89, 157] on link "Packing" at bounding box center [48, 156] width 82 height 115
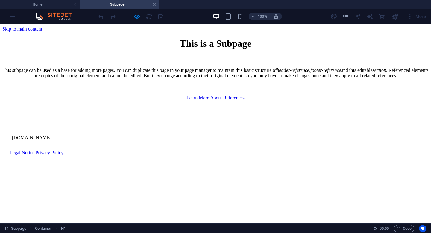
scroll to position [0, 0]
click at [64, 5] on h4 "Home" at bounding box center [40, 4] width 80 height 7
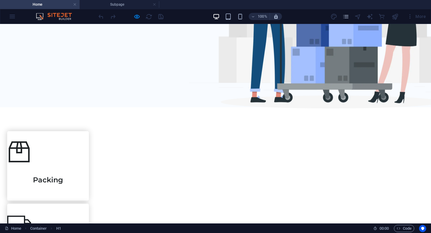
click at [154, 6] on link at bounding box center [154, 5] width 4 height 6
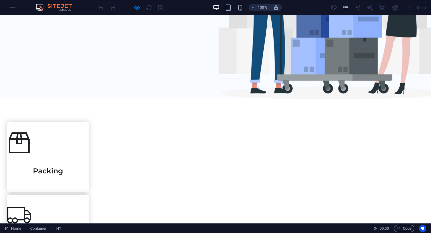
click at [89, 145] on link "Packing" at bounding box center [48, 156] width 82 height 115
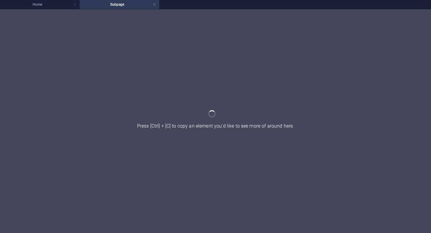
scroll to position [0, 0]
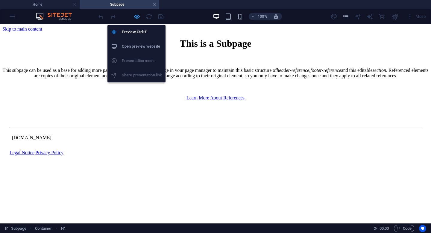
click at [136, 17] on icon "button" at bounding box center [136, 16] width 7 height 7
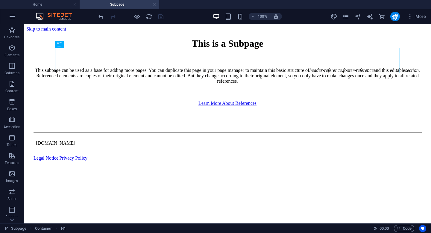
click at [154, 6] on link at bounding box center [154, 5] width 4 height 6
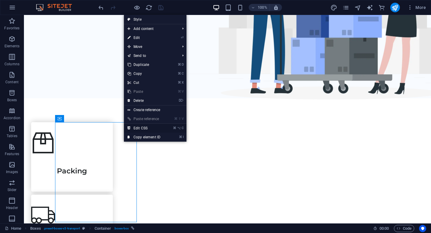
click at [139, 127] on link "⌘ ⌥ C Edit CSS" at bounding box center [144, 127] width 40 height 9
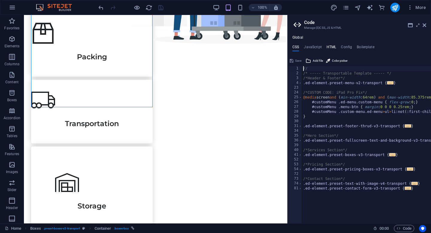
click at [330, 47] on h4 "HTML" at bounding box center [331, 48] width 10 height 7
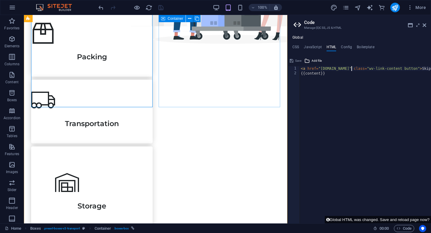
click at [152, 88] on div "Transportation" at bounding box center [91, 112] width 121 height 64
click at [141, 77] on div "Packing" at bounding box center [91, 45] width 121 height 64
click at [424, 25] on icon at bounding box center [424, 25] width 4 height 5
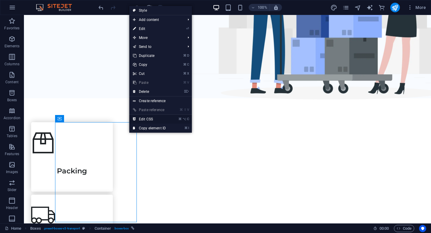
click at [144, 118] on link "⌘ ⌥ C Edit CSS" at bounding box center [149, 119] width 40 height 9
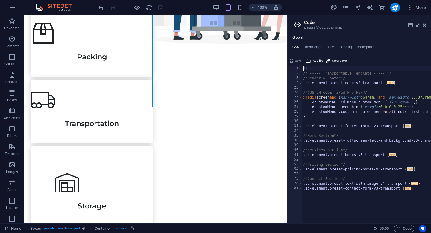
click at [323, 82] on div "// /* ----- Transportable Template ----- */ /*Header & Footer*/ .ed-element.pre…" at bounding box center [398, 149] width 193 height 167
click at [326, 106] on div "// /* ----- Transportable Template ----- */ /*Header & Footer*/ .ed-element.pre…" at bounding box center [398, 149] width 193 height 167
click at [330, 140] on div "// /* ----- Transportable Template ----- */ /*Header & Footer*/ .ed-element.pre…" at bounding box center [398, 149] width 193 height 167
click at [152, 80] on div "Transportation" at bounding box center [91, 112] width 121 height 64
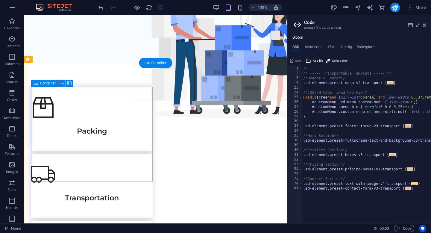
scroll to position [203, 0]
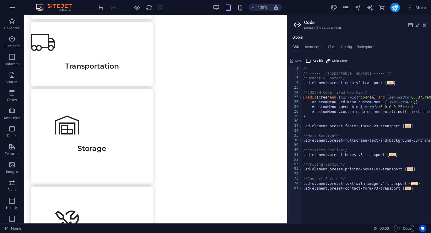
click at [390, 84] on span "..." at bounding box center [390, 82] width 7 height 3
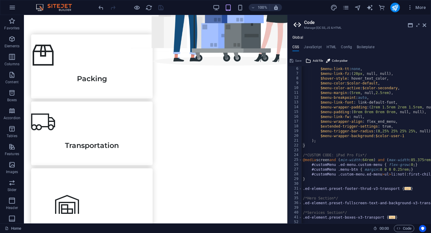
scroll to position [0, 0]
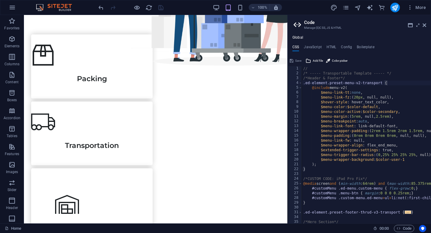
click at [388, 83] on div "// /* ----- Transportable Template ----- */ /*Header & Footer*/ .ed-element.pre…" at bounding box center [398, 149] width 193 height 167
click at [305, 116] on div "// /* ----- Transportable Template ----- */ /*Header & Footer*/ .ed-element.pre…" at bounding box center [398, 149] width 193 height 167
type textarea "$menu-margin: (5rem, null, 2.5rem),"
click at [417, 25] on icon at bounding box center [417, 25] width 0 height 5
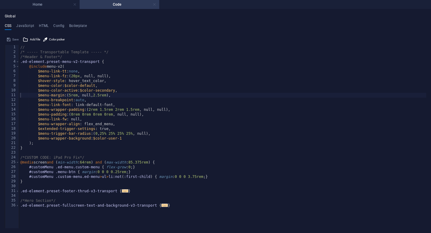
click at [152, 4] on link at bounding box center [154, 5] width 4 height 6
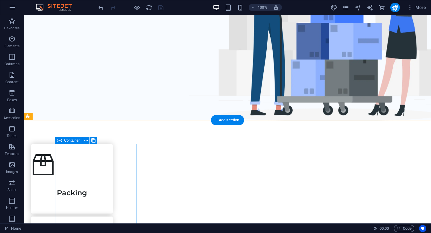
click at [113, 166] on div "Packing" at bounding box center [72, 178] width 82 height 69
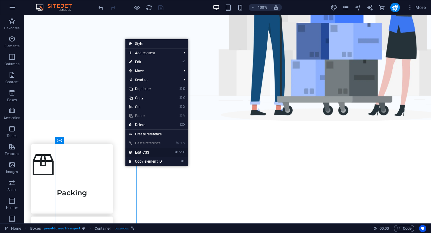
click at [140, 152] on link "⌘ ⌥ C Edit CSS" at bounding box center [145, 152] width 40 height 9
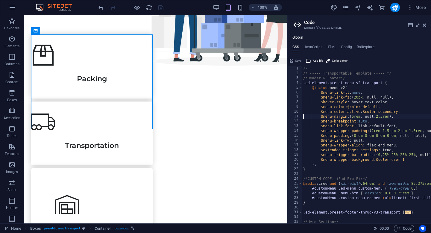
scroll to position [0, 0]
click at [425, 25] on icon at bounding box center [424, 25] width 4 height 5
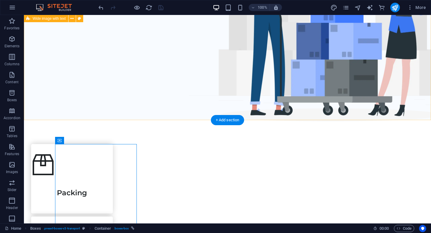
click at [155, 117] on div "TOKO TANTO" at bounding box center [227, 5] width 407 height 229
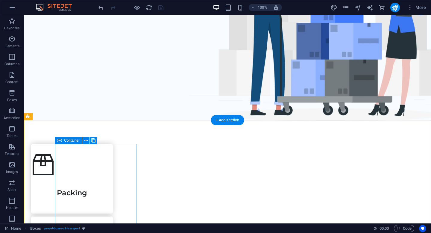
click at [113, 158] on div "Packing" at bounding box center [72, 178] width 82 height 69
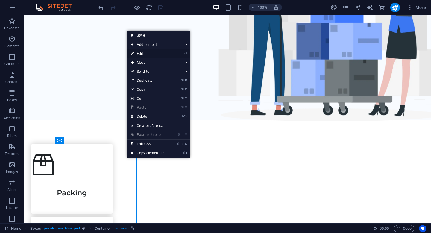
click at [150, 54] on link "⏎ Edit" at bounding box center [147, 53] width 40 height 9
select select "3"
select select
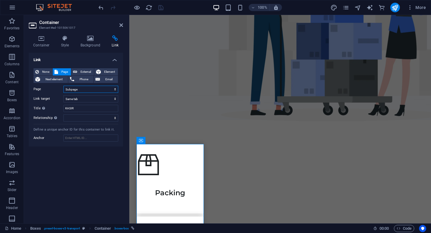
click at [106, 88] on select "Home Legal Notice Privacy Subpage" at bounding box center [90, 89] width 55 height 7
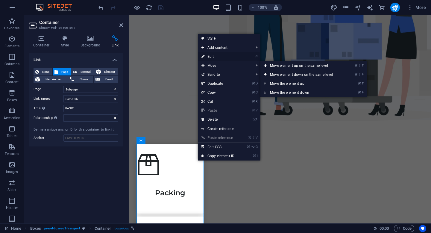
click at [210, 56] on link "⏎ Edit" at bounding box center [218, 56] width 40 height 9
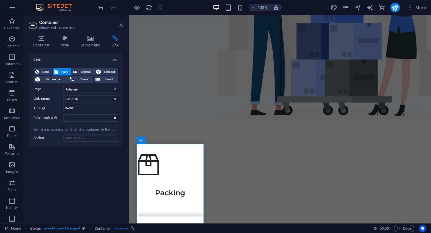
click at [121, 26] on icon at bounding box center [121, 25] width 4 height 5
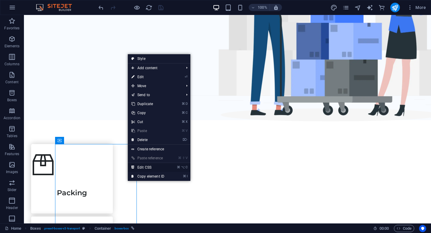
click at [147, 166] on link "⌘ ⌥ C Edit CSS" at bounding box center [148, 167] width 40 height 9
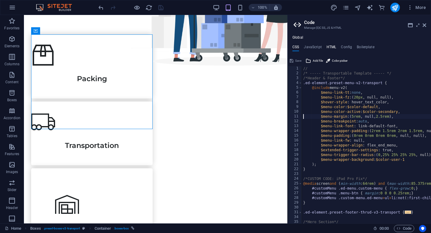
click at [331, 48] on h4 "HTML" at bounding box center [331, 48] width 10 height 7
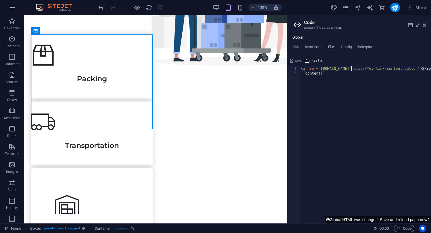
click at [294, 61] on div "Save" at bounding box center [295, 60] width 13 height 7
click at [152, 101] on div "Transportation" at bounding box center [91, 133] width 121 height 64
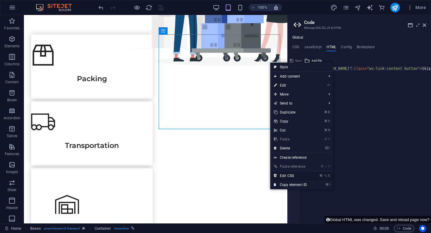
click at [292, 175] on link "⌘ ⌥ C Edit CSS" at bounding box center [290, 175] width 40 height 9
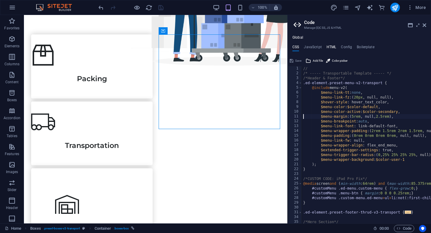
click at [329, 48] on h4 "HTML" at bounding box center [331, 48] width 10 height 7
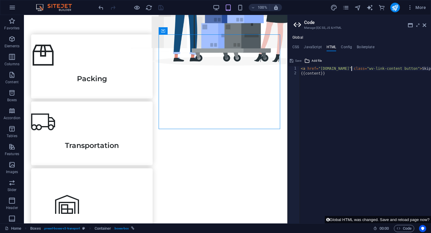
click at [426, 25] on aside "Code Manage (S)CSS, JS & HTML Global CSS JavaScript HTML Config Boilerplate $me…" at bounding box center [359, 119] width 144 height 208
click at [424, 26] on icon at bounding box center [424, 25] width 4 height 5
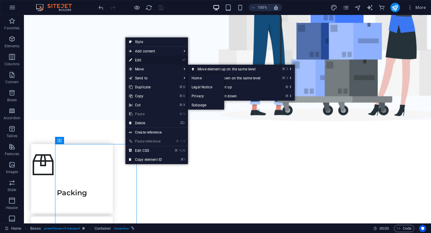
click at [142, 61] on link "⏎ Edit" at bounding box center [145, 60] width 40 height 9
select select "3"
select select
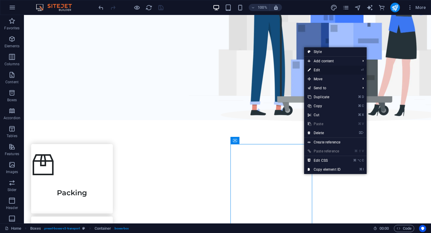
click at [318, 70] on link "⏎ Edit" at bounding box center [324, 69] width 40 height 9
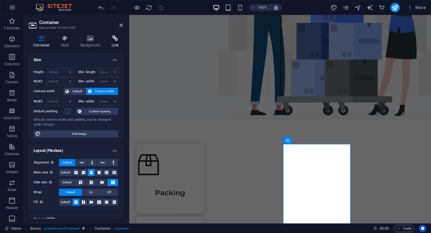
click at [115, 45] on h4 "Link" at bounding box center [115, 41] width 16 height 13
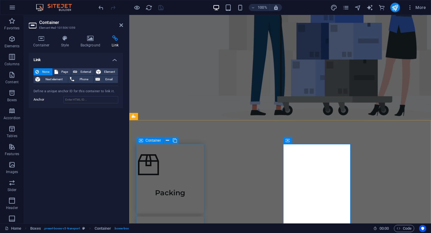
click at [187, 156] on div "Packing" at bounding box center [169, 178] width 67 height 69
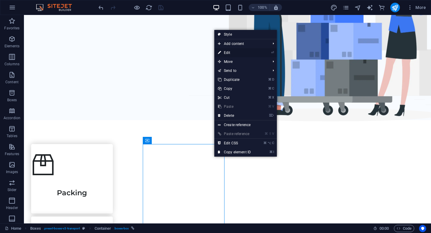
click at [232, 52] on link "⏎ Edit" at bounding box center [234, 52] width 40 height 9
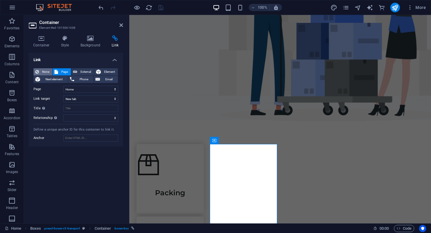
click at [48, 71] on span "None" at bounding box center [46, 71] width 10 height 7
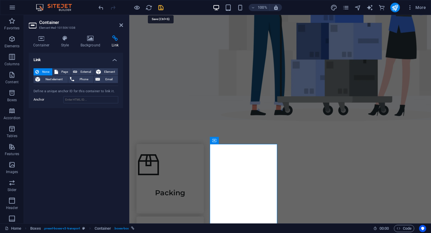
click at [161, 8] on icon "save" at bounding box center [160, 7] width 7 height 7
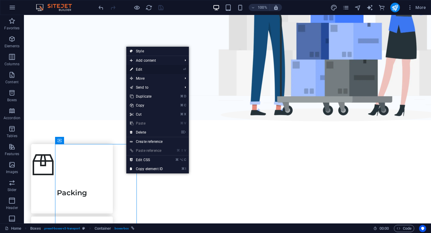
click at [139, 69] on link "⏎ Edit" at bounding box center [146, 69] width 40 height 9
select select "3"
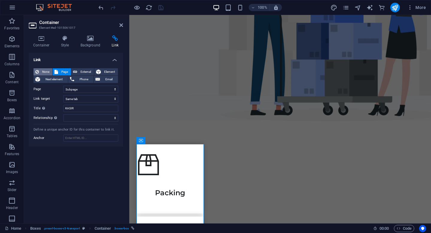
click at [44, 71] on span "None" at bounding box center [46, 71] width 10 height 7
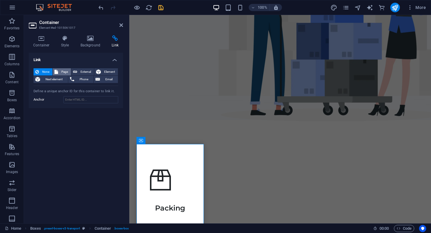
click at [58, 72] on button "Page" at bounding box center [62, 71] width 18 height 7
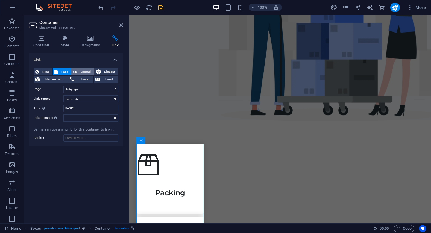
click at [80, 71] on span "External" at bounding box center [85, 71] width 13 height 7
select select "blank"
drag, startPoint x: 87, startPoint y: 90, endPoint x: 52, endPoint y: 91, distance: 35.3
click at [52, 91] on div "URL /18247222" at bounding box center [75, 89] width 85 height 7
type input "www.google.com"
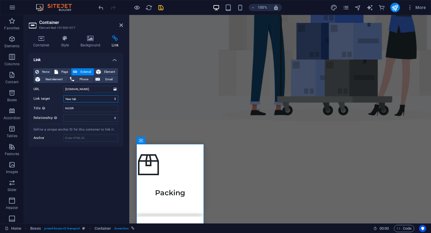
click at [85, 101] on select "New tab Same tab Overlay" at bounding box center [90, 98] width 55 height 7
click at [63, 95] on select "New tab Same tab Overlay" at bounding box center [90, 98] width 55 height 7
click at [90, 154] on div "Link None Page External Element Next element Phone Email Page Home Legal Notice…" at bounding box center [76, 136] width 94 height 166
click at [160, 7] on icon "save" at bounding box center [160, 7] width 7 height 7
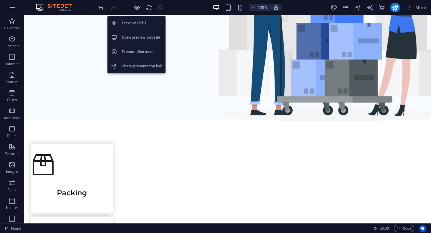
click at [137, 7] on icon "button" at bounding box center [136, 7] width 7 height 7
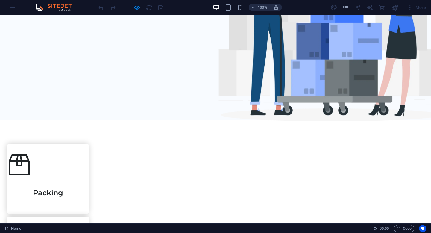
click at [89, 156] on link "Packing" at bounding box center [48, 178] width 82 height 115
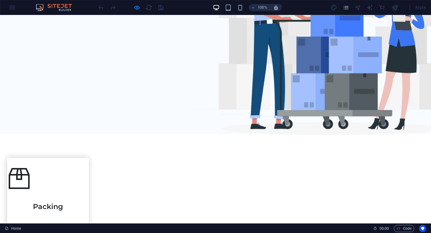
scroll to position [130, 0]
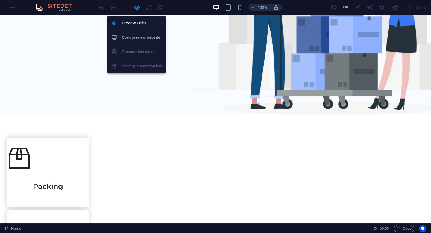
click at [135, 7] on icon "button" at bounding box center [136, 7] width 7 height 7
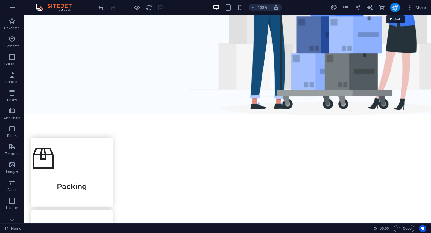
click at [398, 9] on icon "publish" at bounding box center [394, 7] width 7 height 7
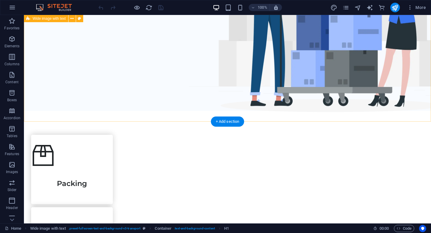
scroll to position [137, 0]
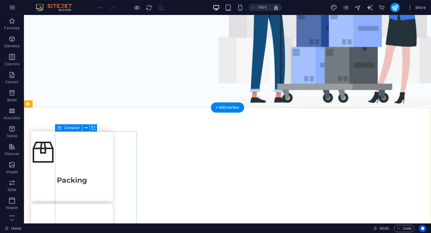
click at [113, 164] on div "Packing" at bounding box center [72, 165] width 82 height 69
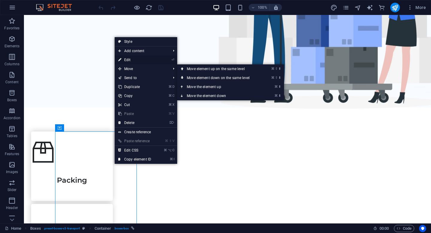
click at [129, 60] on link "⏎ Edit" at bounding box center [135, 59] width 40 height 9
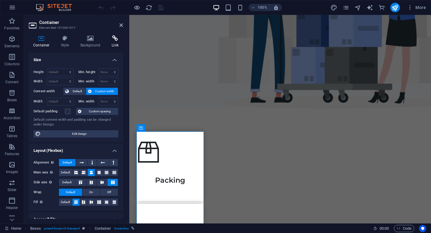
click at [114, 37] on icon at bounding box center [115, 38] width 16 height 6
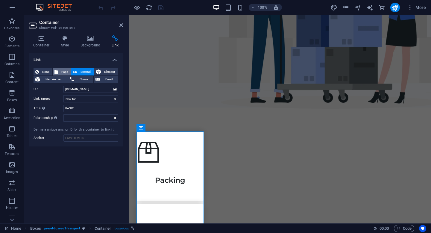
click at [58, 69] on button "Page" at bounding box center [62, 71] width 18 height 7
select select
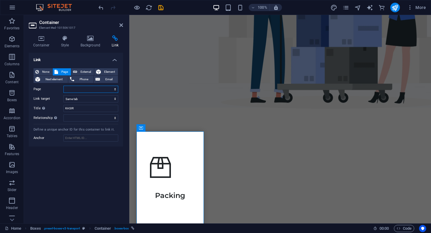
click at [83, 89] on select "Home Legal Notice Privacy Subpage" at bounding box center [90, 89] width 55 height 7
select select "2"
click at [63, 86] on select "Home Legal Notice Privacy Subpage" at bounding box center [90, 89] width 55 height 7
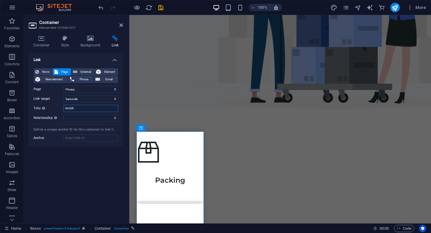
click at [81, 108] on input "KASIR" at bounding box center [90, 108] width 55 height 7
type input "K"
click at [88, 89] on select "Home Legal Notice Privacy Subpage" at bounding box center [90, 89] width 55 height 7
select select "0"
click at [63, 86] on select "Home Legal Notice Privacy Subpage" at bounding box center [90, 89] width 55 height 7
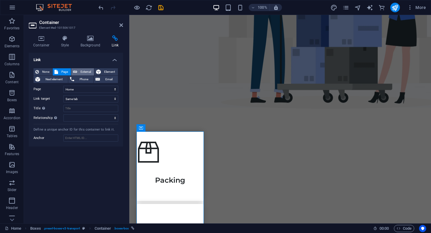
click at [83, 72] on span "External" at bounding box center [85, 71] width 13 height 7
click at [106, 99] on select "New tab Same tab Overlay" at bounding box center [90, 98] width 55 height 7
select select "overlay"
click at [63, 95] on select "New tab Same tab Overlay" at bounding box center [90, 98] width 55 height 7
click at [159, 8] on icon "save" at bounding box center [160, 7] width 7 height 7
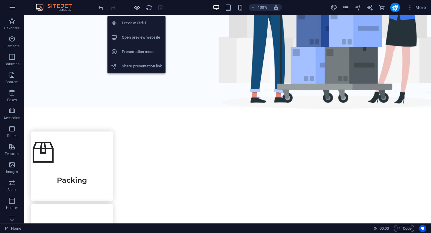
click at [135, 9] on icon "button" at bounding box center [136, 7] width 7 height 7
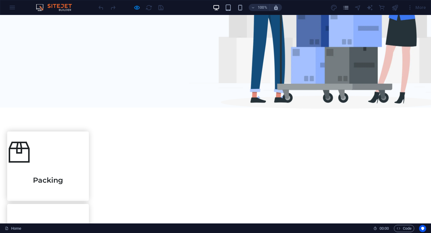
click at [89, 148] on link "Packing" at bounding box center [48, 165] width 82 height 115
click at [3, 54] on button "×" at bounding box center [1, 58] width 3 height 9
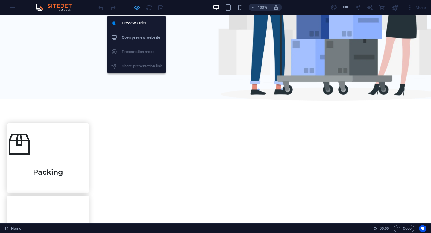
click at [136, 6] on icon "button" at bounding box center [136, 7] width 7 height 7
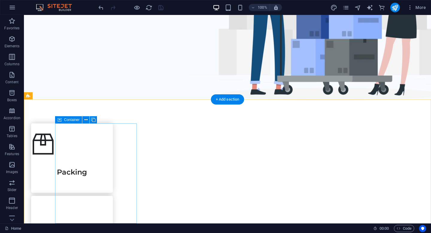
click at [113, 140] on div "Packing" at bounding box center [72, 157] width 82 height 69
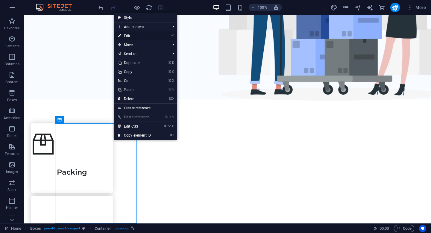
click at [127, 38] on link "⏎ Edit" at bounding box center [134, 35] width 40 height 9
select select "overlay"
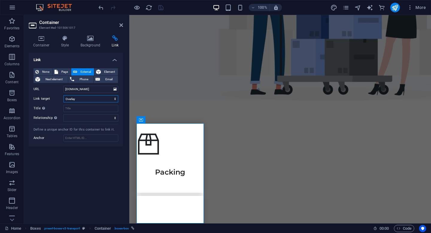
click at [76, 100] on select "New tab Same tab Overlay" at bounding box center [90, 98] width 55 height 7
select select
click at [63, 95] on select "New tab Same tab Overlay" at bounding box center [90, 98] width 55 height 7
click at [109, 70] on span "Element" at bounding box center [109, 71] width 13 height 7
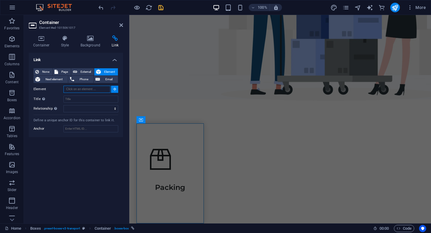
click at [93, 90] on input "Element" at bounding box center [86, 89] width 47 height 7
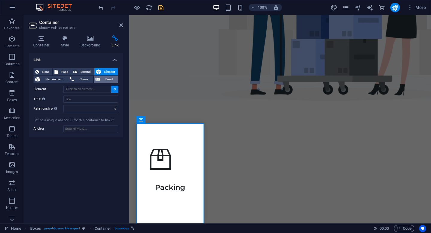
click at [101, 79] on button "Email" at bounding box center [106, 79] width 24 height 7
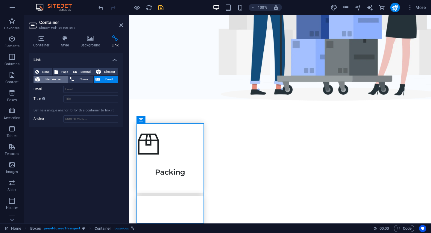
click at [60, 80] on span "Next element" at bounding box center [54, 79] width 24 height 7
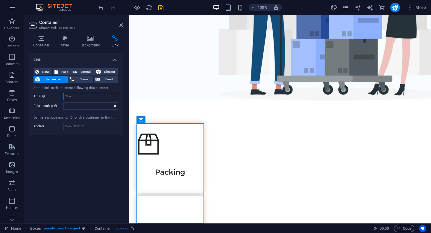
click at [74, 95] on input "Title Additional link description, should not be the same as the link text. The…" at bounding box center [90, 96] width 55 height 7
click at [71, 105] on select "alternate author bookmark external help license next nofollow noreferrer noopen…" at bounding box center [90, 105] width 55 height 7
click at [49, 71] on span "None" at bounding box center [46, 71] width 10 height 7
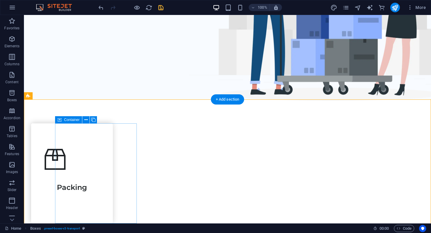
click at [113, 134] on div "Packing" at bounding box center [72, 173] width 82 height 100
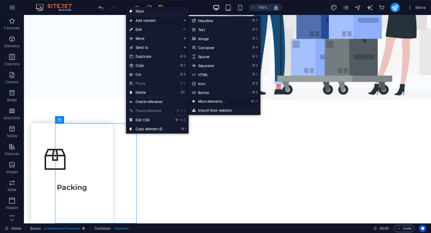
click at [203, 98] on link "⌘ ⏎ More elements ..." at bounding box center [212, 101] width 49 height 9
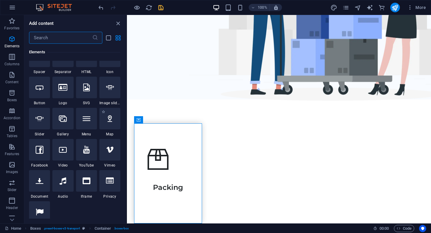
scroll to position [0, 0]
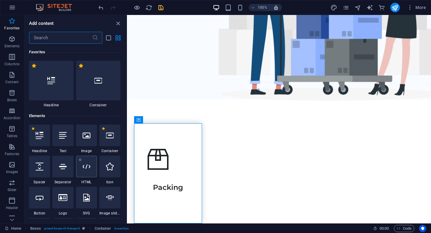
click at [85, 165] on icon at bounding box center [87, 166] width 8 height 8
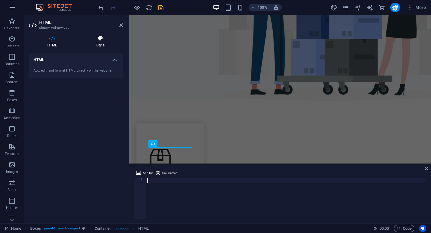
click at [102, 40] on icon at bounding box center [100, 38] width 45 height 6
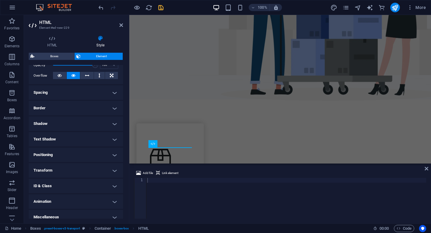
scroll to position [99, 0]
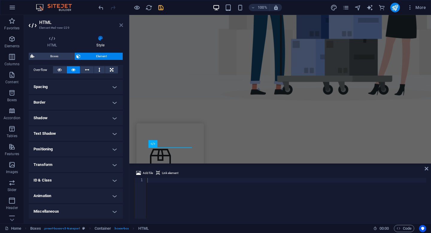
click at [120, 25] on icon at bounding box center [121, 25] width 4 height 5
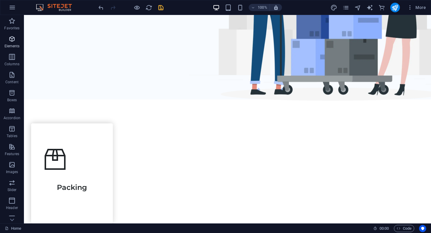
click at [16, 41] on span "Elements" at bounding box center [12, 42] width 24 height 14
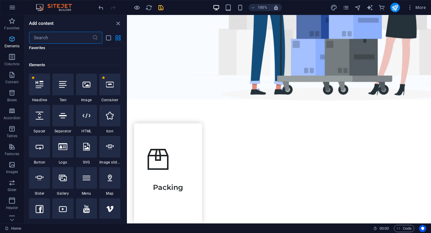
scroll to position [64, 0]
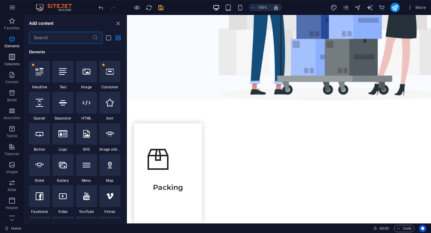
click at [10, 59] on icon "button" at bounding box center [11, 56] width 7 height 7
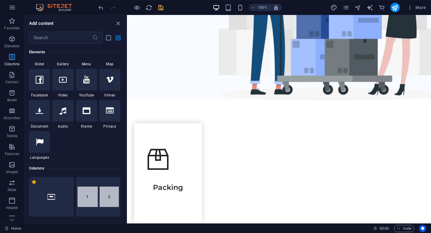
scroll to position [296, 0]
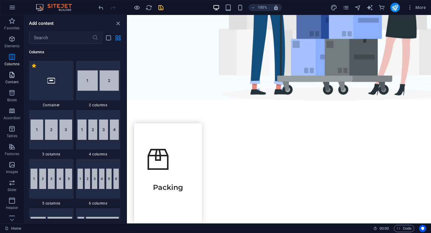
click at [10, 76] on icon "button" at bounding box center [11, 74] width 7 height 7
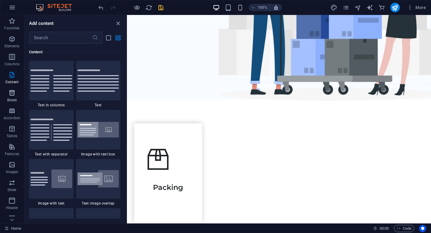
click at [11, 97] on span "Boxes" at bounding box center [12, 96] width 24 height 14
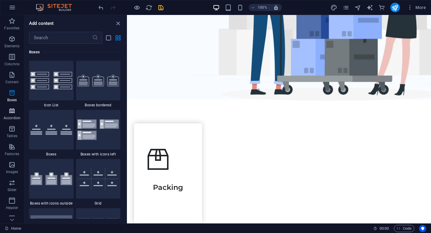
click at [12, 110] on icon "button" at bounding box center [11, 110] width 7 height 7
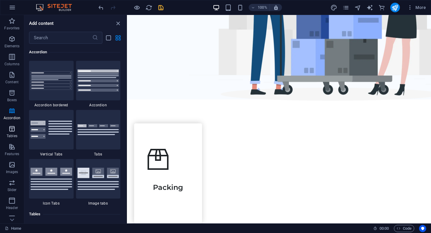
click at [12, 128] on icon "button" at bounding box center [11, 128] width 7 height 7
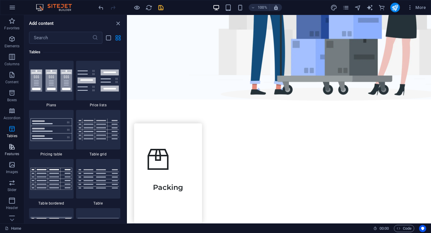
click at [14, 150] on icon "button" at bounding box center [11, 146] width 7 height 7
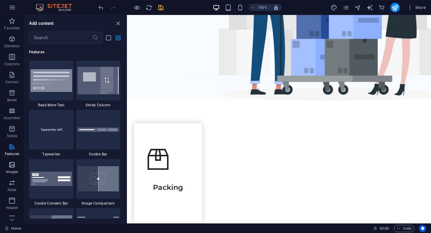
click at [14, 169] on span "Images" at bounding box center [12, 168] width 24 height 14
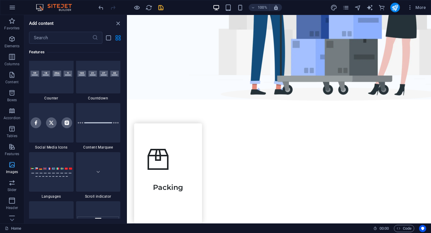
scroll to position [3032, 0]
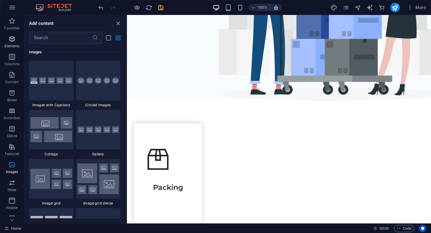
click at [12, 49] on span "Elements" at bounding box center [12, 42] width 24 height 14
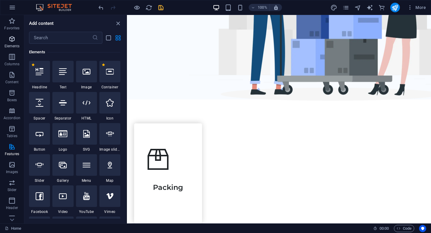
scroll to position [64, 0]
click at [13, 60] on icon "button" at bounding box center [11, 56] width 7 height 7
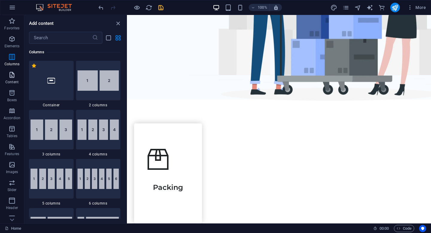
click at [10, 76] on icon "button" at bounding box center [11, 74] width 7 height 7
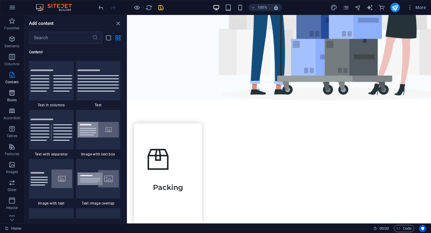
click at [12, 94] on icon "button" at bounding box center [11, 92] width 7 height 7
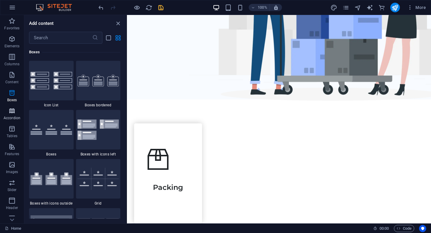
click at [13, 114] on icon "button" at bounding box center [11, 110] width 7 height 7
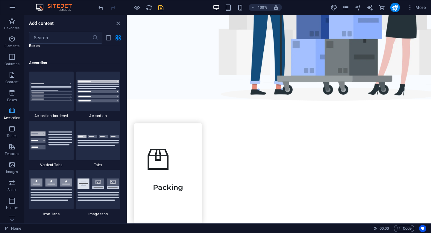
scroll to position [1909, 0]
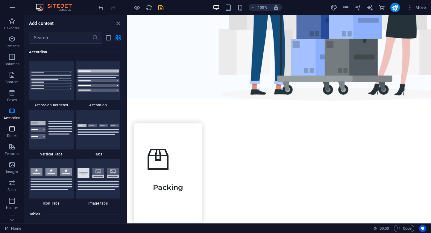
click at [15, 126] on icon "button" at bounding box center [11, 128] width 7 height 7
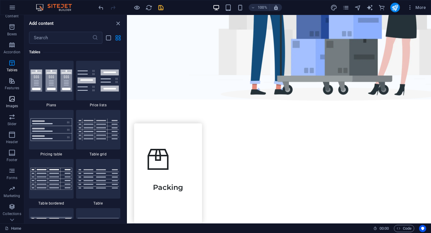
scroll to position [79, 0]
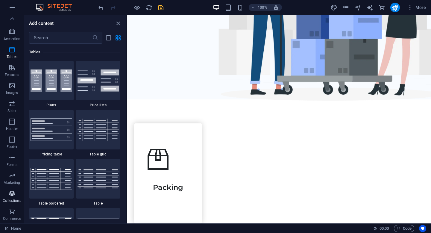
click at [15, 196] on icon "button" at bounding box center [11, 193] width 7 height 7
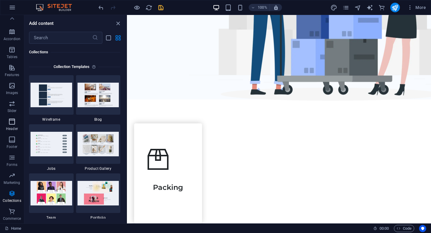
scroll to position [0, 0]
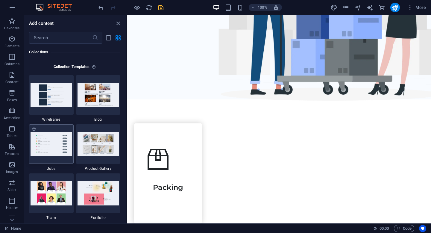
click at [54, 141] on img at bounding box center [51, 144] width 42 height 24
click at [50, 96] on img at bounding box center [51, 95] width 42 height 24
click at [119, 26] on icon "close panel" at bounding box center [118, 23] width 7 height 7
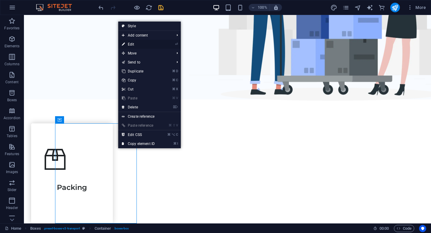
click at [133, 46] on link "⏎ Edit" at bounding box center [138, 44] width 40 height 9
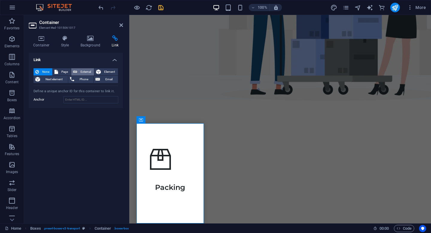
click at [88, 72] on span "External" at bounding box center [85, 71] width 13 height 7
select select "blank"
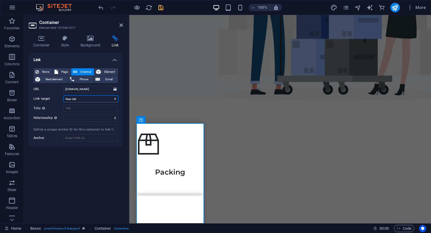
click at [80, 99] on select "New tab Same tab Overlay" at bounding box center [90, 98] width 55 height 7
click at [63, 95] on select "New tab Same tab Overlay" at bounding box center [90, 98] width 55 height 7
click at [59, 71] on button "Page" at bounding box center [62, 71] width 18 height 7
select select
click at [86, 138] on input "Anchor" at bounding box center [90, 137] width 55 height 7
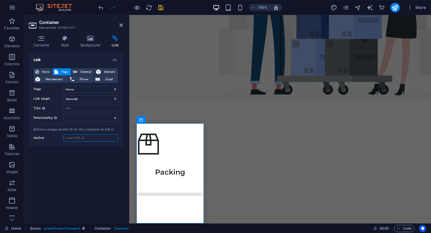
type input "[DOMAIN_NAME]"
click at [80, 157] on div "Link None Page External Element Next element Phone Email Page Home Legal Notice…" at bounding box center [76, 136] width 94 height 166
click at [160, 6] on icon "save" at bounding box center [160, 7] width 7 height 7
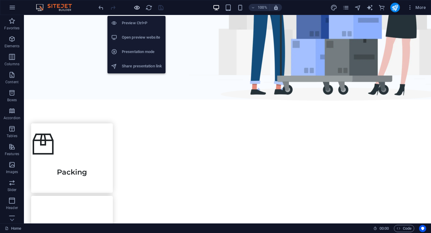
click at [137, 8] on icon "button" at bounding box center [136, 7] width 7 height 7
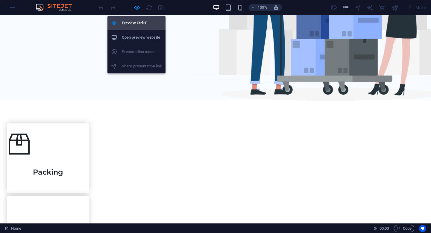
click at [131, 23] on h6 "Preview Ctrl+P" at bounding box center [142, 22] width 40 height 7
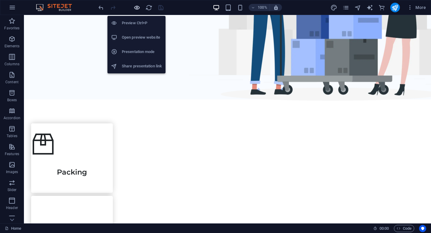
click at [138, 8] on icon "button" at bounding box center [136, 7] width 7 height 7
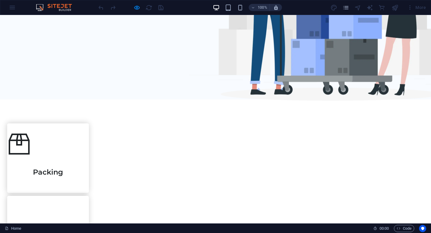
click at [89, 147] on link "Packing" at bounding box center [48, 157] width 82 height 115
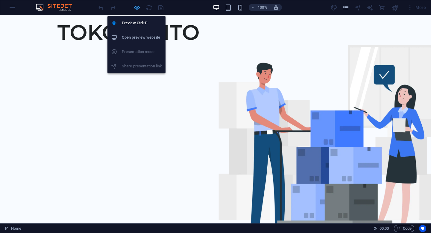
click at [137, 7] on icon "button" at bounding box center [136, 7] width 7 height 7
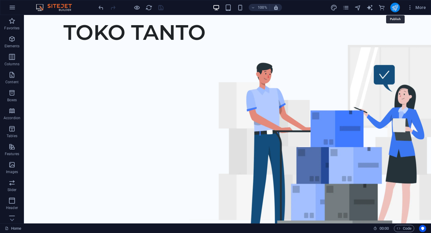
click at [394, 8] on icon "publish" at bounding box center [394, 7] width 7 height 7
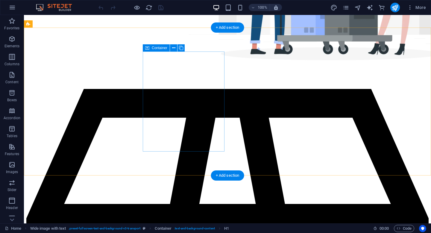
scroll to position [228, 0]
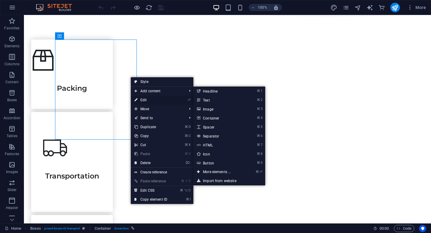
click at [143, 98] on link "⏎ Edit" at bounding box center [151, 99] width 40 height 9
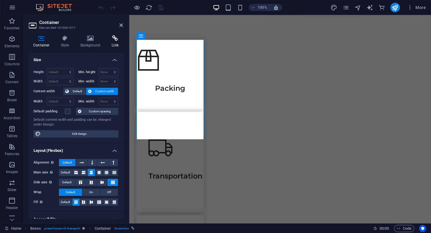
click at [111, 46] on h4 "Link" at bounding box center [115, 41] width 16 height 13
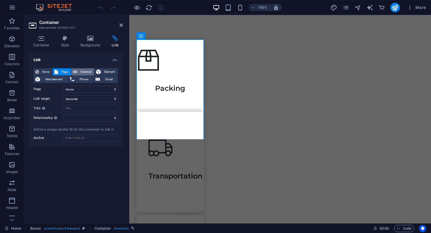
click at [81, 69] on span "External" at bounding box center [85, 71] width 13 height 7
select select "blank"
click at [62, 71] on span "Page" at bounding box center [64, 71] width 9 height 7
click at [77, 71] on button "External" at bounding box center [82, 71] width 23 height 7
select select "blank"
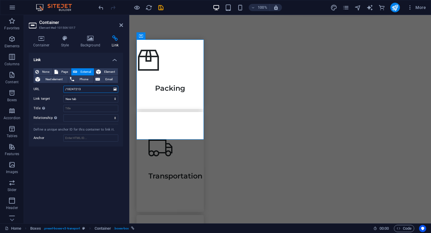
click at [86, 91] on input "/18247213" at bounding box center [90, 89] width 55 height 7
drag, startPoint x: 86, startPoint y: 91, endPoint x: 54, endPoint y: 88, distance: 31.5
click at [54, 88] on div "URL /18247213" at bounding box center [75, 89] width 85 height 7
type input "harga"
click at [160, 10] on icon "save" at bounding box center [160, 7] width 7 height 7
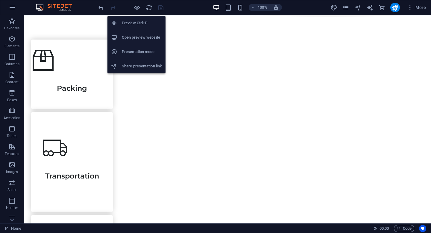
click at [135, 22] on h6 "Preview Ctrl+P" at bounding box center [142, 22] width 40 height 7
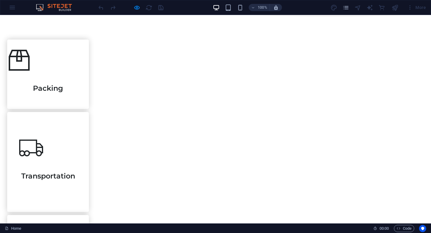
click at [89, 84] on link "Packing" at bounding box center [48, 73] width 82 height 115
click at [89, 68] on link "Packing" at bounding box center [48, 73] width 82 height 115
click at [89, 93] on h3 "Packing" at bounding box center [48, 85] width 82 height 15
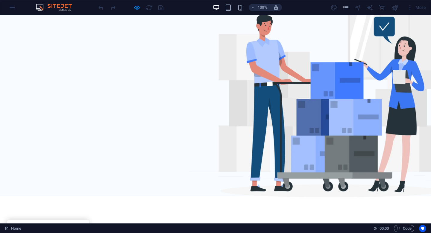
scroll to position [33, 0]
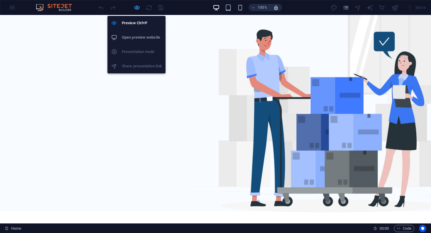
click at [134, 8] on icon "button" at bounding box center [136, 7] width 7 height 7
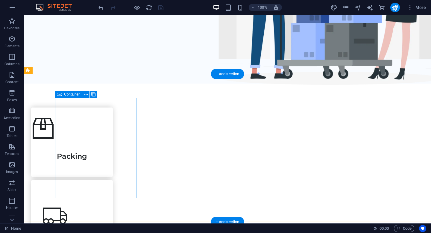
scroll to position [228, 0]
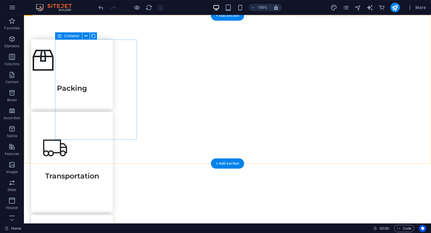
click at [113, 109] on div "Packing" at bounding box center [72, 73] width 82 height 69
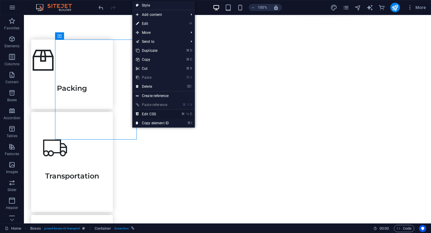
click at [144, 112] on link "⌘ ⌥ C Edit CSS" at bounding box center [152, 113] width 40 height 9
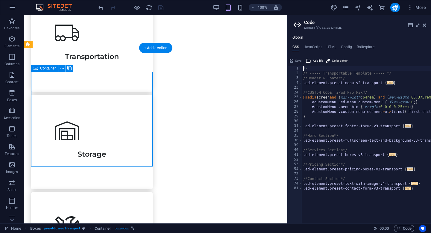
scroll to position [87, 0]
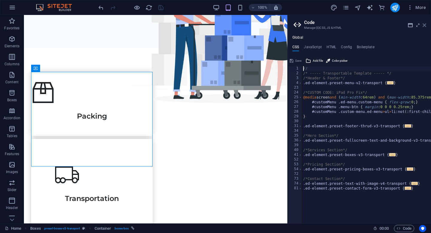
click at [425, 26] on icon at bounding box center [424, 25] width 4 height 5
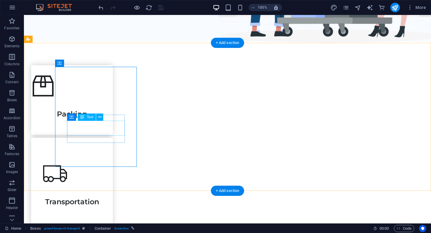
scroll to position [204, 0]
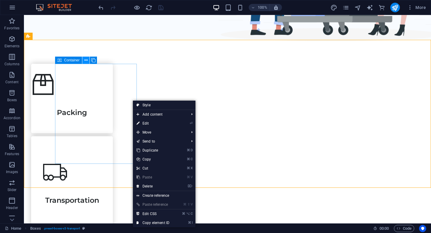
click at [87, 62] on button at bounding box center [85, 60] width 7 height 7
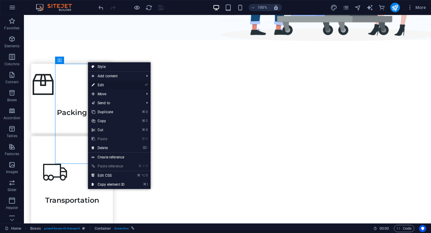
click at [109, 86] on link "⏎ Edit" at bounding box center [108, 84] width 40 height 9
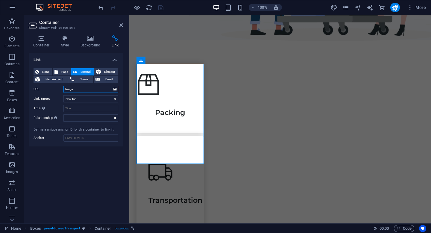
click at [99, 88] on input "harga" at bounding box center [90, 89] width 55 height 7
type input "h"
type input "[DOMAIN_NAME][URL]"
click at [92, 176] on div "Link None Page External Element Next element Phone Email Page Home Legal Notice…" at bounding box center [76, 136] width 94 height 166
click at [161, 11] on div at bounding box center [130, 8] width 67 height 10
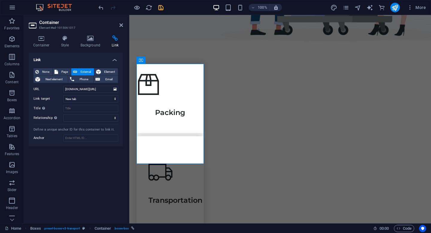
click at [161, 11] on div at bounding box center [130, 8] width 67 height 10
click at [161, 9] on icon "save" at bounding box center [160, 7] width 7 height 7
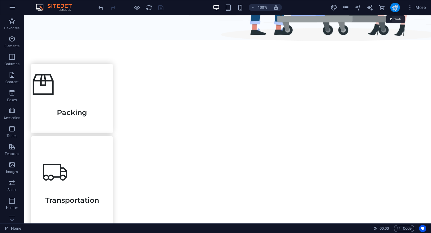
click at [394, 7] on icon "publish" at bounding box center [394, 7] width 7 height 7
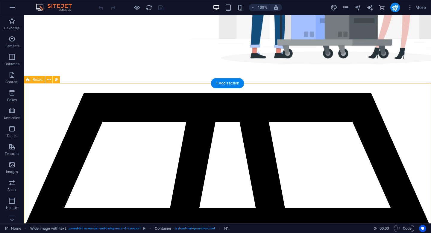
scroll to position [190, 0]
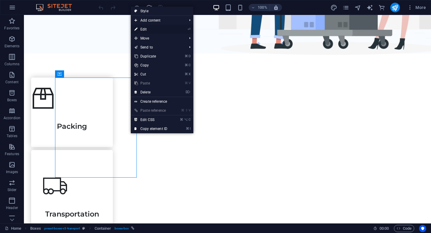
click at [147, 28] on link "⏎ Edit" at bounding box center [151, 29] width 40 height 9
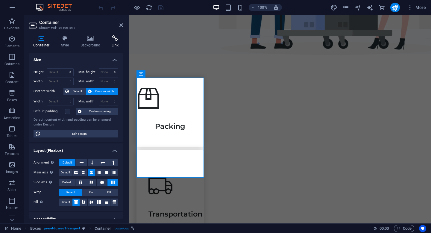
click at [112, 42] on h4 "Link" at bounding box center [115, 41] width 16 height 13
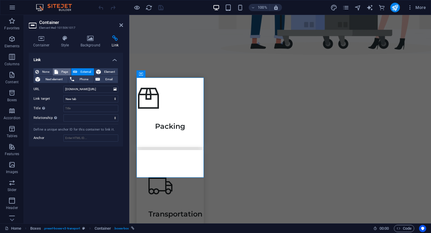
click at [64, 69] on span "Page" at bounding box center [64, 71] width 9 height 7
select select
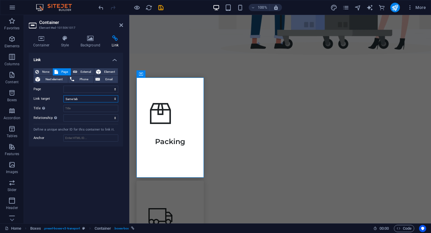
click at [85, 99] on select "New tab Same tab Overlay" at bounding box center [90, 98] width 55 height 7
click at [63, 95] on select "New tab Same tab Overlay" at bounding box center [90, 98] width 55 height 7
click at [100, 69] on icon at bounding box center [98, 71] width 5 height 7
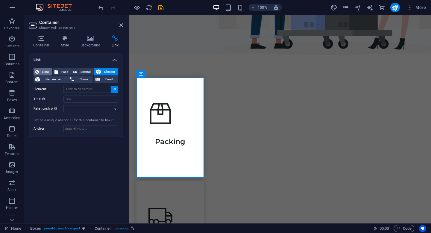
click at [46, 72] on span "None" at bounding box center [46, 71] width 10 height 7
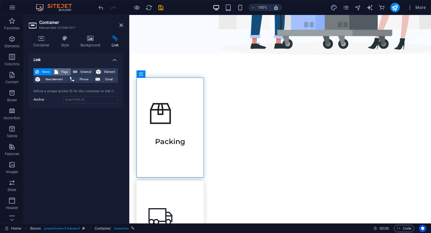
click at [68, 70] on span "Page" at bounding box center [64, 71] width 9 height 7
select select
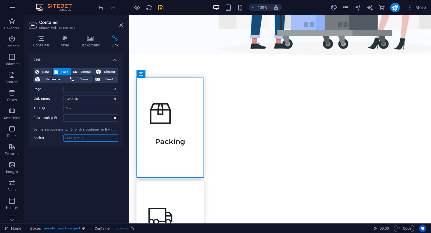
click at [84, 138] on input "Anchor" at bounding box center [90, 137] width 55 height 7
type input "[DOMAIN_NAME]"
click at [161, 7] on icon "save" at bounding box center [160, 7] width 7 height 7
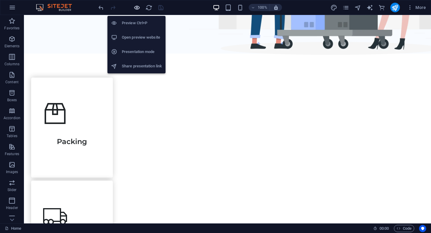
click at [136, 8] on icon "button" at bounding box center [136, 7] width 7 height 7
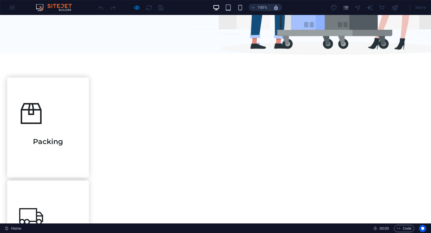
click at [89, 118] on div "Packing" at bounding box center [48, 127] width 82 height 100
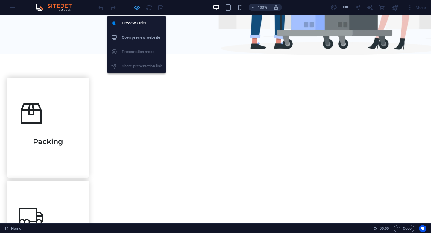
click at [135, 7] on icon "button" at bounding box center [136, 7] width 7 height 7
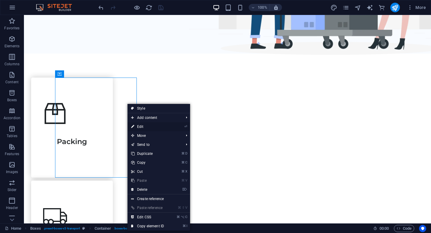
click at [139, 127] on link "⏎ Edit" at bounding box center [147, 126] width 40 height 9
select select
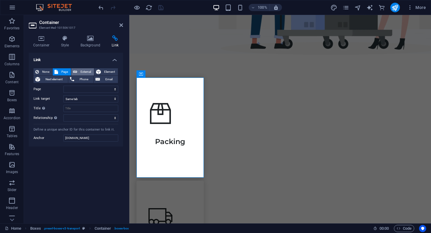
click at [79, 70] on span "External" at bounding box center [85, 71] width 13 height 7
select select "blank"
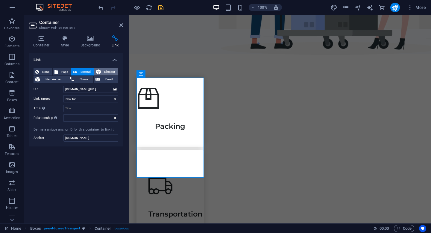
click at [103, 70] on span "Element" at bounding box center [109, 71] width 13 height 7
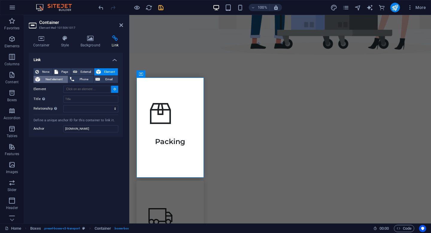
click at [57, 79] on span "Next element" at bounding box center [54, 79] width 24 height 7
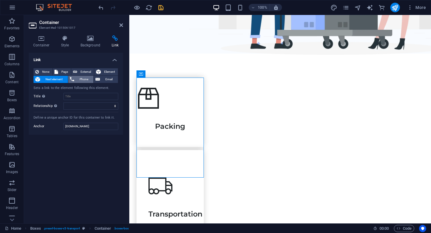
click at [76, 78] on span "Phone" at bounding box center [84, 79] width 16 height 7
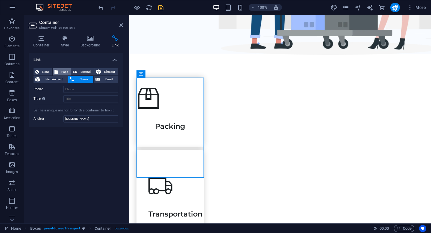
click at [65, 71] on span "Page" at bounding box center [64, 71] width 9 height 7
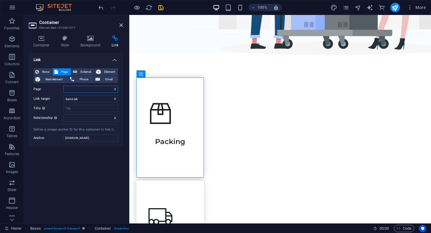
click at [78, 91] on select "Home Legal Notice Privacy Subpage" at bounding box center [90, 89] width 55 height 7
select select "3"
click at [63, 86] on select "Home Legal Notice Privacy Subpage" at bounding box center [90, 89] width 55 height 7
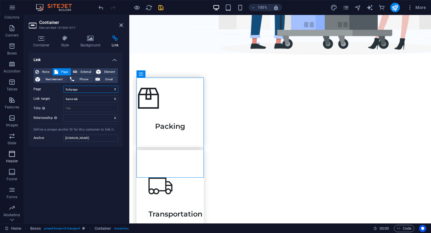
scroll to position [79, 0]
click at [14, 195] on icon "button" at bounding box center [11, 193] width 7 height 7
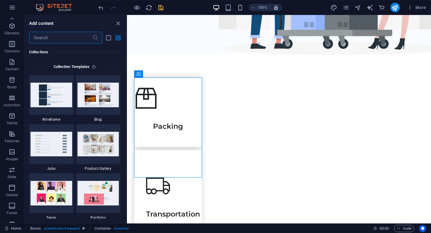
scroll to position [0, 0]
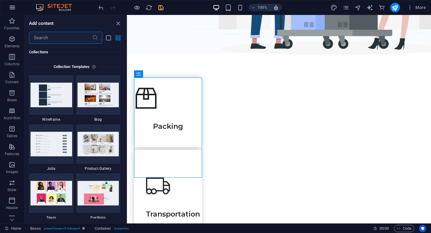
click at [11, 9] on icon "button" at bounding box center [12, 7] width 7 height 7
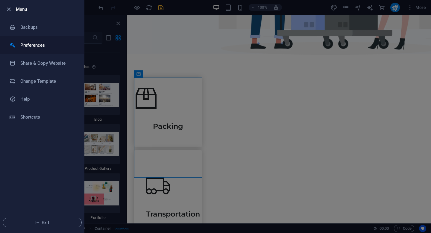
click at [31, 49] on li "Preferences" at bounding box center [42, 45] width 84 height 18
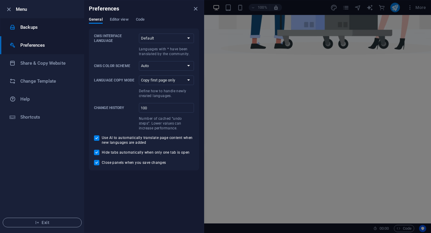
click at [40, 25] on h6 "Backups" at bounding box center [47, 27] width 55 height 7
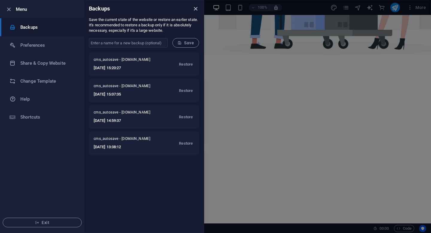
click at [194, 10] on icon "close" at bounding box center [195, 8] width 7 height 7
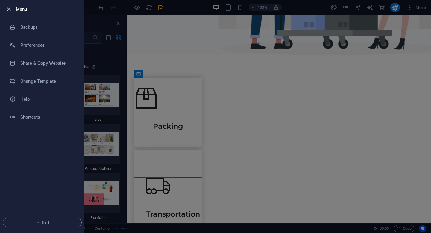
click at [10, 10] on icon "button" at bounding box center [8, 9] width 7 height 7
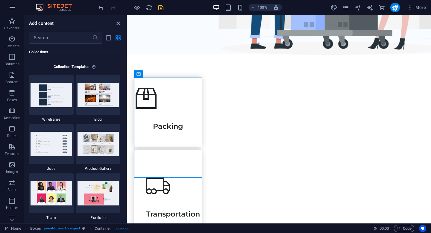
click at [118, 23] on icon "close panel" at bounding box center [118, 23] width 7 height 7
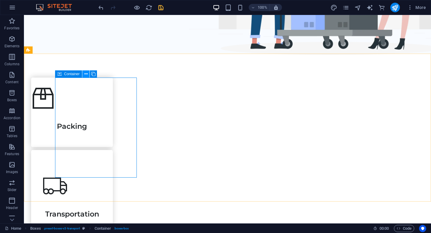
click at [84, 74] on icon at bounding box center [85, 74] width 3 height 6
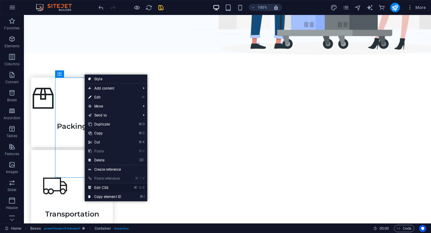
click at [100, 187] on link "⌘ ⌥ C Edit CSS" at bounding box center [105, 187] width 40 height 9
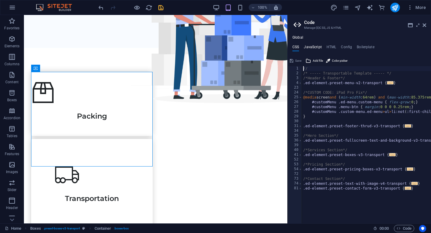
click at [315, 47] on h4 "JavaScript" at bounding box center [312, 48] width 18 height 7
type textarea "/* JS for preset "Menu V2" */"
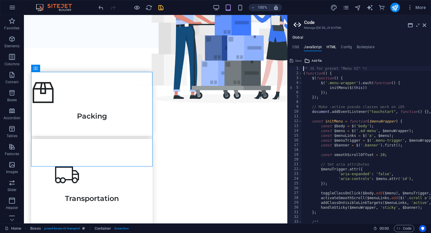
click at [329, 46] on h4 "HTML" at bounding box center [331, 48] width 10 height 7
type textarea "<a href="www.google.com" class="wv-link-content button">Skip to main content</a>"
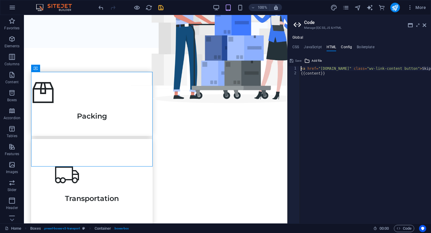
click at [345, 45] on h4 "Config" at bounding box center [346, 48] width 11 height 7
type textarea "$color-background: #ffffff;"
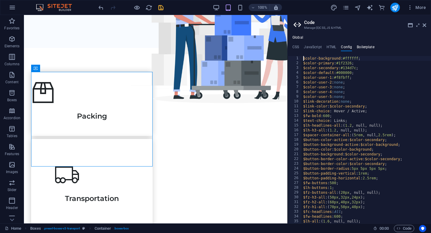
click at [364, 45] on h4 "Boilerplate" at bounding box center [365, 48] width 18 height 7
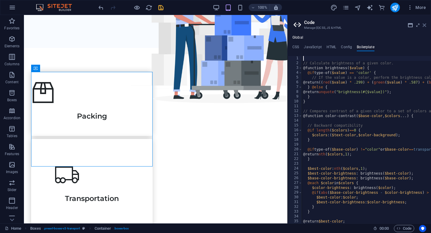
click at [424, 26] on icon at bounding box center [424, 25] width 4 height 5
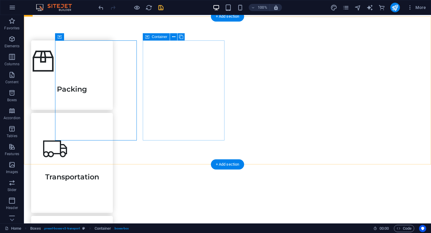
scroll to position [228, 0]
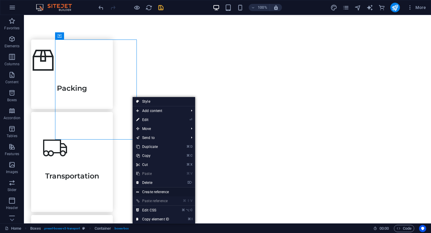
click at [154, 190] on link "Create reference" at bounding box center [163, 191] width 62 height 9
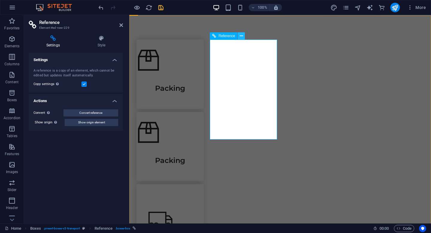
click at [242, 38] on icon at bounding box center [240, 36] width 3 height 6
click at [101, 7] on icon "undo" at bounding box center [100, 7] width 7 height 7
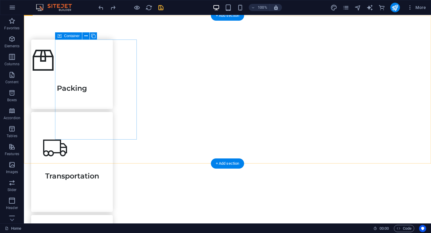
click at [113, 68] on div "Packing" at bounding box center [72, 73] width 82 height 69
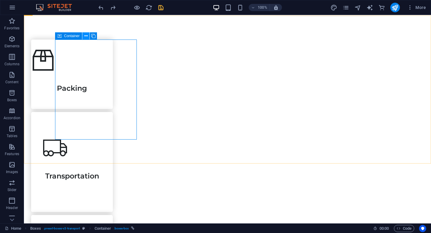
click at [87, 36] on icon at bounding box center [85, 36] width 3 height 6
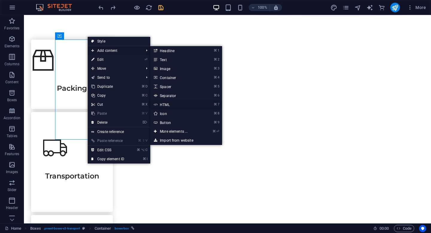
click at [169, 104] on link "⌘ 7 HTML" at bounding box center [174, 104] width 49 height 9
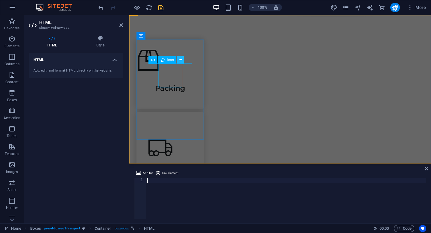
click at [180, 61] on icon at bounding box center [179, 60] width 3 height 6
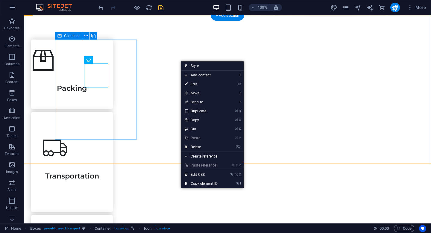
click at [113, 60] on div "Packing" at bounding box center [72, 73] width 82 height 69
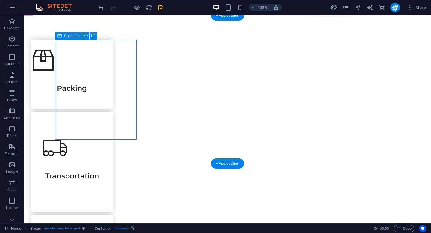
click at [113, 46] on div "Packing" at bounding box center [72, 73] width 82 height 69
select select "3"
select select
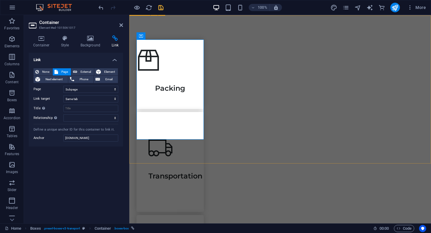
click at [159, 21] on div "Packing Transportation Storage Assembly" at bounding box center [279, 229] width 301 height 426
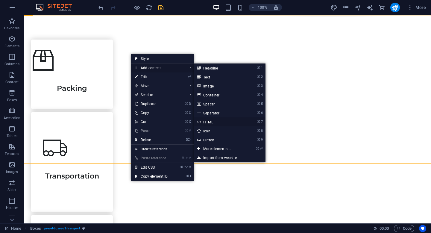
click at [210, 122] on link "⌘ 7 HTML" at bounding box center [217, 121] width 49 height 9
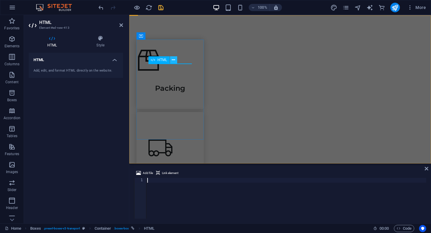
click at [174, 60] on icon at bounding box center [173, 60] width 3 height 6
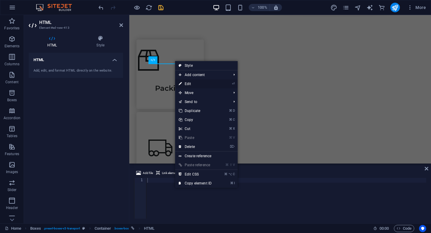
click at [187, 83] on link "⏎ Edit" at bounding box center [195, 83] width 40 height 9
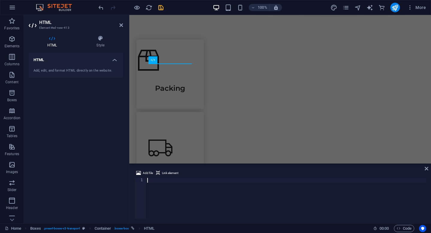
click at [79, 70] on div "Add, edit, and format HTML directly on the website." at bounding box center [75, 70] width 85 height 5
click at [39, 60] on h4 "HTML" at bounding box center [76, 58] width 94 height 11
click at [39, 60] on h4 "HTML" at bounding box center [76, 60] width 94 height 14
click at [38, 71] on div "Add, edit, and format HTML directly on the website." at bounding box center [75, 70] width 85 height 5
click at [64, 69] on div "Add, edit, and format HTML directly on the website." at bounding box center [75, 70] width 85 height 5
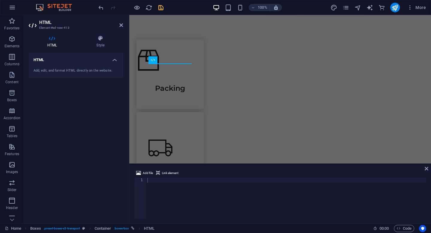
click at [97, 66] on div "Add, edit, and format HTML directly on the website." at bounding box center [76, 70] width 94 height 15
click at [160, 61] on span "HTML" at bounding box center [162, 60] width 10 height 4
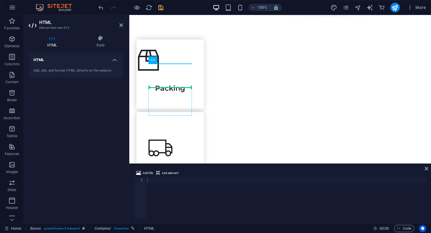
drag, startPoint x: 289, startPoint y: 76, endPoint x: 152, endPoint y: 89, distance: 138.2
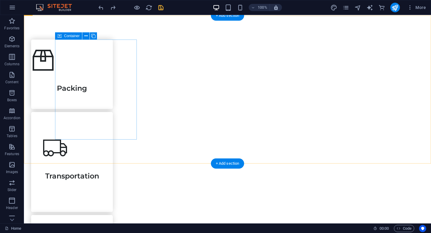
click at [113, 62] on div "Packing" at bounding box center [72, 73] width 82 height 69
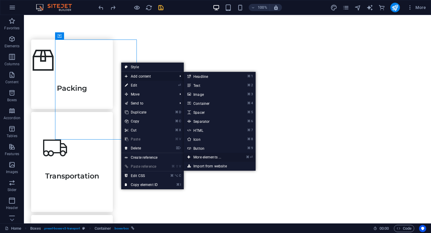
click at [207, 158] on link "⌘ ⏎ More elements ..." at bounding box center [208, 156] width 49 height 9
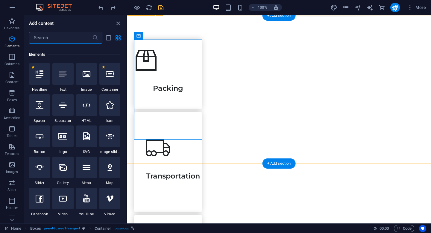
scroll to position [64, 0]
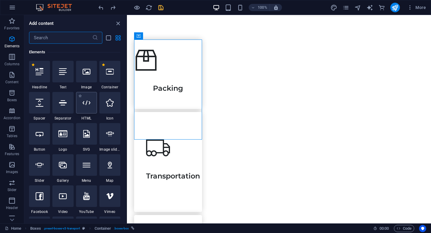
click at [88, 110] on div at bounding box center [86, 103] width 21 height 22
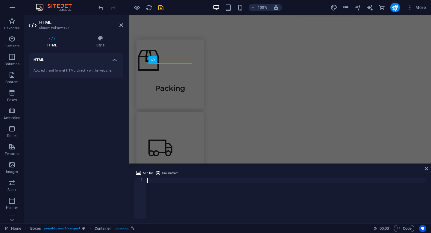
scroll to position [229, 0]
type textarea "j"
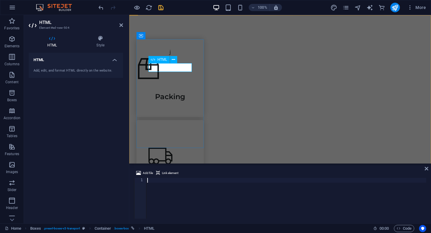
click at [173, 57] on div "j" at bounding box center [169, 52] width 67 height 9
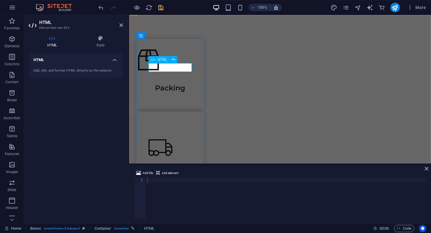
scroll to position [228, 0]
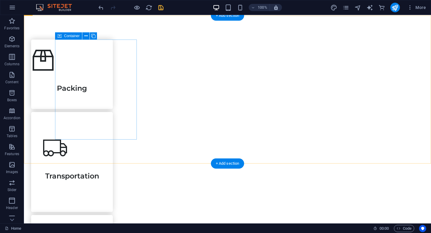
click at [113, 57] on div "Packing" at bounding box center [72, 73] width 82 height 69
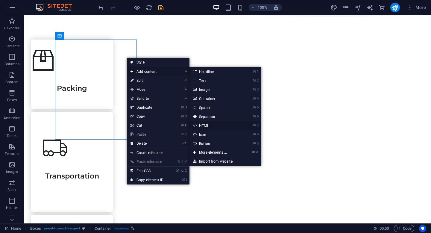
click at [202, 125] on link "⌘ 7 HTML" at bounding box center [213, 125] width 49 height 9
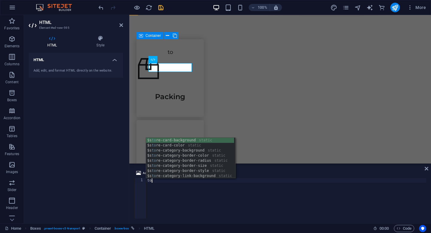
type textarea "t"
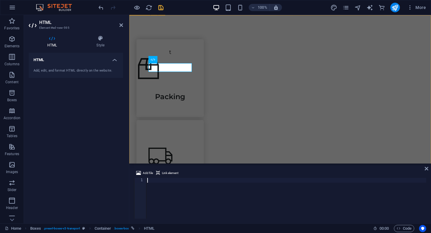
click at [205, 112] on div "t Packing Transportation Storage Assembly" at bounding box center [279, 232] width 301 height 434
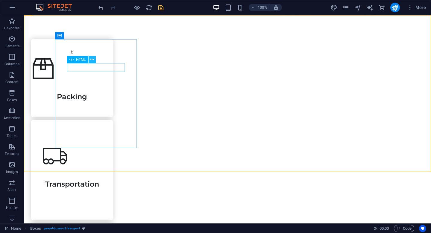
click at [93, 59] on icon at bounding box center [91, 60] width 3 height 6
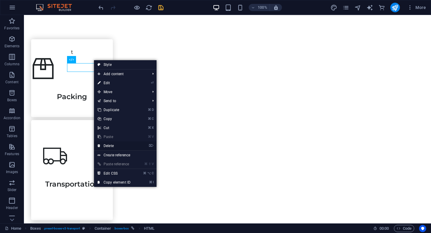
click at [116, 147] on link "⌦ Delete" at bounding box center [114, 145] width 40 height 9
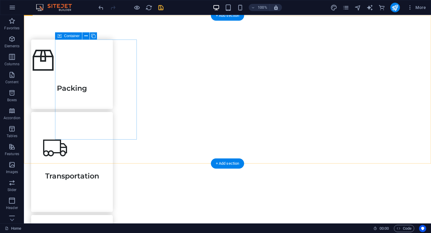
click at [109, 46] on div "Packing" at bounding box center [72, 73] width 82 height 69
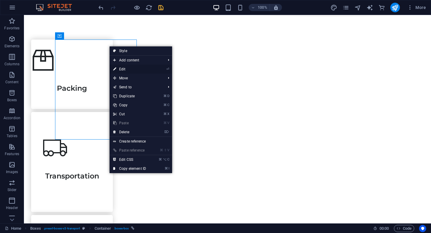
click at [120, 69] on link "⏎ Edit" at bounding box center [129, 69] width 40 height 9
select select "3"
select select
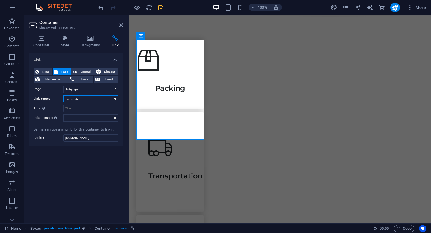
click at [85, 99] on select "New tab Same tab Overlay" at bounding box center [90, 98] width 55 height 7
click at [72, 88] on select "Home Legal Notice Privacy Subpage" at bounding box center [90, 89] width 55 height 7
click at [115, 37] on icon at bounding box center [115, 38] width 16 height 6
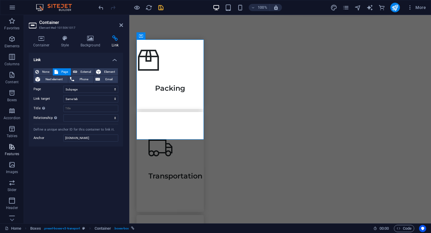
click at [10, 148] on icon "button" at bounding box center [11, 146] width 7 height 7
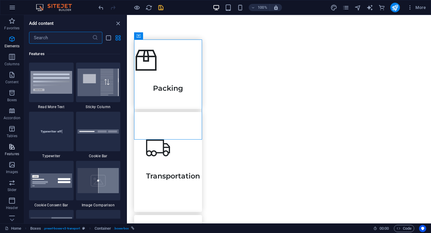
scroll to position [2331, 0]
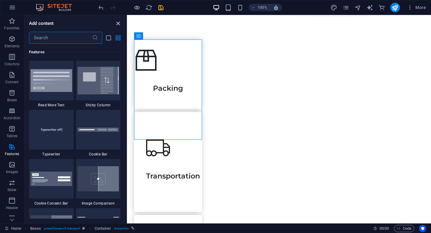
click at [119, 23] on icon "close panel" at bounding box center [118, 23] width 7 height 7
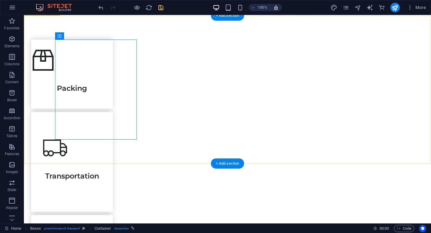
click at [137, 23] on div "Packing Transportation Storage Assembly" at bounding box center [227, 229] width 407 height 426
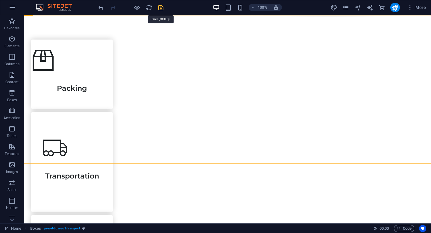
click at [161, 7] on icon "save" at bounding box center [160, 7] width 7 height 7
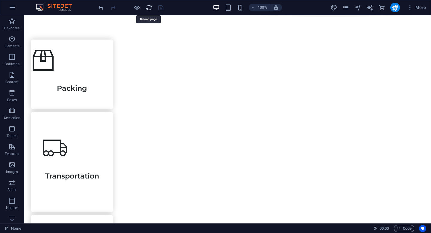
click at [149, 7] on icon "reload" at bounding box center [148, 7] width 7 height 7
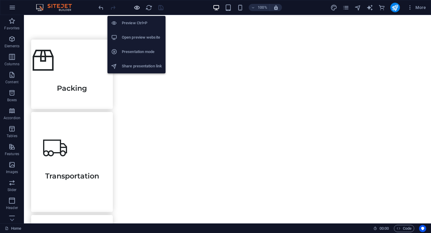
click at [134, 7] on icon "button" at bounding box center [136, 7] width 7 height 7
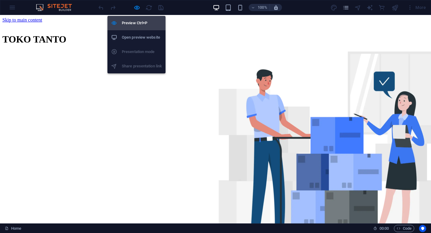
scroll to position [0, 0]
click at [133, 39] on h6 "Open preview website" at bounding box center [142, 37] width 40 height 7
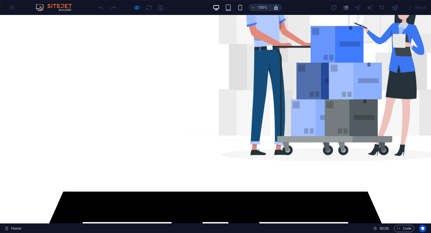
scroll to position [97, 0]
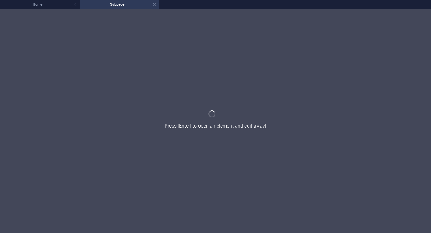
scroll to position [0, 0]
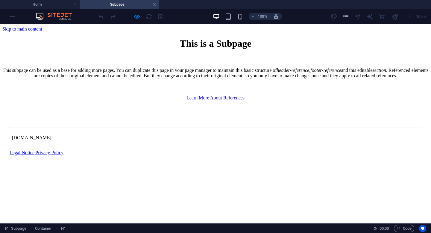
click at [213, 78] on div "This subpage can be used as a base for adding more pages. You can duplicate thi…" at bounding box center [215, 73] width 426 height 11
click at [219, 49] on div "This is a Subpage" at bounding box center [215, 43] width 426 height 11
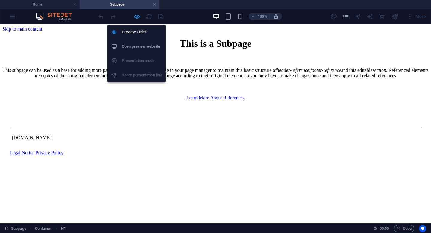
click at [139, 19] on icon "button" at bounding box center [136, 16] width 7 height 7
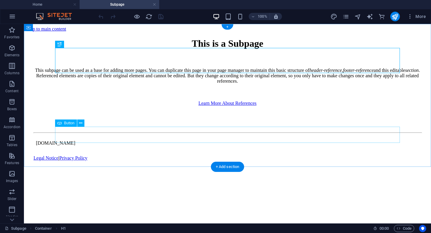
click at [206, 106] on div "Learn More About References" at bounding box center [227, 102] width 402 height 5
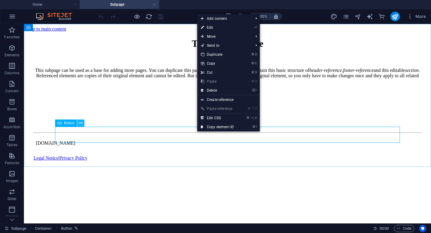
click at [80, 126] on icon at bounding box center [80, 123] width 3 height 6
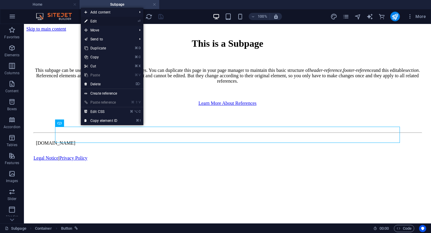
click at [96, 19] on link "⏎ Edit" at bounding box center [101, 21] width 40 height 9
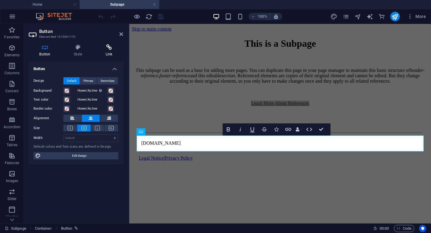
click at [109, 53] on h4 "Link" at bounding box center [109, 50] width 28 height 13
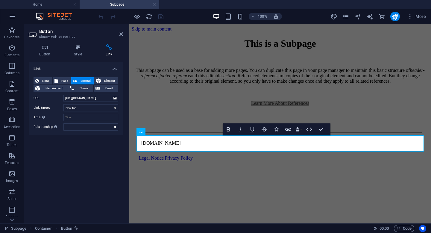
click at [153, 4] on link at bounding box center [154, 5] width 4 height 6
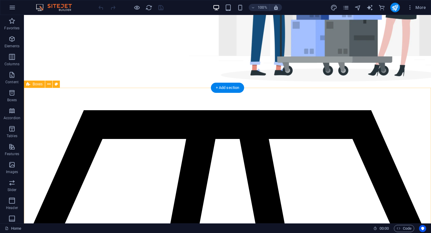
scroll to position [178, 0]
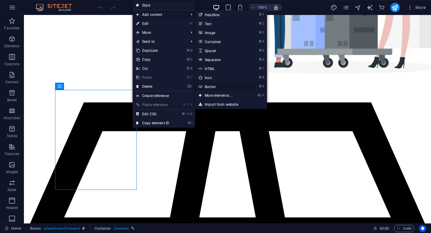
click at [207, 85] on link "⌘ 9 Button" at bounding box center [219, 86] width 49 height 9
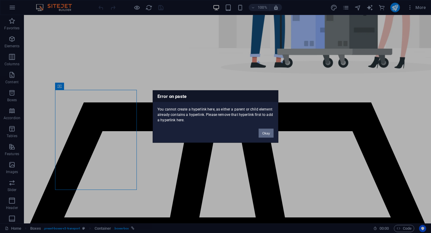
click at [265, 132] on button "Okay" at bounding box center [265, 133] width 15 height 9
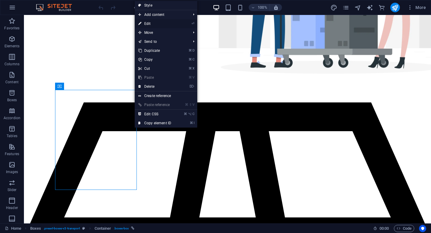
click at [148, 25] on link "⏎ Edit" at bounding box center [155, 23] width 40 height 9
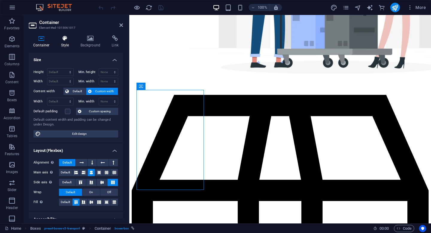
click at [66, 40] on icon at bounding box center [65, 38] width 17 height 6
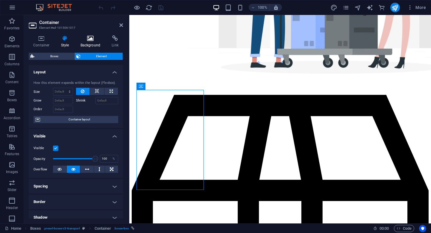
click at [89, 42] on h4 "Background" at bounding box center [91, 41] width 31 height 13
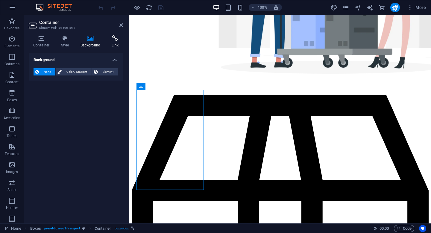
click at [114, 41] on icon at bounding box center [115, 38] width 16 height 6
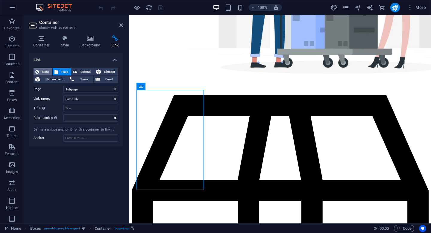
click at [45, 70] on span "None" at bounding box center [46, 71] width 10 height 7
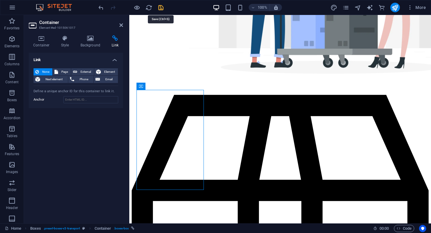
click at [163, 10] on icon "save" at bounding box center [160, 7] width 7 height 7
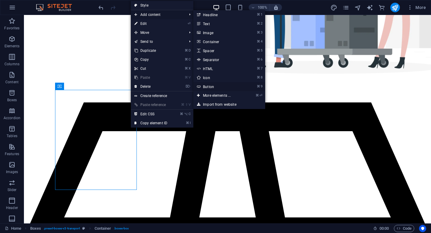
click at [209, 85] on link "⌘ 9 Button" at bounding box center [217, 86] width 49 height 9
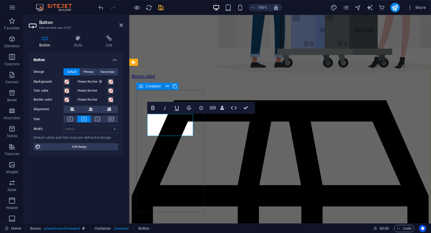
drag, startPoint x: 192, startPoint y: 135, endPoint x: 200, endPoint y: 153, distance: 19.8
click at [235, 109] on icon "button" at bounding box center [233, 107] width 7 height 7
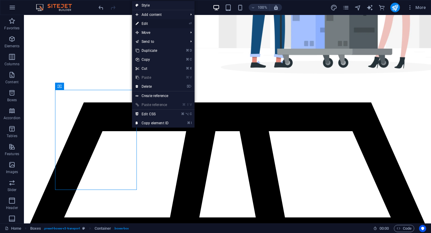
click at [156, 21] on link "⏎ Edit" at bounding box center [152, 23] width 40 height 9
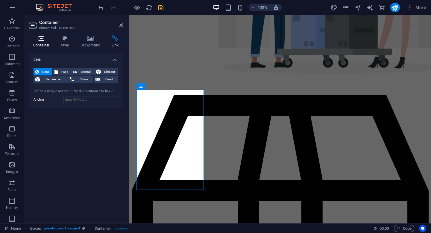
click at [47, 42] on h4 "Container" at bounding box center [43, 41] width 28 height 13
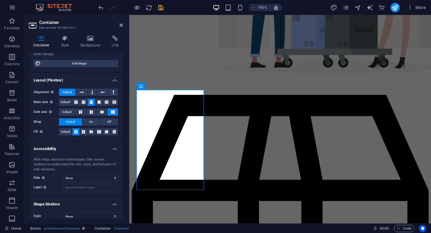
scroll to position [76, 0]
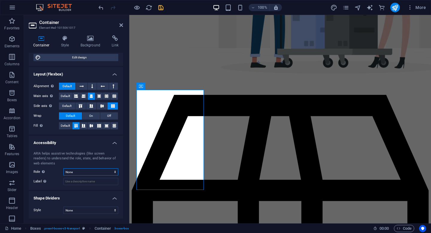
click at [70, 172] on select "None Alert Article Banner Comment Complementary Dialog Footer Header Marquee Pr…" at bounding box center [90, 171] width 55 height 7
click at [143, 86] on icon at bounding box center [141, 86] width 4 height 7
click at [168, 86] on icon at bounding box center [167, 86] width 3 height 6
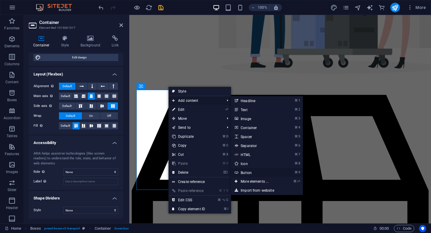
click at [250, 172] on link "⌘ 9 Button" at bounding box center [255, 172] width 49 height 9
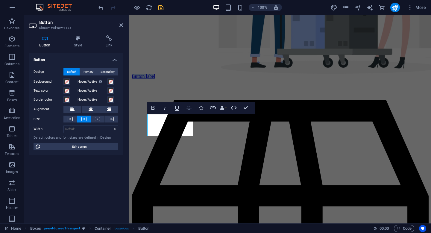
click at [188, 107] on icon "button" at bounding box center [188, 108] width 5 height 4
click at [190, 108] on icon "button" at bounding box center [188, 108] width 5 height 4
click at [214, 109] on icon "button" at bounding box center [213, 107] width 6 height 3
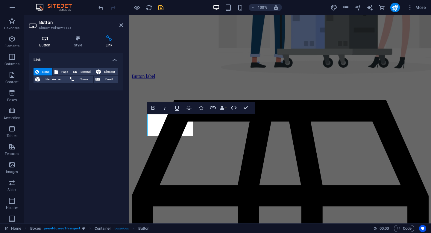
click at [46, 44] on h4 "Button" at bounding box center [46, 41] width 35 height 13
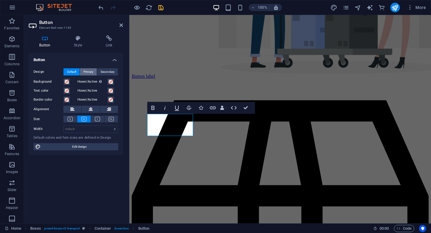
click at [88, 71] on span "Primary" at bounding box center [88, 71] width 10 height 7
click at [106, 70] on span "Secondary" at bounding box center [107, 71] width 14 height 7
click at [80, 42] on h4 "Style" at bounding box center [79, 41] width 32 height 13
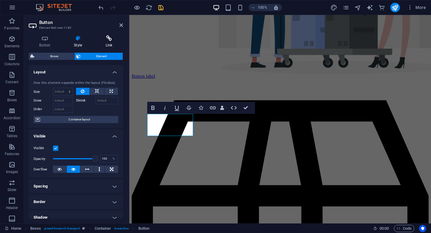
click at [108, 42] on h4 "Link" at bounding box center [109, 41] width 28 height 13
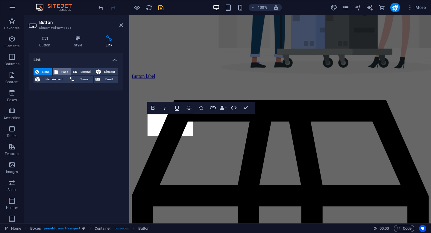
click at [62, 70] on span "Page" at bounding box center [64, 71] width 9 height 7
select select
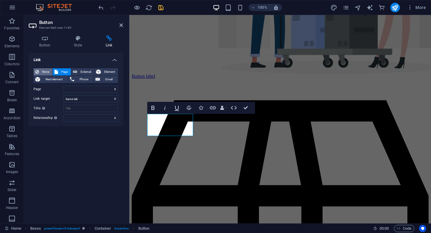
click at [45, 74] on span "None" at bounding box center [46, 71] width 10 height 7
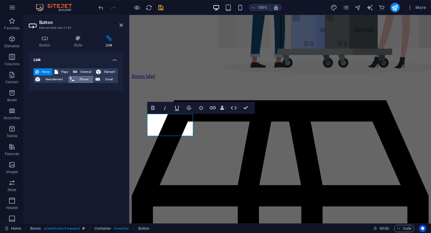
click at [87, 76] on span "Phone" at bounding box center [84, 79] width 16 height 7
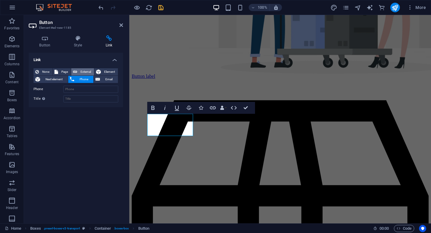
click at [84, 71] on span "External" at bounding box center [85, 71] width 13 height 7
select select "blank"
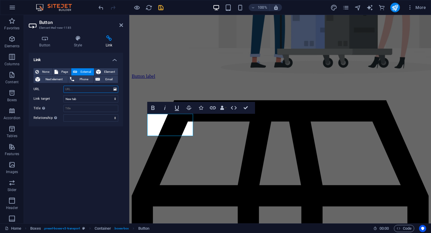
click at [72, 86] on input "URL" at bounding box center [90, 89] width 55 height 7
type input "tktanto.com/harga"
click at [160, 7] on icon "save" at bounding box center [160, 7] width 7 height 7
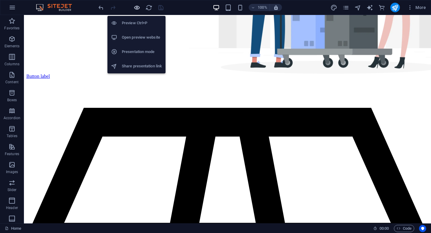
click at [138, 7] on icon "button" at bounding box center [136, 7] width 7 height 7
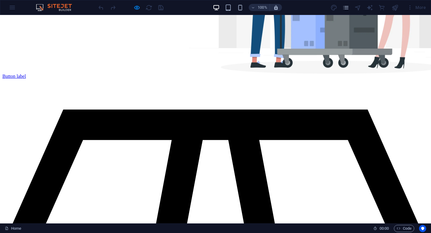
click at [26, 79] on link "Button label" at bounding box center [14, 76] width 24 height 5
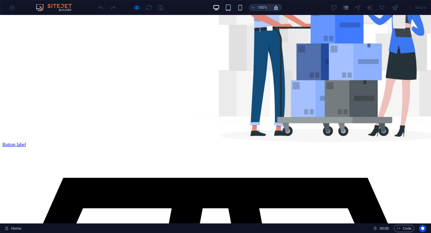
scroll to position [0, 0]
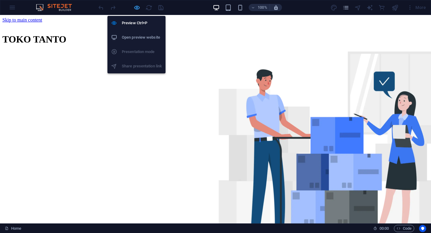
click at [138, 10] on icon "button" at bounding box center [136, 7] width 7 height 7
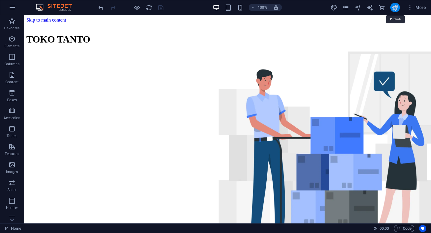
click at [395, 5] on icon "publish" at bounding box center [394, 7] width 7 height 7
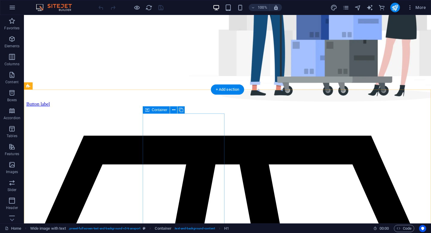
scroll to position [155, 0]
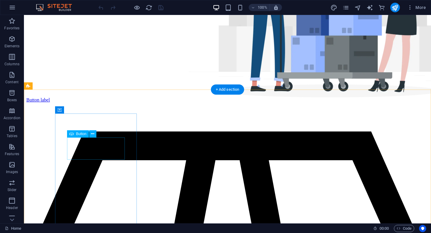
click at [117, 103] on div "Button label" at bounding box center [227, 99] width 402 height 5
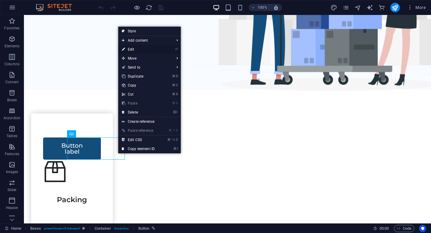
click at [138, 49] on link "⏎ Edit" at bounding box center [138, 49] width 40 height 9
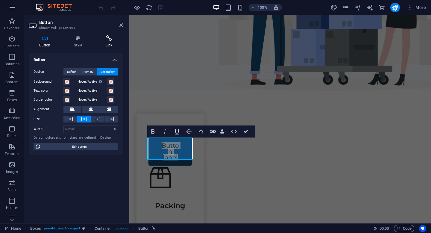
click at [111, 40] on icon at bounding box center [109, 38] width 28 height 6
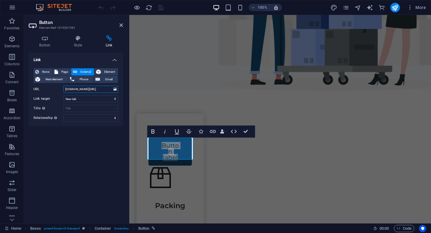
click at [83, 89] on input "[DOMAIN_NAME][URL]" at bounding box center [90, 89] width 55 height 7
type input "/harga"
click at [162, 9] on icon "save" at bounding box center [160, 7] width 7 height 7
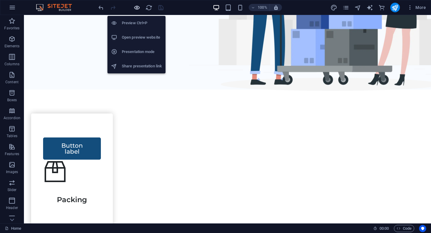
click at [136, 11] on icon "button" at bounding box center [136, 7] width 7 height 7
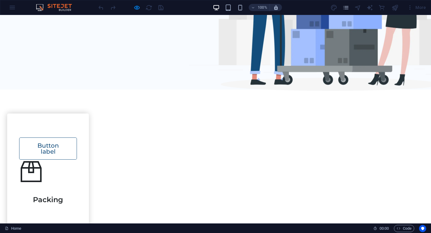
click at [77, 155] on link "Button label" at bounding box center [48, 148] width 58 height 22
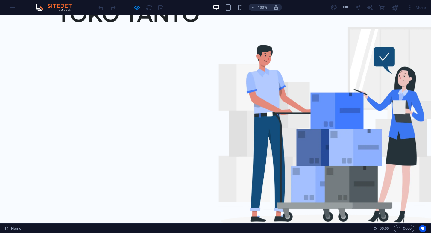
scroll to position [0, 0]
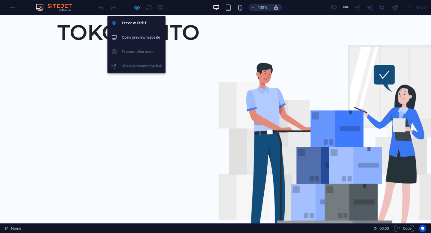
click at [137, 6] on icon "button" at bounding box center [136, 7] width 7 height 7
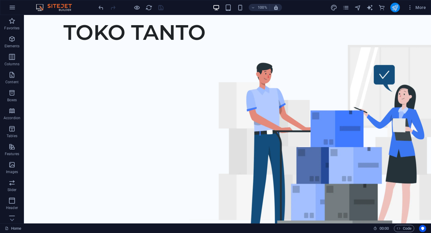
click at [399, 8] on button "publish" at bounding box center [395, 8] width 10 height 10
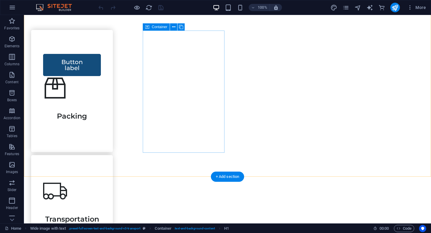
scroll to position [239, 0]
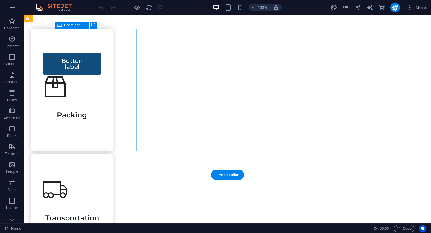
click at [113, 99] on div "Button label Packing" at bounding box center [72, 90] width 82 height 122
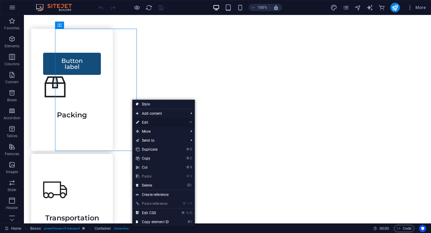
click at [143, 121] on link "⏎ Edit" at bounding box center [152, 122] width 40 height 9
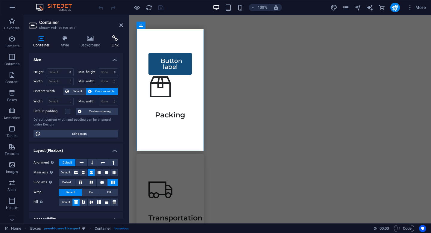
click at [115, 42] on h4 "Link" at bounding box center [115, 41] width 16 height 13
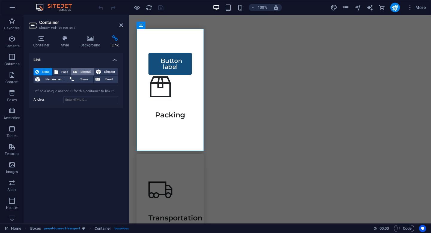
click at [82, 71] on span "External" at bounding box center [85, 71] width 13 height 7
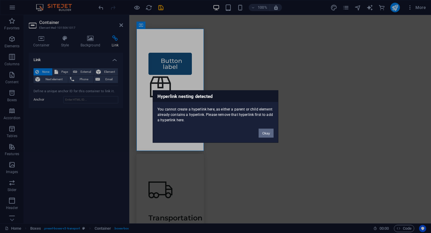
click at [265, 133] on button "Okay" at bounding box center [265, 133] width 15 height 9
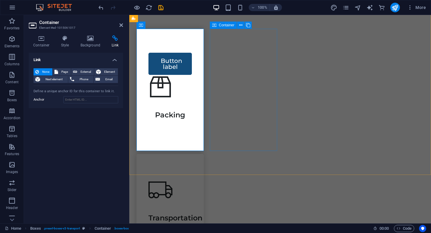
click at [204, 154] on div "Transportation" at bounding box center [169, 204] width 67 height 100
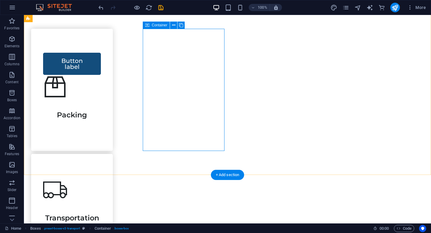
click at [113, 154] on div "Transportation" at bounding box center [72, 204] width 82 height 100
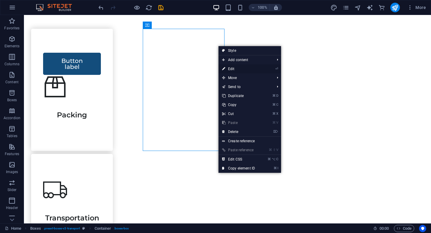
click at [232, 69] on link "⏎ Edit" at bounding box center [238, 68] width 40 height 9
select select
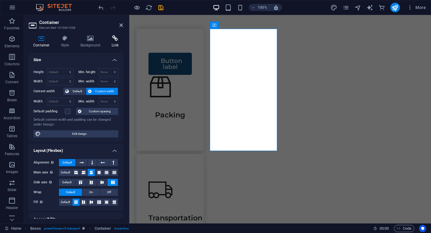
click at [115, 41] on h4 "Link" at bounding box center [115, 41] width 16 height 13
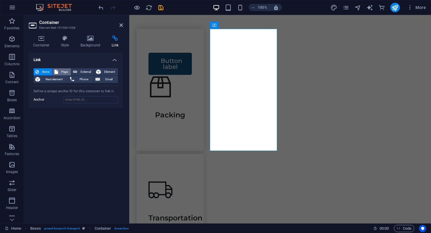
click at [63, 69] on span "Page" at bounding box center [64, 71] width 9 height 7
select select
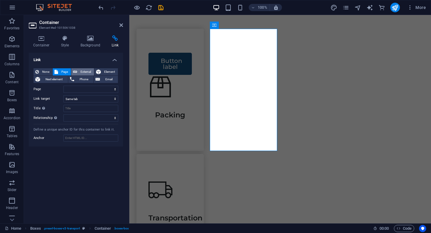
click at [88, 71] on span "External" at bounding box center [85, 71] width 13 height 7
select select "blank"
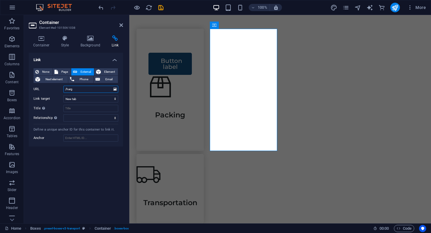
type input "/harga"
click at [162, 8] on icon "save" at bounding box center [160, 7] width 7 height 7
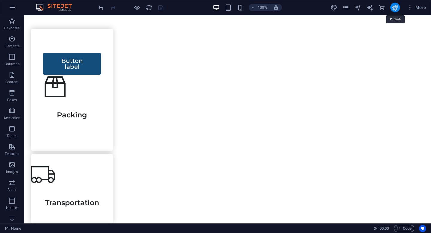
click at [395, 7] on icon "publish" at bounding box center [394, 7] width 7 height 7
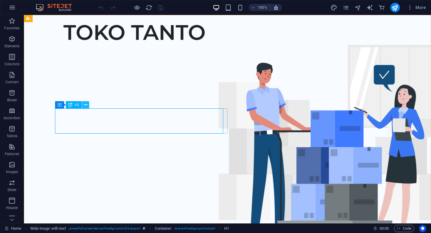
click at [84, 103] on icon at bounding box center [85, 105] width 3 height 6
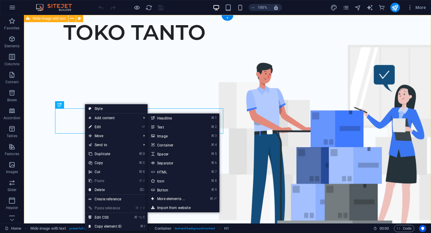
click at [106, 73] on div "TOKO TANTO" at bounding box center [227, 129] width 407 height 229
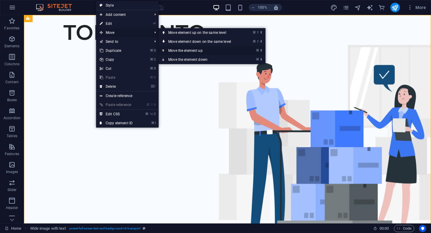
click at [176, 51] on link "⌘ ⬆ Move the element up" at bounding box center [200, 50] width 84 height 9
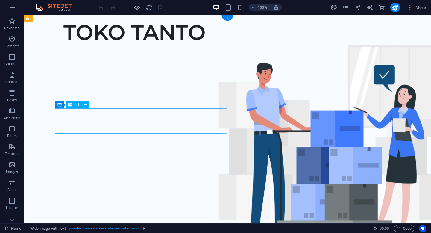
click at [134, 45] on div "TOKO TANTO" at bounding box center [240, 32] width 354 height 25
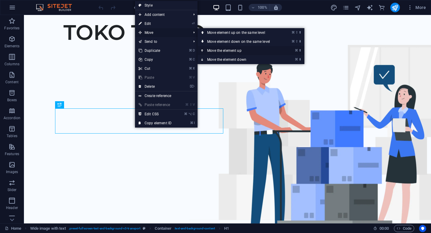
click at [225, 51] on link "⌘ ⬆ Move the element up" at bounding box center [239, 50] width 84 height 9
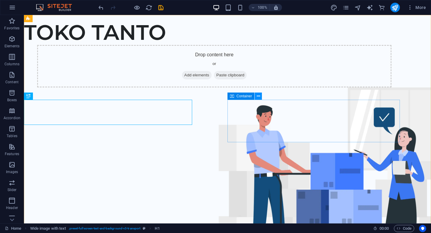
click at [260, 96] on button at bounding box center [257, 95] width 7 height 7
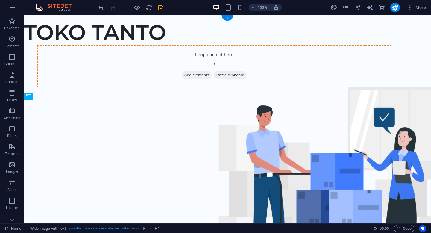
drag, startPoint x: 109, startPoint y: 112, endPoint x: 260, endPoint y: 134, distance: 152.6
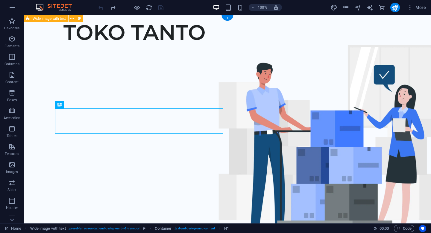
click at [123, 171] on div "TOKO TANTO" at bounding box center [227, 129] width 407 height 229
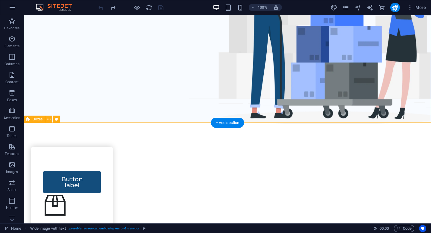
scroll to position [121, 0]
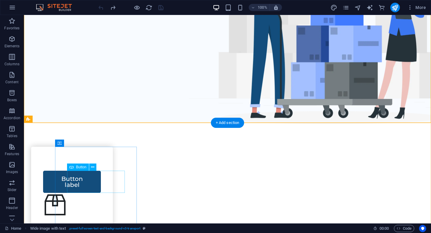
click at [101, 179] on div "Button label" at bounding box center [72, 181] width 58 height 22
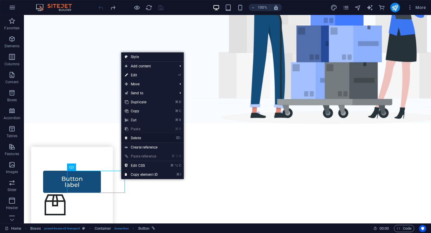
click at [142, 138] on link "⌦ Delete" at bounding box center [141, 137] width 40 height 9
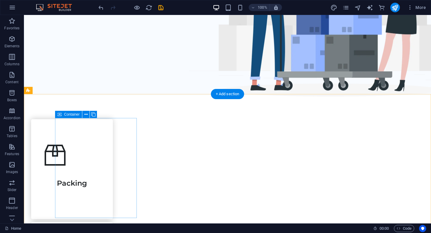
scroll to position [151, 0]
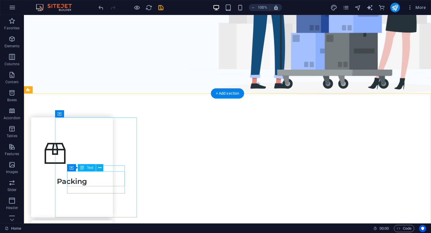
click at [99, 181] on div "Packing" at bounding box center [72, 178] width 58 height 15
click at [101, 178] on div "Packing" at bounding box center [72, 178] width 58 height 15
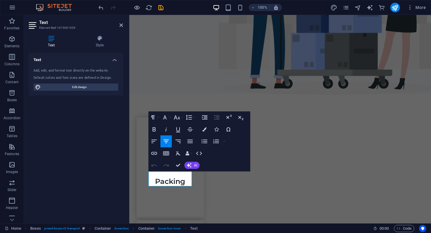
click at [112, 178] on div "Text Add, edit, and format text directly on the website. Default colors and fon…" at bounding box center [76, 136] width 94 height 166
click at [186, 181] on h3 "Packing" at bounding box center [169, 178] width 43 height 15
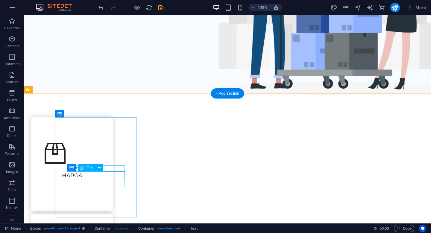
click at [101, 176] on div "HARGA" at bounding box center [72, 175] width 58 height 9
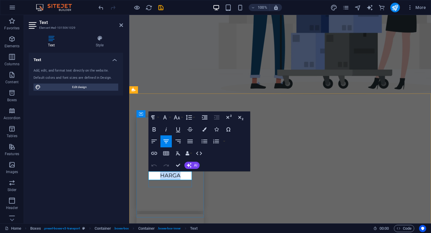
drag, startPoint x: 185, startPoint y: 174, endPoint x: 160, endPoint y: 175, distance: 25.5
click at [160, 175] on p "HARGA" at bounding box center [169, 175] width 43 height 9
click at [154, 127] on icon "button" at bounding box center [153, 129] width 7 height 7
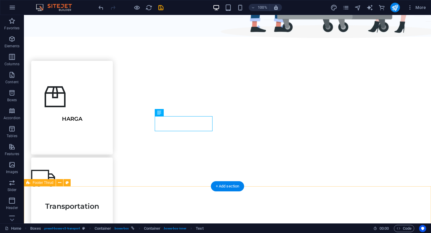
scroll to position [218, 0]
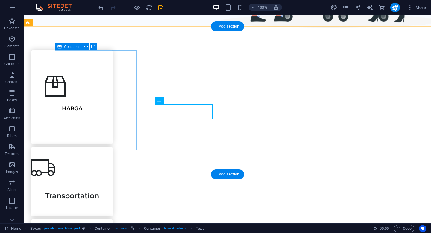
click at [113, 144] on div "HARGA" at bounding box center [72, 97] width 82 height 94
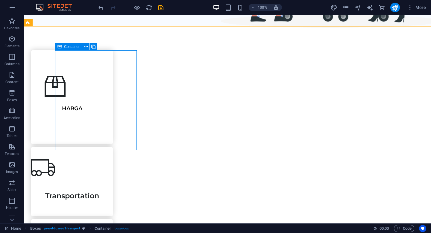
click at [60, 47] on icon at bounding box center [59, 46] width 4 height 7
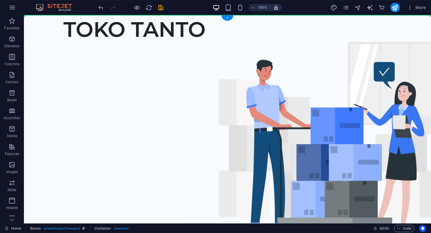
scroll to position [0, 0]
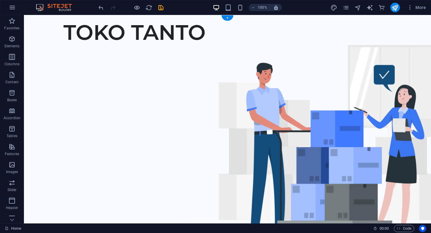
drag, startPoint x: 84, startPoint y: 62, endPoint x: 87, endPoint y: 160, distance: 98.4
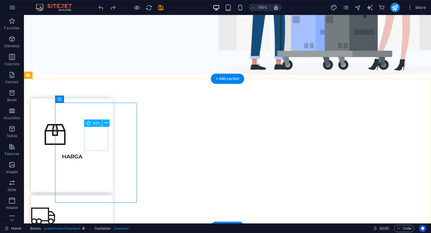
scroll to position [170, 0]
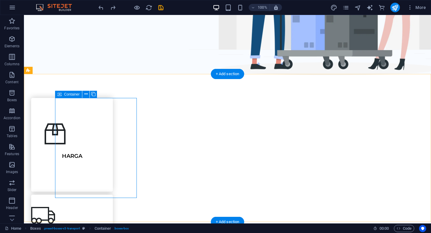
click at [113, 143] on div "HARGA" at bounding box center [72, 145] width 82 height 94
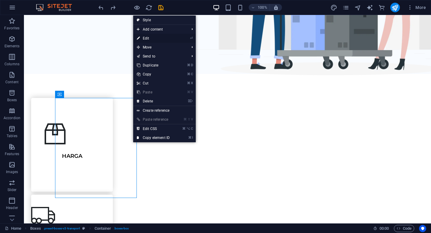
click at [148, 39] on link "⏎ Edit" at bounding box center [153, 38] width 40 height 9
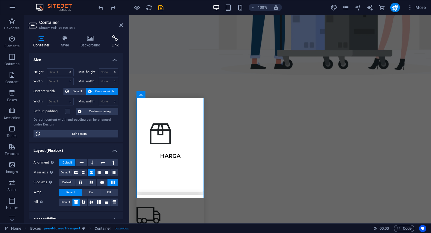
click at [112, 42] on h4 "Link" at bounding box center [115, 41] width 16 height 13
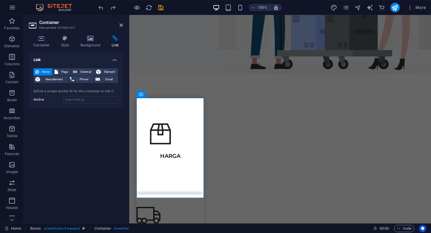
click at [115, 42] on h4 "Link" at bounding box center [115, 41] width 16 height 13
click at [81, 72] on span "External" at bounding box center [85, 71] width 13 height 7
select select "blank"
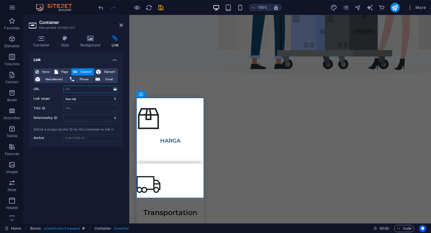
click at [82, 89] on input "URL" at bounding box center [90, 89] width 55 height 7
type input "/harga"
click at [162, 9] on icon "save" at bounding box center [160, 7] width 7 height 7
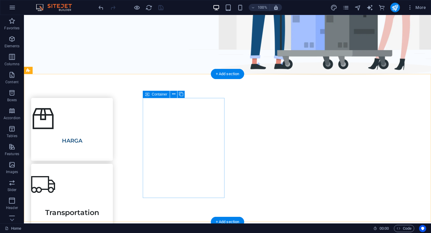
click at [113, 164] on div "Transportation" at bounding box center [72, 198] width 82 height 69
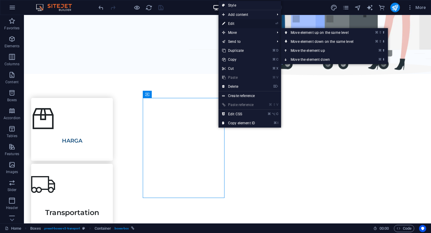
click at [231, 24] on link "⏎ Edit" at bounding box center [238, 23] width 40 height 9
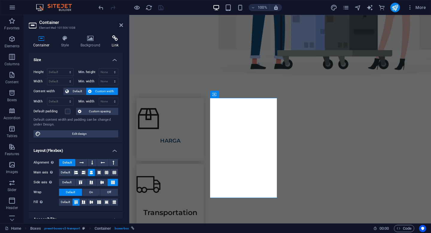
click at [113, 41] on icon at bounding box center [115, 38] width 16 height 6
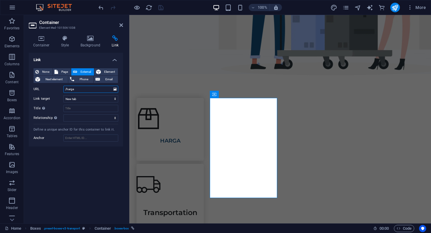
click at [77, 90] on input "/harga" at bounding box center [90, 89] width 55 height 7
type input "/kasir"
click at [162, 7] on icon "save" at bounding box center [160, 7] width 7 height 7
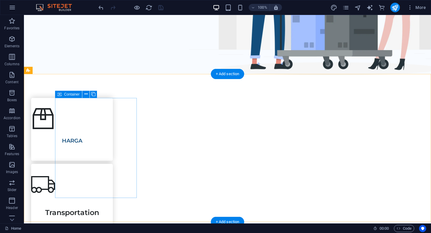
click at [112, 112] on div "HARGA" at bounding box center [72, 129] width 82 height 63
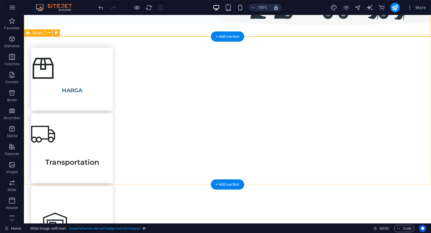
scroll to position [228, 0]
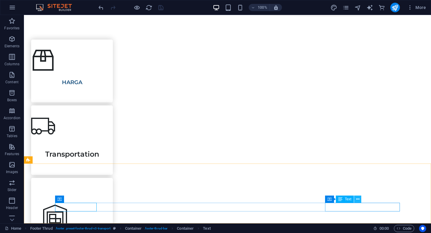
click at [358, 200] on icon at bounding box center [357, 199] width 3 height 6
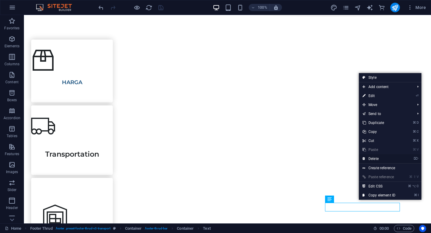
click at [373, 160] on link "⌦ Delete" at bounding box center [378, 158] width 40 height 9
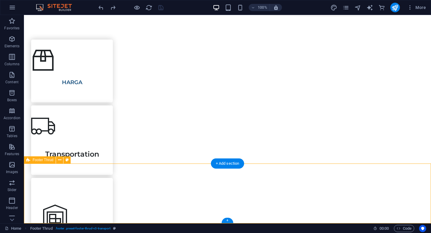
click at [226, 152] on div "HARGA Transportation Storage Assembly" at bounding box center [227, 210] width 407 height 389
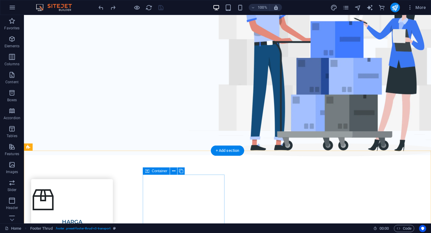
scroll to position [88, 0]
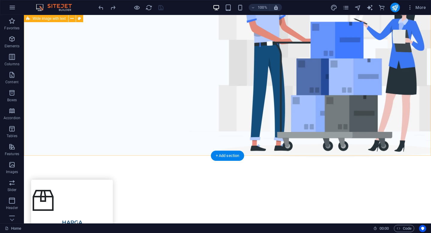
click at [177, 131] on div "TOKO TANTO" at bounding box center [227, 40] width 407 height 229
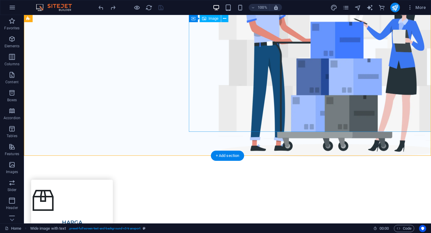
click at [246, 99] on figure at bounding box center [331, 56] width 284 height 200
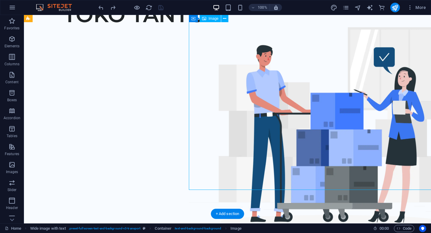
scroll to position [10, 0]
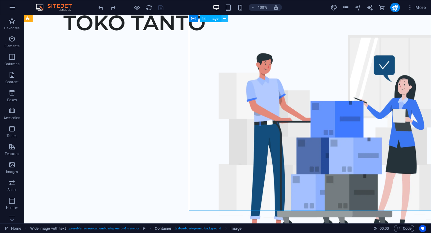
click at [224, 19] on icon at bounding box center [224, 19] width 3 height 6
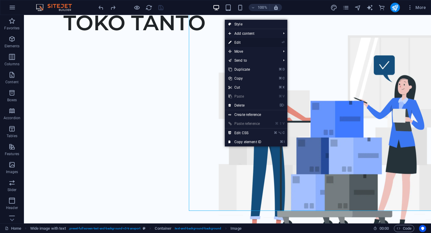
click at [237, 43] on link "⏎ Edit" at bounding box center [245, 42] width 40 height 9
select select "px"
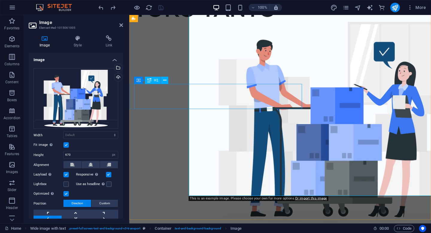
scroll to position [13, 0]
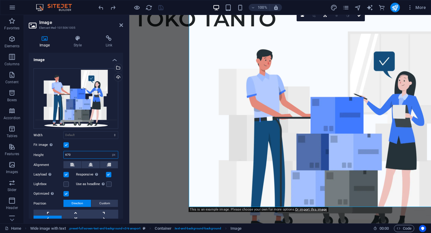
click at [94, 156] on input "670" at bounding box center [91, 154] width 54 height 7
type input "6"
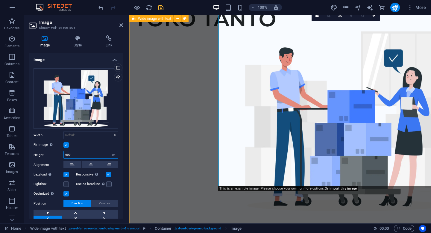
type input "600"
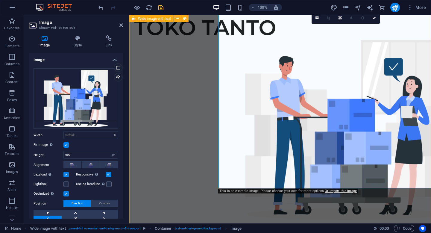
scroll to position [0, 0]
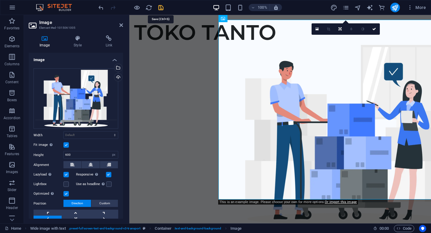
click at [160, 8] on icon "save" at bounding box center [160, 7] width 7 height 7
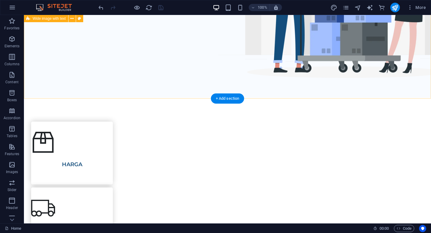
scroll to position [151, 0]
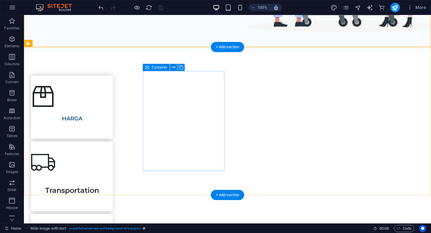
scroll to position [198, 0]
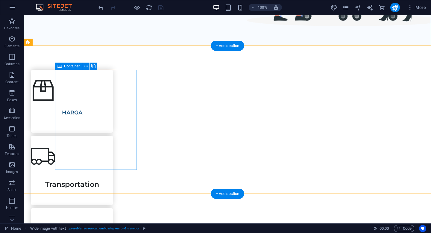
click at [113, 91] on div "HARGA" at bounding box center [72, 101] width 82 height 63
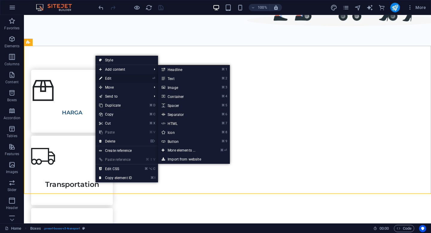
click at [111, 76] on link "⏎ Edit" at bounding box center [115, 78] width 40 height 9
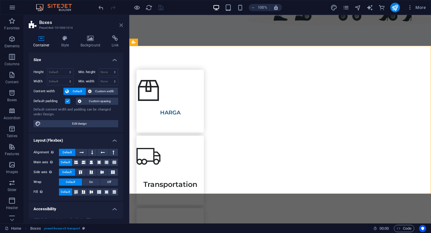
click at [121, 27] on icon at bounding box center [121, 25] width 4 height 5
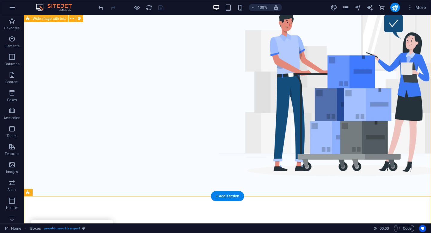
scroll to position [0, 0]
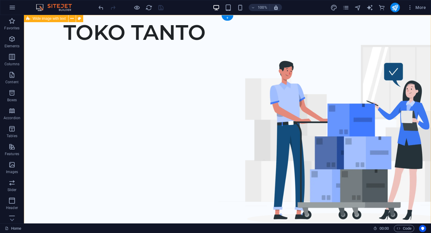
click at [139, 66] on div "TOKO TANTO" at bounding box center [227, 129] width 407 height 229
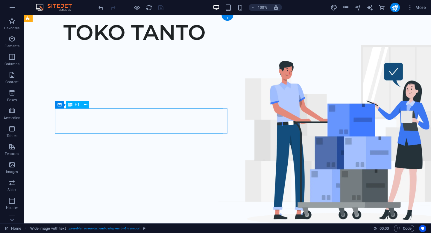
click at [125, 45] on div "TOKO TANTO" at bounding box center [240, 32] width 354 height 25
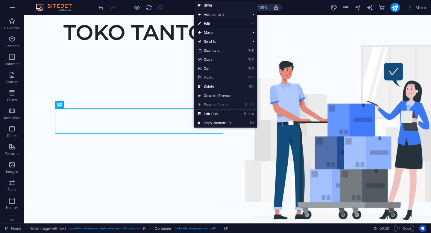
click at [209, 24] on link "⏎ Edit" at bounding box center [214, 23] width 40 height 9
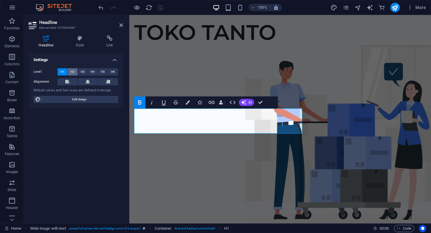
click at [73, 72] on span "H2" at bounding box center [73, 71] width 4 height 7
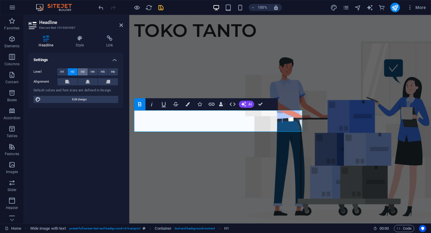
click at [84, 72] on span "H3" at bounding box center [83, 71] width 4 height 7
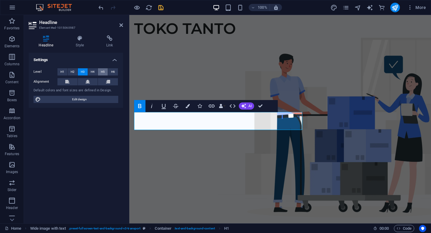
click at [99, 72] on button "H5" at bounding box center [103, 71] width 10 height 7
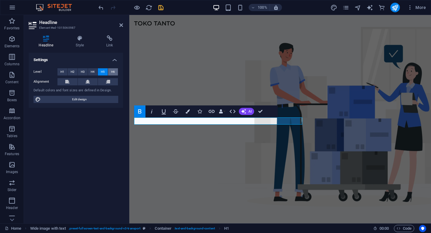
click at [110, 71] on button "H6" at bounding box center [113, 71] width 10 height 7
click at [61, 71] on span "H1" at bounding box center [62, 71] width 4 height 7
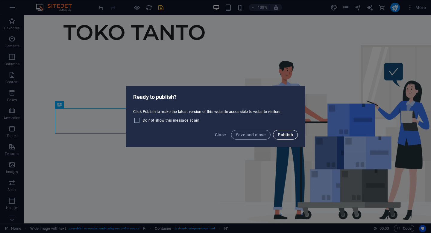
click at [281, 134] on span "Publish" at bounding box center [284, 134] width 15 height 5
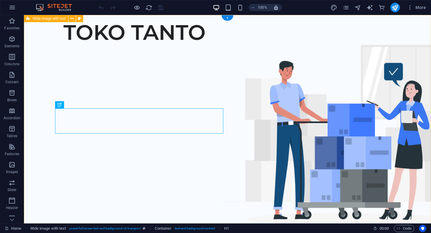
click at [162, 54] on div "TOKO TANTO" at bounding box center [227, 129] width 407 height 229
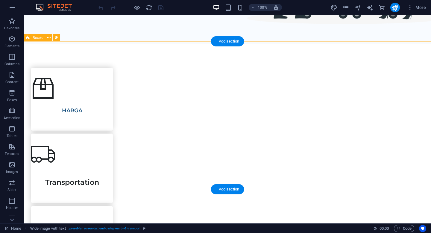
scroll to position [203, 0]
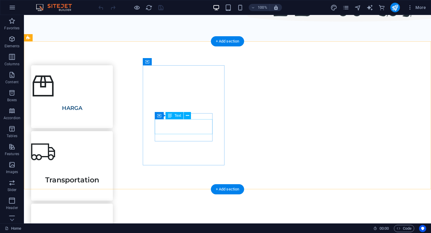
click at [113, 170] on div "Transportation" at bounding box center [72, 177] width 82 height 15
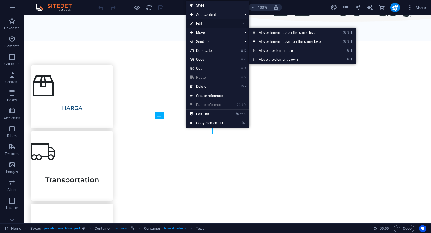
click at [200, 23] on link "⏎ Edit" at bounding box center [206, 23] width 40 height 9
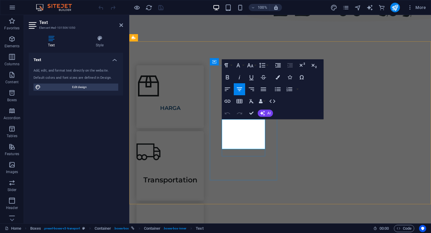
click at [204, 170] on h3 "Transportation" at bounding box center [169, 177] width 67 height 15
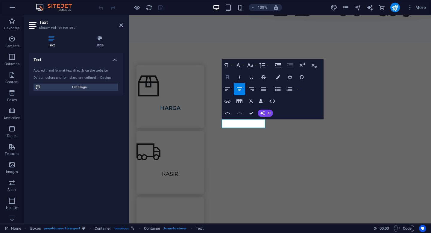
click at [231, 75] on button "Bold" at bounding box center [227, 77] width 11 height 12
click at [204, 170] on p "KASIR ​" at bounding box center [169, 174] width 67 height 9
click at [228, 77] on icon "button" at bounding box center [227, 77] width 7 height 7
click at [302, 65] on icon "button" at bounding box center [301, 65] width 7 height 7
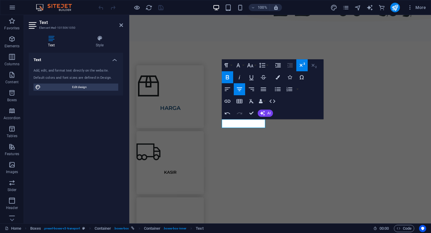
click at [314, 68] on icon "button" at bounding box center [313, 65] width 7 height 7
click at [243, 66] on button "Font Family" at bounding box center [238, 65] width 11 height 12
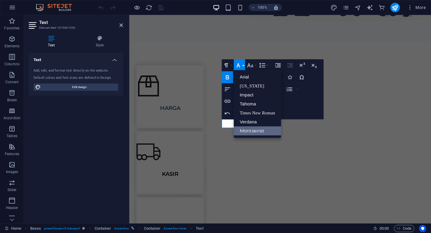
scroll to position [0, 0]
click at [256, 66] on button "Font Size" at bounding box center [250, 65] width 11 height 12
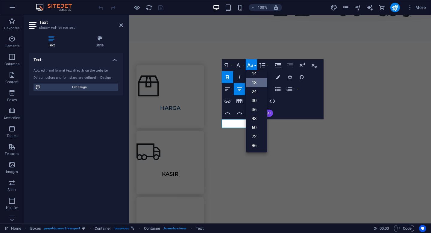
scroll to position [48, 0]
click at [257, 102] on link "30" at bounding box center [256, 100] width 22 height 9
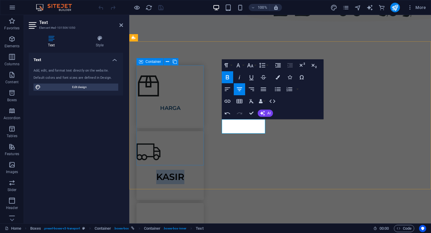
click at [185, 128] on div "HARGA" at bounding box center [169, 96] width 67 height 63
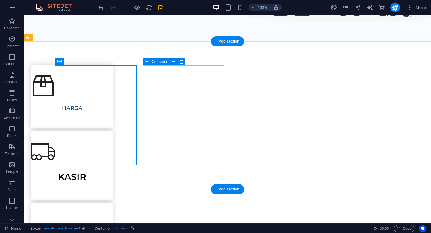
click at [113, 157] on div "KASIR" at bounding box center [72, 165] width 82 height 69
click at [107, 112] on div "HARGA" at bounding box center [72, 108] width 82 height 9
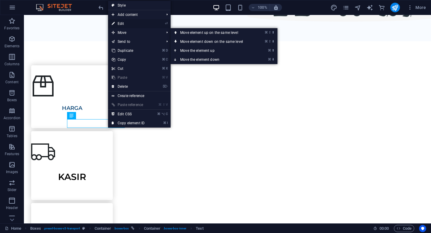
click at [129, 24] on link "⏎ Edit" at bounding box center [128, 23] width 40 height 9
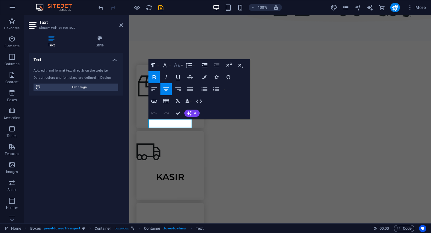
click at [183, 68] on button "Font Size" at bounding box center [177, 65] width 11 height 12
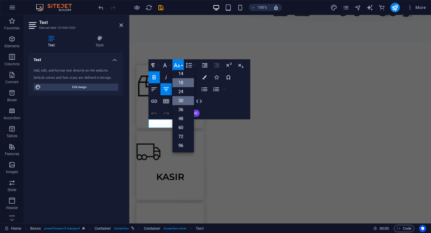
click at [183, 101] on link "30" at bounding box center [183, 100] width 22 height 9
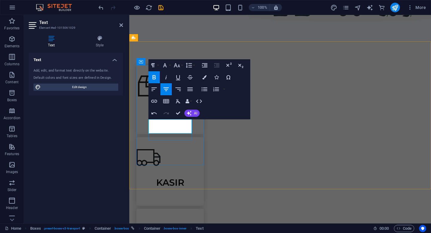
click at [180, 115] on strong "​ HARGA" at bounding box center [170, 112] width 20 height 7
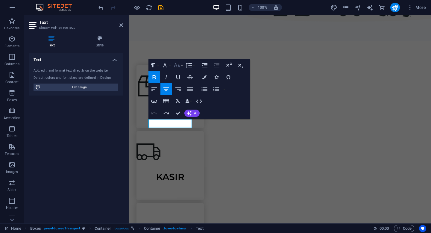
click at [182, 65] on button "Font Size" at bounding box center [177, 65] width 11 height 12
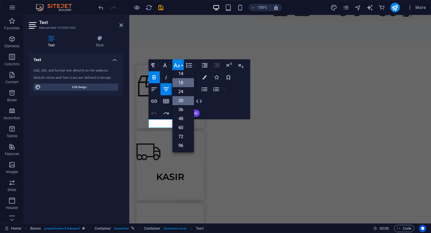
click at [181, 101] on link "30" at bounding box center [183, 100] width 22 height 9
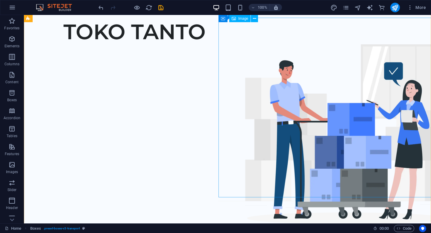
scroll to position [0, 0]
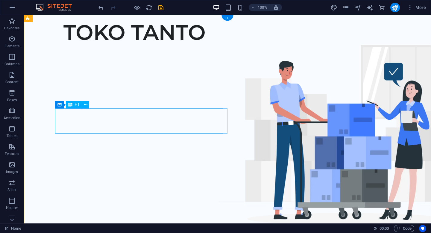
click at [147, 45] on div "TOKO TANTO" at bounding box center [240, 32] width 354 height 25
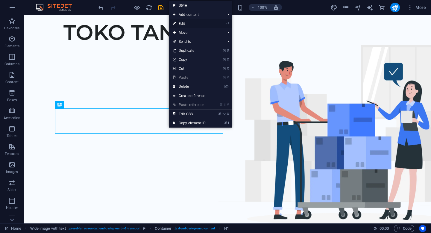
click at [183, 24] on link "⏎ Edit" at bounding box center [189, 23] width 40 height 9
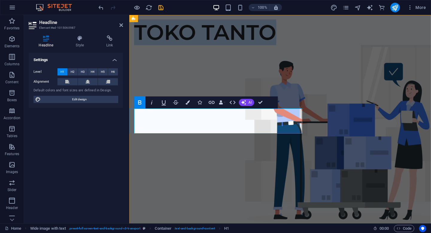
click at [205, 45] on strong "TOKO TANTO" at bounding box center [205, 32] width 142 height 26
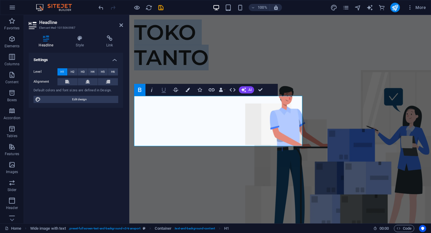
click at [165, 90] on icon "button" at bounding box center [163, 90] width 4 height 5
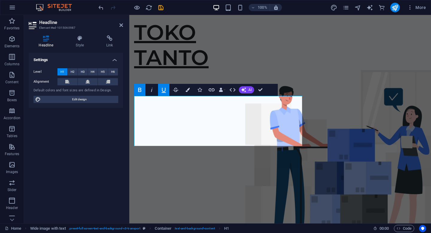
click at [165, 90] on icon "button" at bounding box center [163, 90] width 4 height 5
click at [154, 90] on icon "button" at bounding box center [151, 89] width 7 height 7
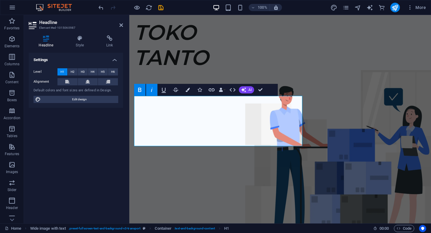
click at [154, 91] on icon "button" at bounding box center [151, 89] width 7 height 7
click at [191, 91] on button "Colors" at bounding box center [187, 90] width 11 height 12
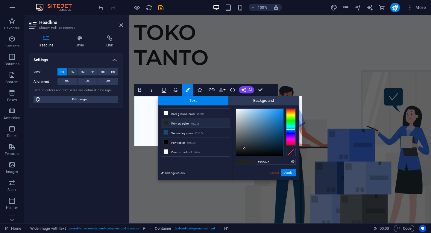
click at [224, 91] on button "Data Bindings" at bounding box center [222, 90] width 8 height 12
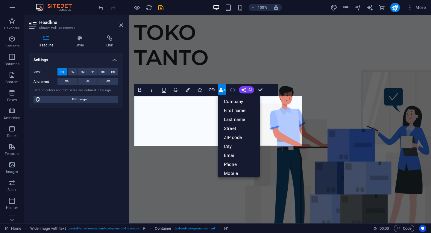
click at [236, 90] on button "HTML" at bounding box center [232, 90] width 11 height 12
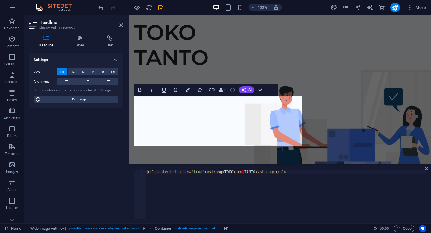
click at [236, 90] on button "HTML" at bounding box center [232, 90] width 11 height 12
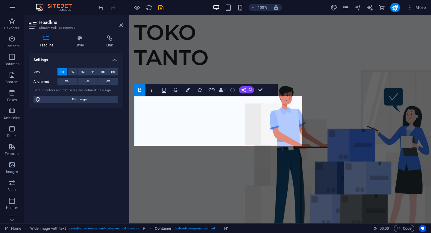
click at [236, 90] on button "HTML" at bounding box center [232, 90] width 11 height 12
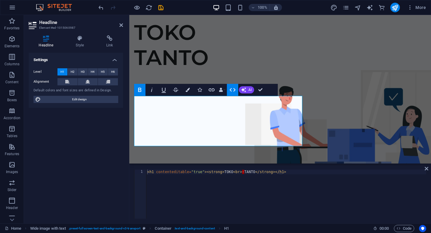
click at [236, 90] on button "HTML" at bounding box center [232, 90] width 11 height 12
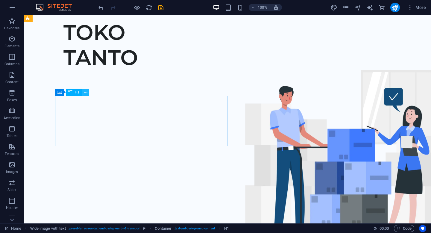
click at [85, 91] on icon at bounding box center [85, 92] width 3 height 6
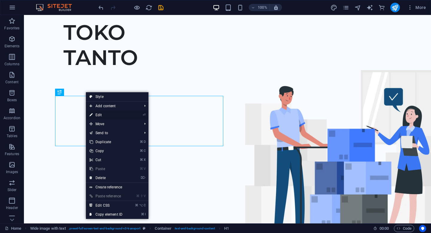
click at [101, 114] on link "⏎ Edit" at bounding box center [106, 114] width 40 height 9
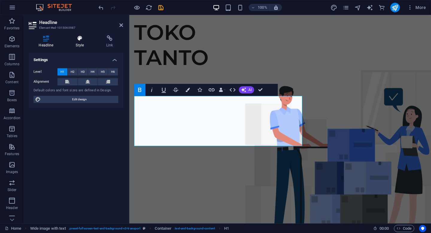
click at [80, 42] on h4 "Style" at bounding box center [81, 41] width 30 height 13
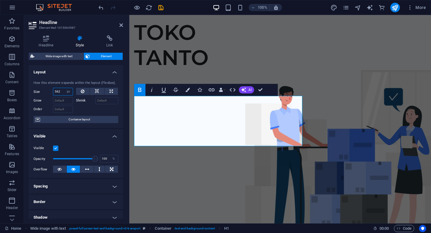
click at [62, 90] on input "562" at bounding box center [62, 91] width 19 height 7
drag, startPoint x: 62, startPoint y: 90, endPoint x: 52, endPoint y: 92, distance: 10.0
click at [52, 92] on div "Size 562 Default auto px % 1/1 1/2 1/3 1/4 1/5 1/6 1/7 1/8 1/9 1/10" at bounding box center [52, 92] width 39 height 8
type input "700"
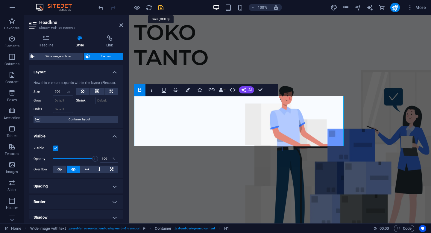
click at [162, 9] on icon "save" at bounding box center [160, 7] width 7 height 7
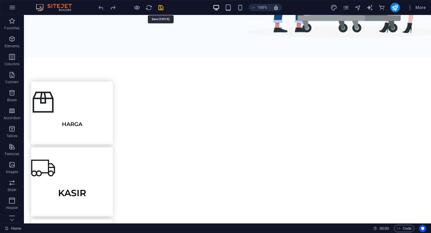
scroll to position [207, 0]
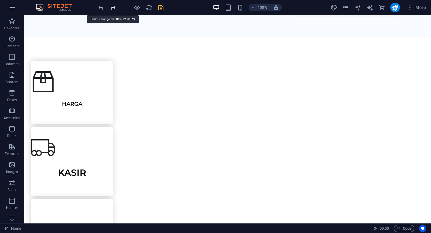
click at [112, 7] on icon "redo" at bounding box center [112, 7] width 7 height 7
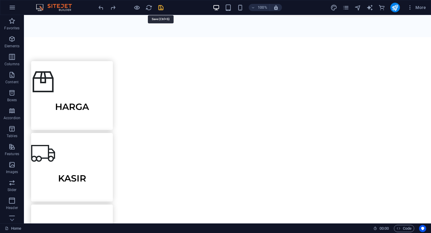
click at [161, 10] on icon "save" at bounding box center [160, 7] width 7 height 7
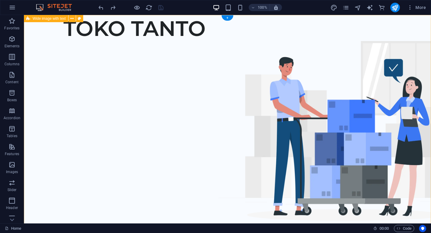
scroll to position [0, 0]
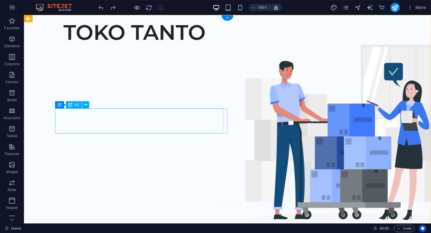
click at [158, 45] on div "TOKO TANTO" at bounding box center [240, 32] width 354 height 25
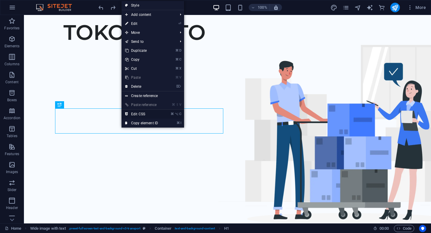
click at [137, 113] on link "⌘ ⌥ C Edit CSS" at bounding box center [141, 113] width 40 height 9
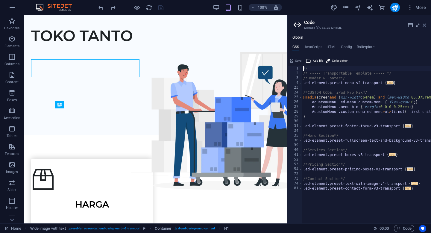
click at [425, 26] on icon at bounding box center [424, 25] width 4 height 5
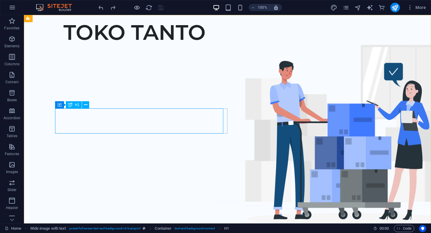
click at [76, 105] on span "H1" at bounding box center [77, 105] width 4 height 4
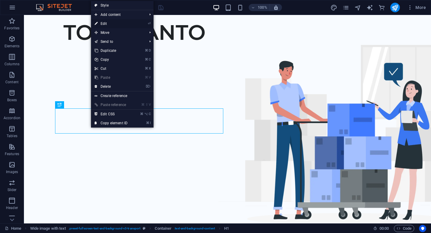
click at [105, 24] on link "⏎ Edit" at bounding box center [111, 23] width 40 height 9
select select "px"
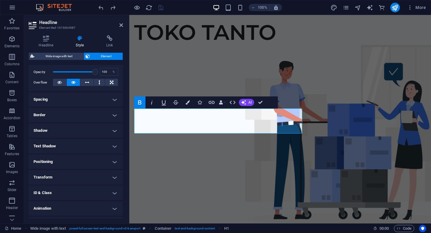
scroll to position [88, 0]
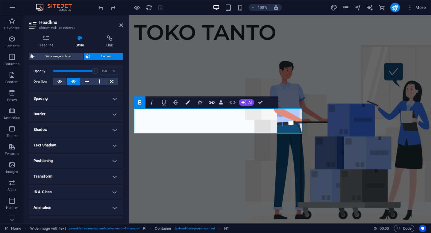
click at [63, 144] on h4 "Text Shadow" at bounding box center [76, 145] width 94 height 14
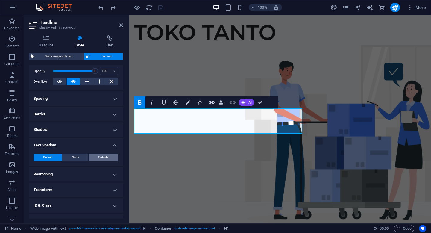
click at [98, 158] on span "Outside" at bounding box center [103, 156] width 10 height 7
type input "2"
type input "4"
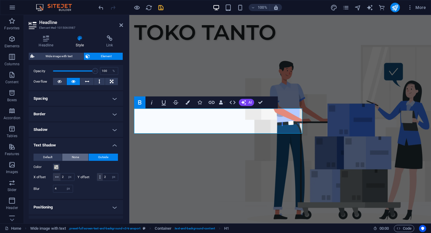
click at [77, 157] on span "None" at bounding box center [75, 156] width 7 height 7
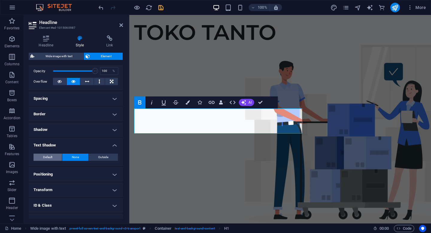
click at [49, 156] on span "Default" at bounding box center [47, 156] width 9 height 7
click at [65, 131] on h4 "Shadow" at bounding box center [76, 129] width 94 height 14
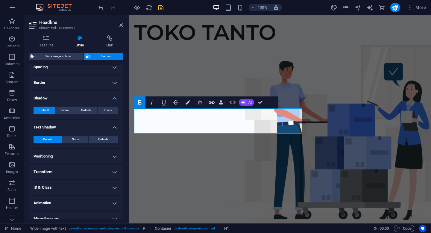
scroll to position [126, 0]
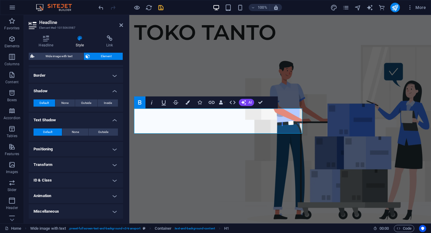
click at [50, 198] on h4 "Animation" at bounding box center [76, 195] width 94 height 14
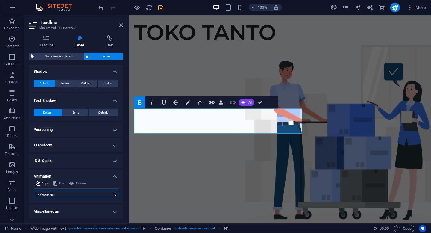
click at [71, 196] on select "Don't animate Show / Hide Slide up/down Zoom in/out Slide left to right Slide r…" at bounding box center [75, 194] width 85 height 7
select select "shrink"
click at [33, 191] on select "Don't animate Show / Hide Slide up/down Zoom in/out Slide left to right Slide r…" at bounding box center [75, 194] width 85 height 7
select select "scroll"
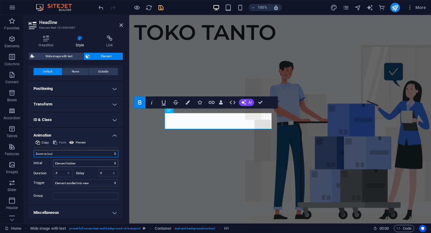
scroll to position [188, 0]
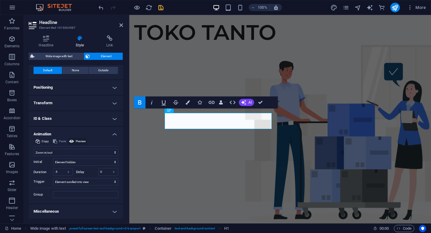
click at [83, 142] on span "Preview" at bounding box center [81, 141] width 10 height 7
click at [68, 152] on select "Don't animate Show / Hide Slide up/down Zoom in/out Slide left to right Slide r…" at bounding box center [75, 152] width 85 height 7
click at [33, 153] on select "Don't animate Show / Hide Slide up/down Zoom in/out Slide left to right Slide r…" at bounding box center [75, 152] width 85 height 7
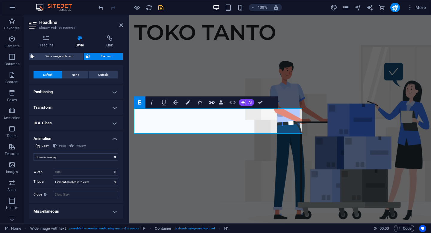
click at [78, 146] on div "Preview" at bounding box center [77, 145] width 19 height 7
click at [64, 157] on select "Don't animate Show / Hide Slide up/down Zoom in/out Slide left to right Slide r…" at bounding box center [75, 156] width 85 height 7
click at [33, 153] on select "Don't animate Show / Hide Slide up/down Zoom in/out Slide left to right Slide r…" at bounding box center [75, 156] width 85 height 7
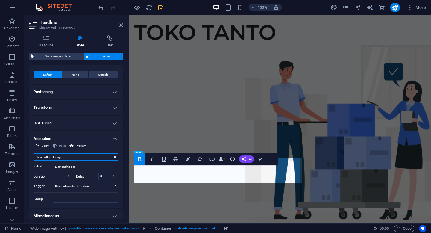
click at [57, 155] on select "Don't animate Show / Hide Slide up/down Zoom in/out Slide left to right Slide r…" at bounding box center [75, 156] width 85 height 7
select select "shrink"
click at [33, 153] on select "Don't animate Show / Hide Slide up/down Zoom in/out Slide left to right Slide r…" at bounding box center [75, 156] width 85 height 7
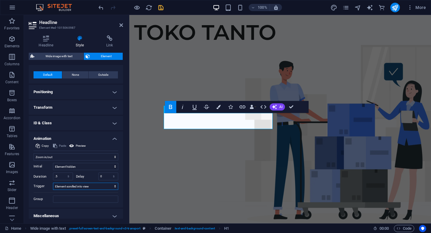
click at [86, 186] on select "No automatic trigger On page load Element scrolled into view" at bounding box center [85, 185] width 65 height 7
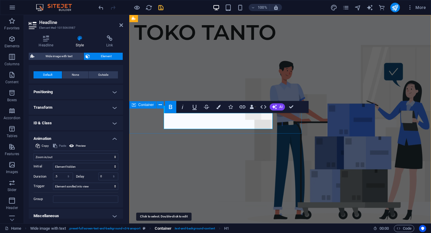
click at [160, 8] on icon "save" at bounding box center [160, 7] width 7 height 7
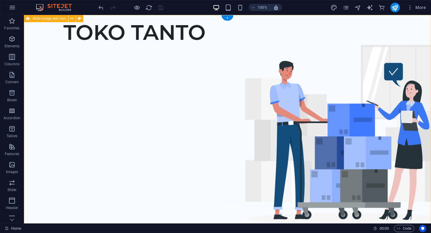
click at [165, 168] on div "TOKO TANTO" at bounding box center [227, 129] width 407 height 229
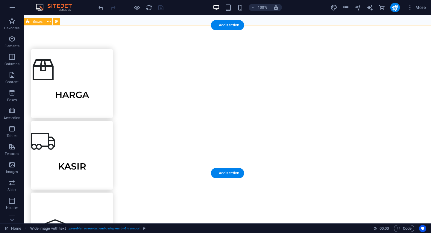
scroll to position [228, 0]
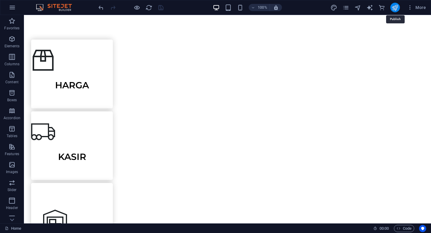
click at [393, 10] on icon "publish" at bounding box center [394, 7] width 7 height 7
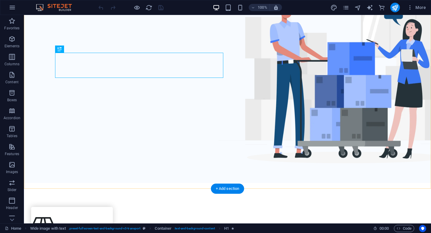
scroll to position [63, 0]
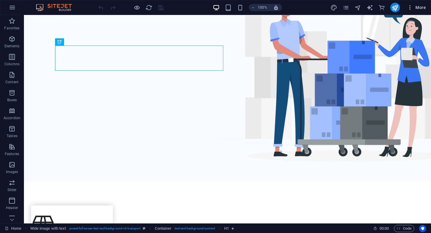
click at [410, 7] on icon "button" at bounding box center [410, 7] width 6 height 6
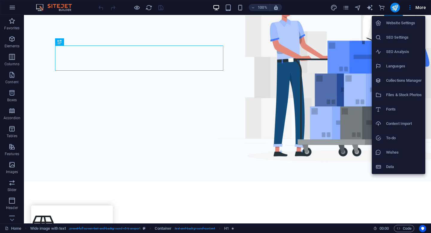
click at [14, 10] on div at bounding box center [215, 116] width 431 height 233
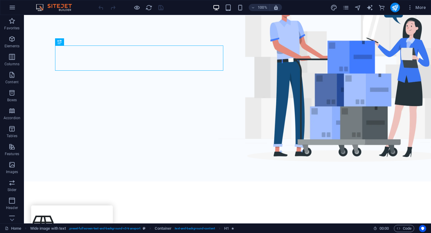
click at [14, 10] on icon "button" at bounding box center [12, 7] width 7 height 7
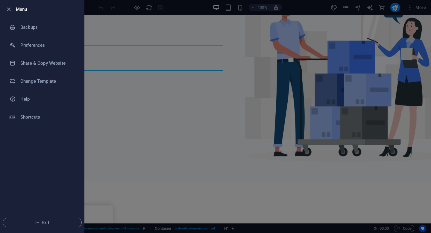
click at [196, 11] on div at bounding box center [215, 116] width 431 height 233
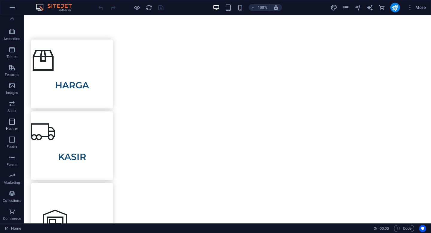
scroll to position [0, 0]
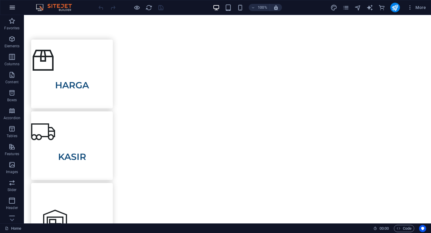
click at [13, 9] on icon "button" at bounding box center [12, 7] width 7 height 7
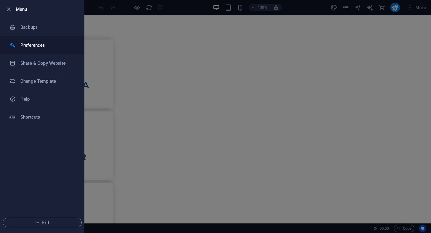
click at [30, 45] on h6 "Preferences" at bounding box center [47, 45] width 55 height 7
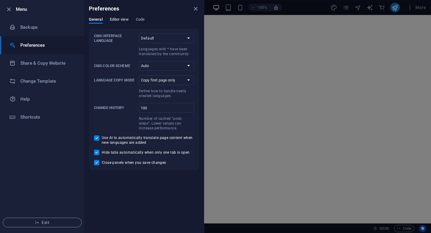
click at [116, 23] on button "Editor view" at bounding box center [119, 20] width 19 height 7
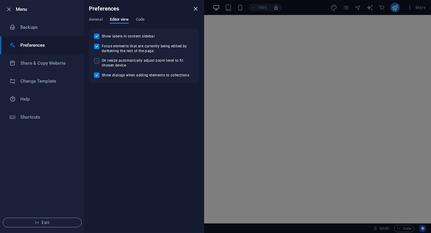
click at [196, 11] on icon "close" at bounding box center [195, 8] width 7 height 7
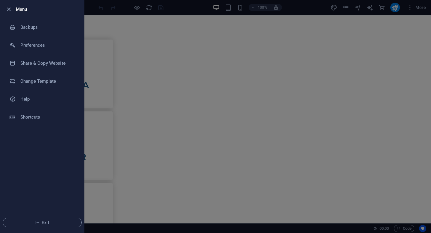
click at [308, 10] on div at bounding box center [215, 116] width 431 height 233
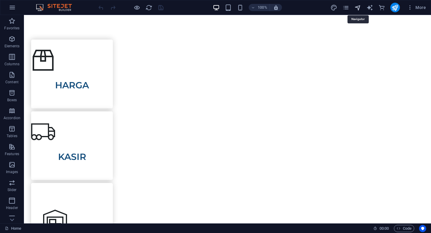
click at [356, 8] on icon "navigator" at bounding box center [357, 7] width 7 height 7
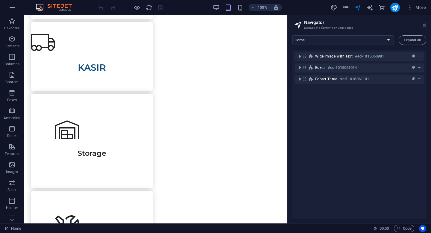
click at [425, 26] on icon at bounding box center [424, 25] width 4 height 5
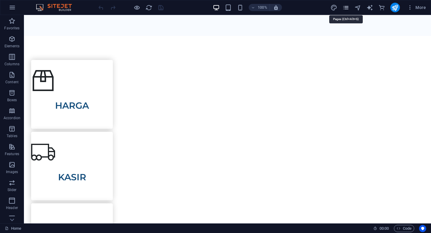
click at [345, 10] on icon "pages" at bounding box center [345, 7] width 7 height 7
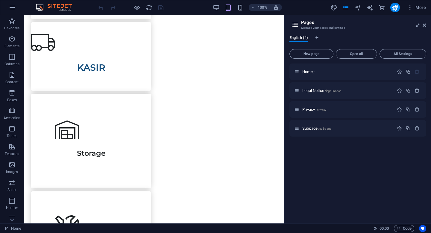
click at [318, 25] on h3 "Manage your pages and settings" at bounding box center [357, 27] width 113 height 5
click at [412, 8] on icon "button" at bounding box center [410, 7] width 6 height 6
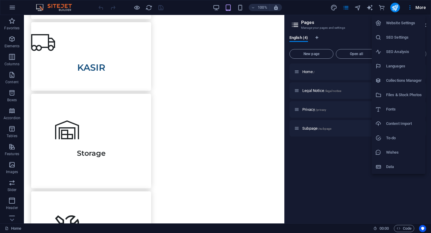
click at [332, 179] on div at bounding box center [215, 116] width 431 height 233
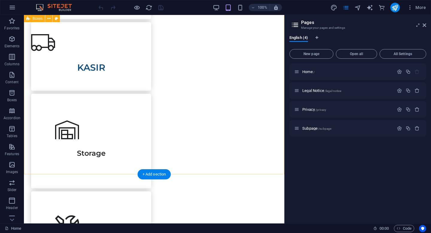
click at [235, 171] on div "HARGA KASIR Storage Assembly" at bounding box center [154, 117] width 260 height 383
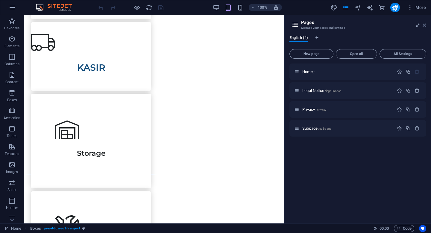
click at [424, 25] on icon at bounding box center [424, 25] width 4 height 5
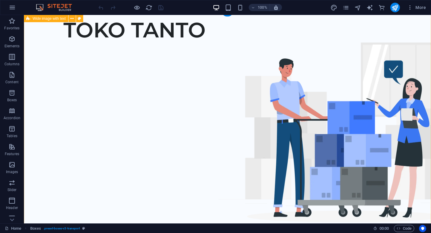
scroll to position [0, 0]
